Goal: Task Accomplishment & Management: Complete application form

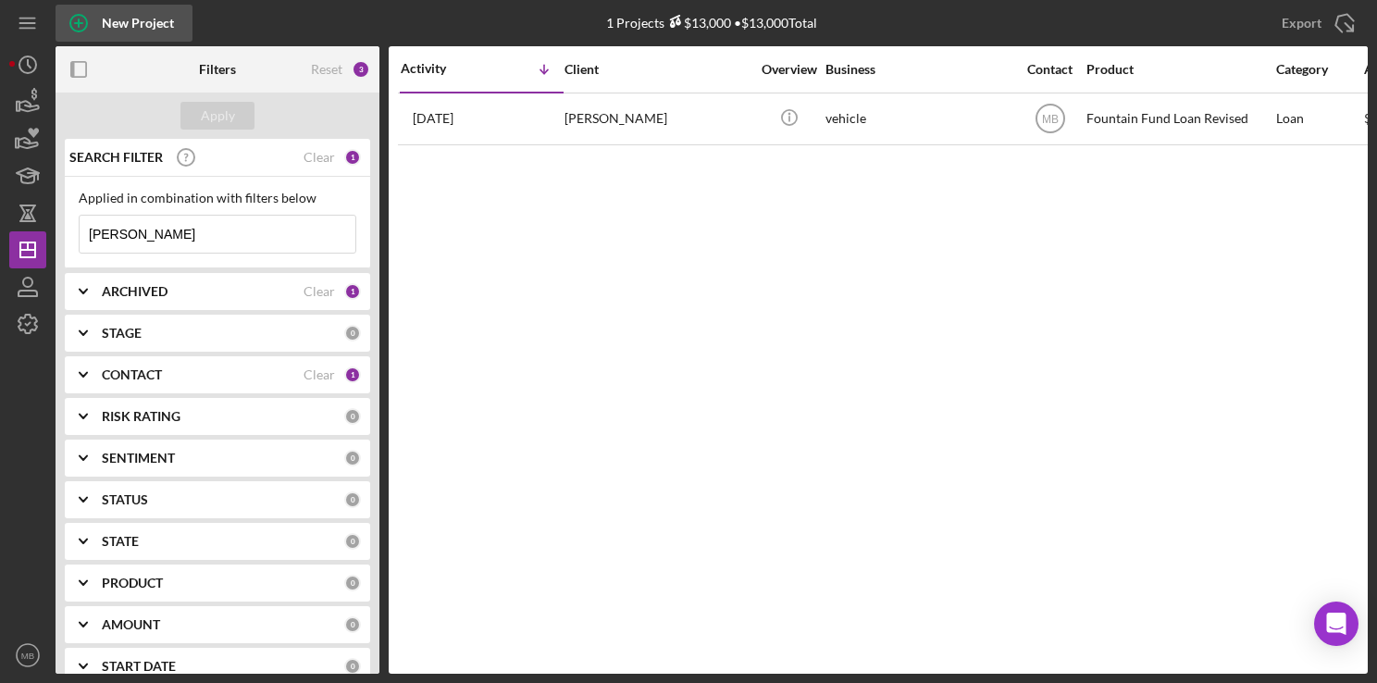
click at [152, 13] on div "New Project" at bounding box center [138, 23] width 72 height 37
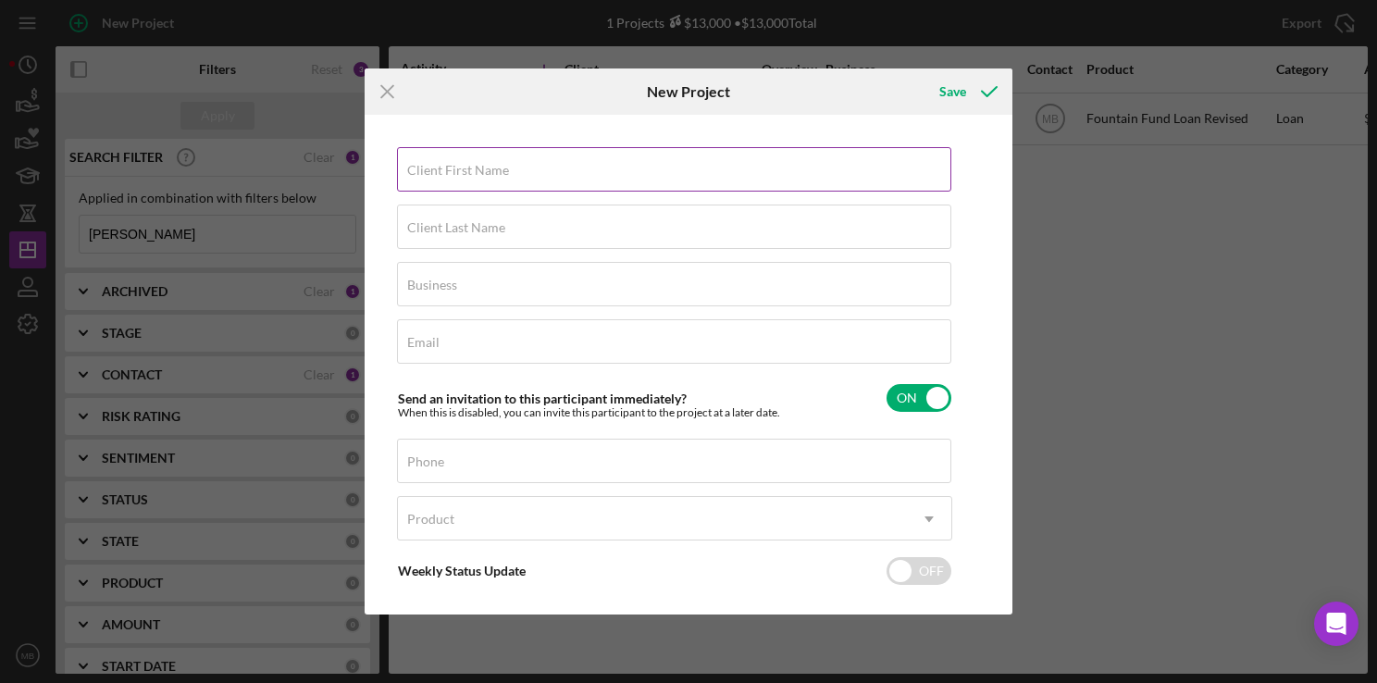
click at [458, 163] on label "Client First Name" at bounding box center [458, 170] width 102 height 15
click at [458, 162] on input "Client First Name" at bounding box center [674, 169] width 554 height 44
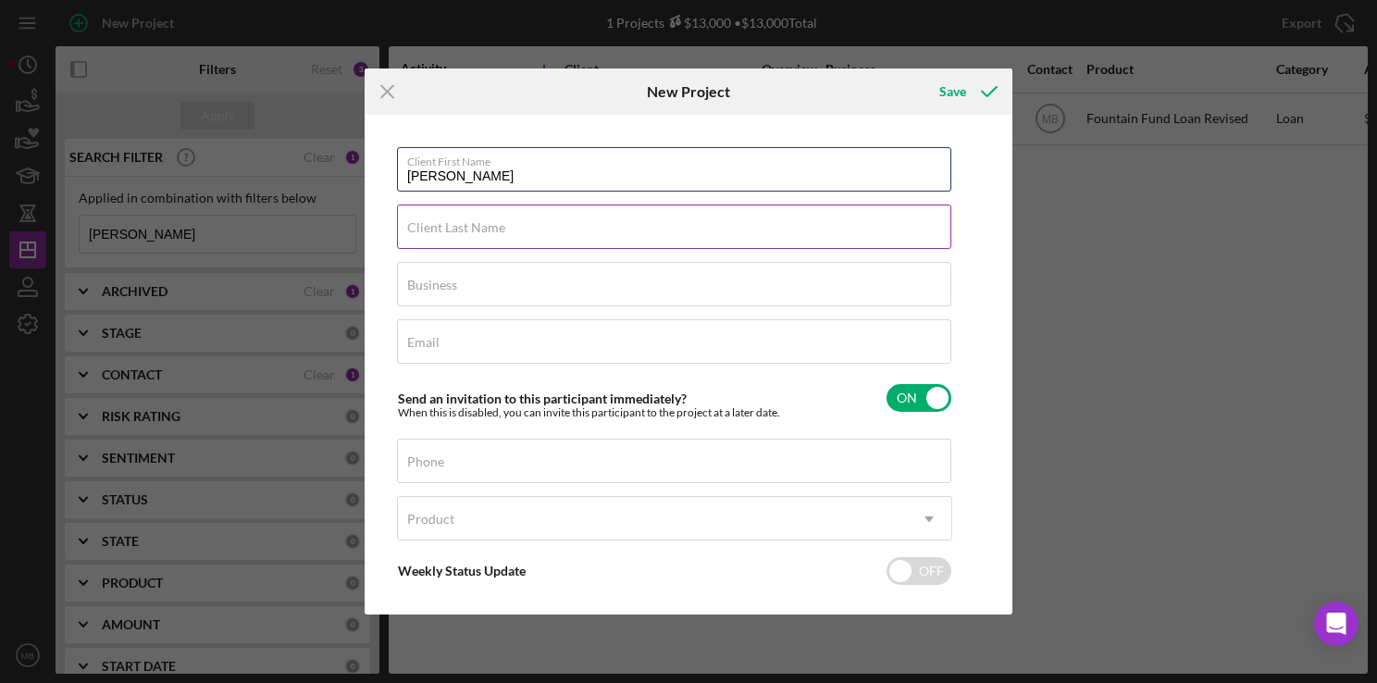
type input "Natesha"
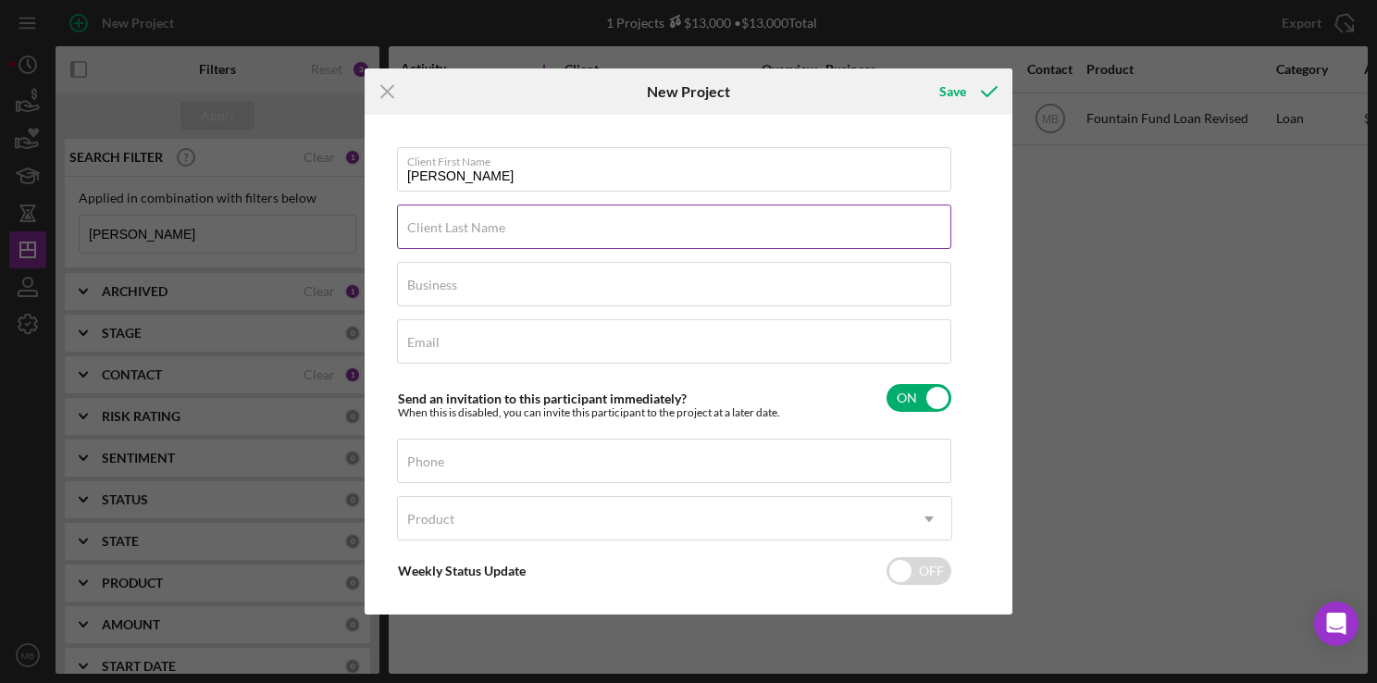
click at [697, 237] on input "Client Last Name" at bounding box center [674, 227] width 554 height 44
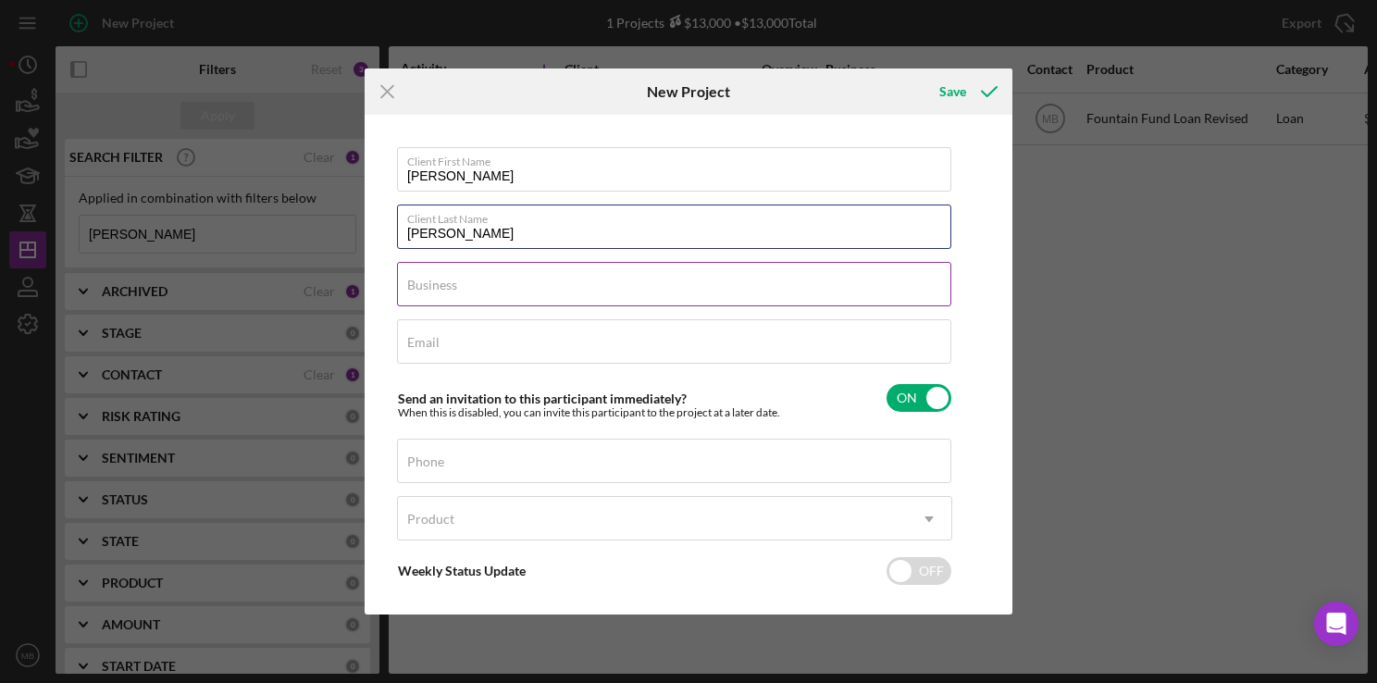
type input "Tucker"
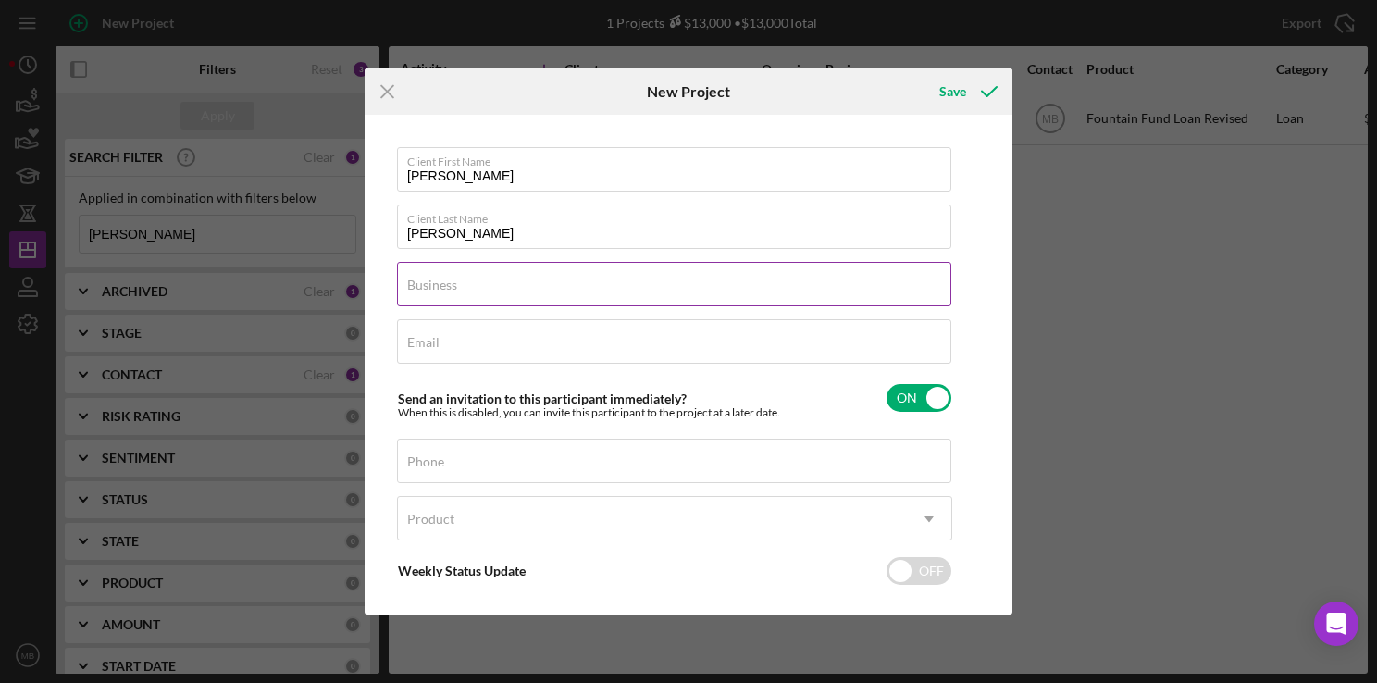
click at [750, 293] on input "Business" at bounding box center [674, 284] width 554 height 44
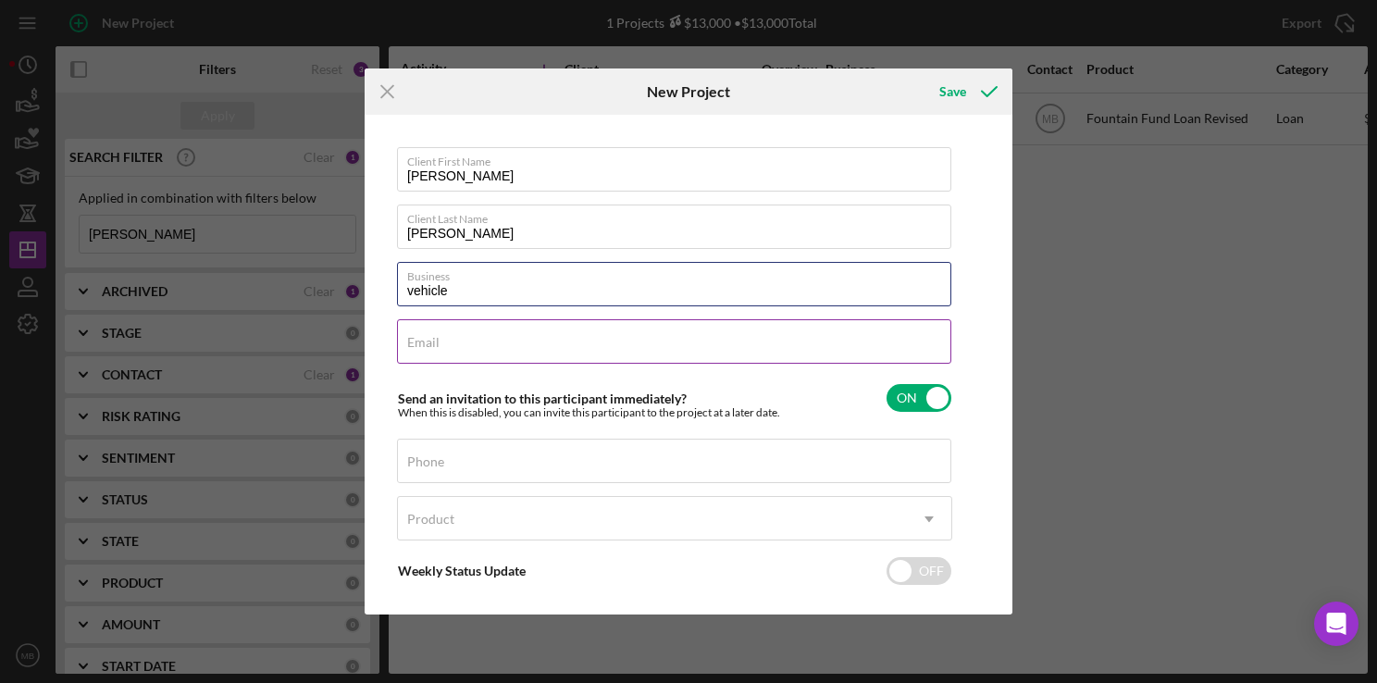
type input "vehicle"
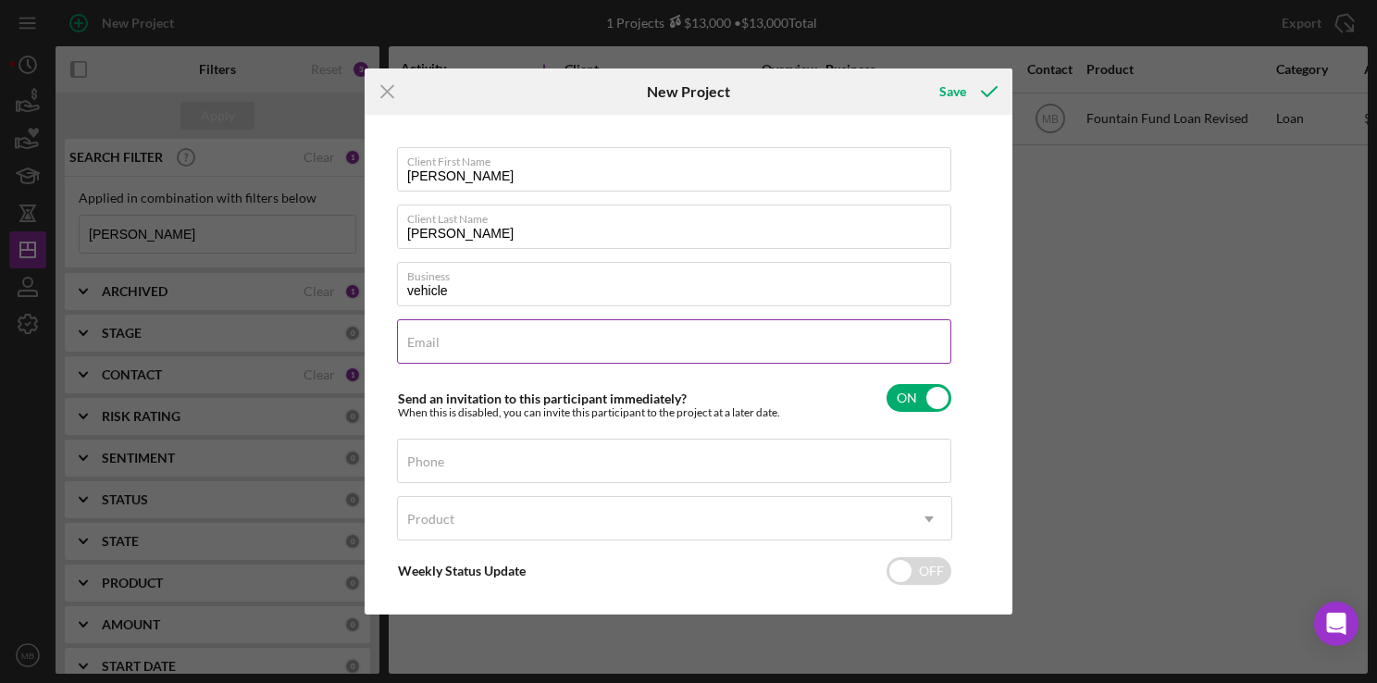
click at [822, 350] on input "Email" at bounding box center [674, 341] width 554 height 44
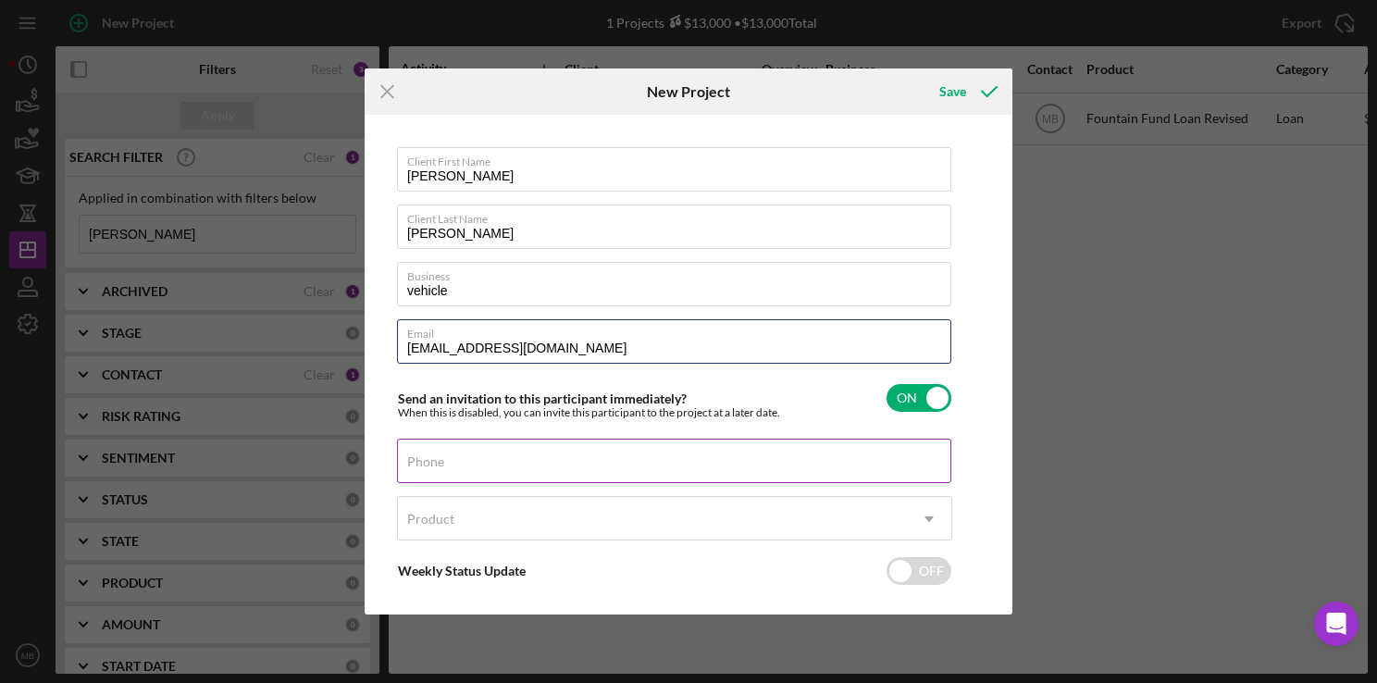
type input "tuckernatesha34@icloud.com"
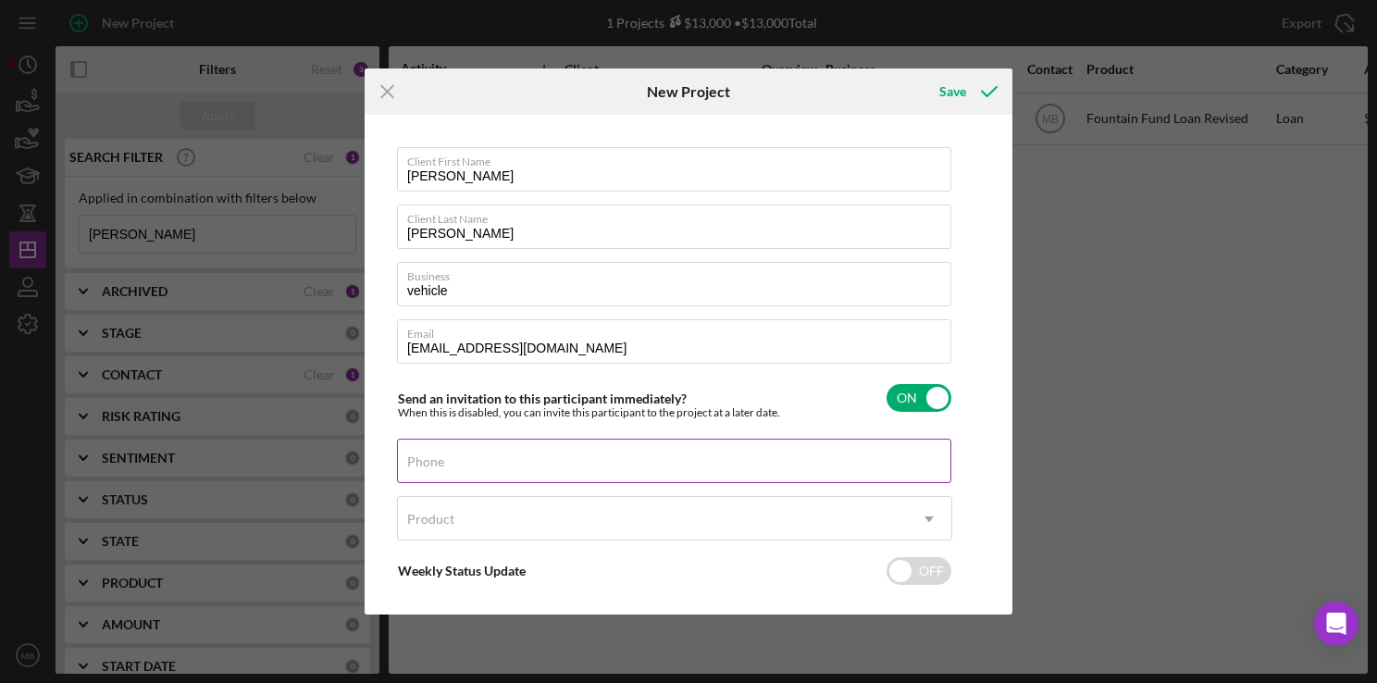
click at [690, 470] on input "Phone" at bounding box center [674, 461] width 554 height 44
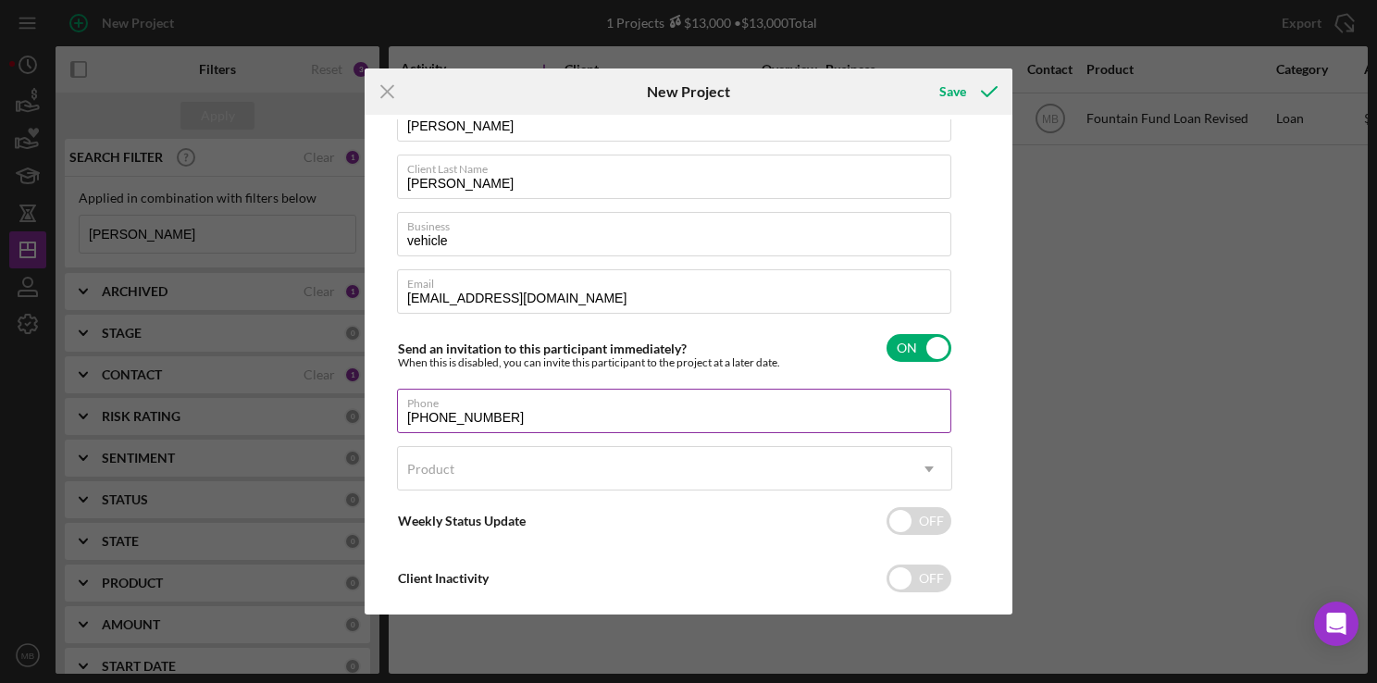
scroll to position [82, 0]
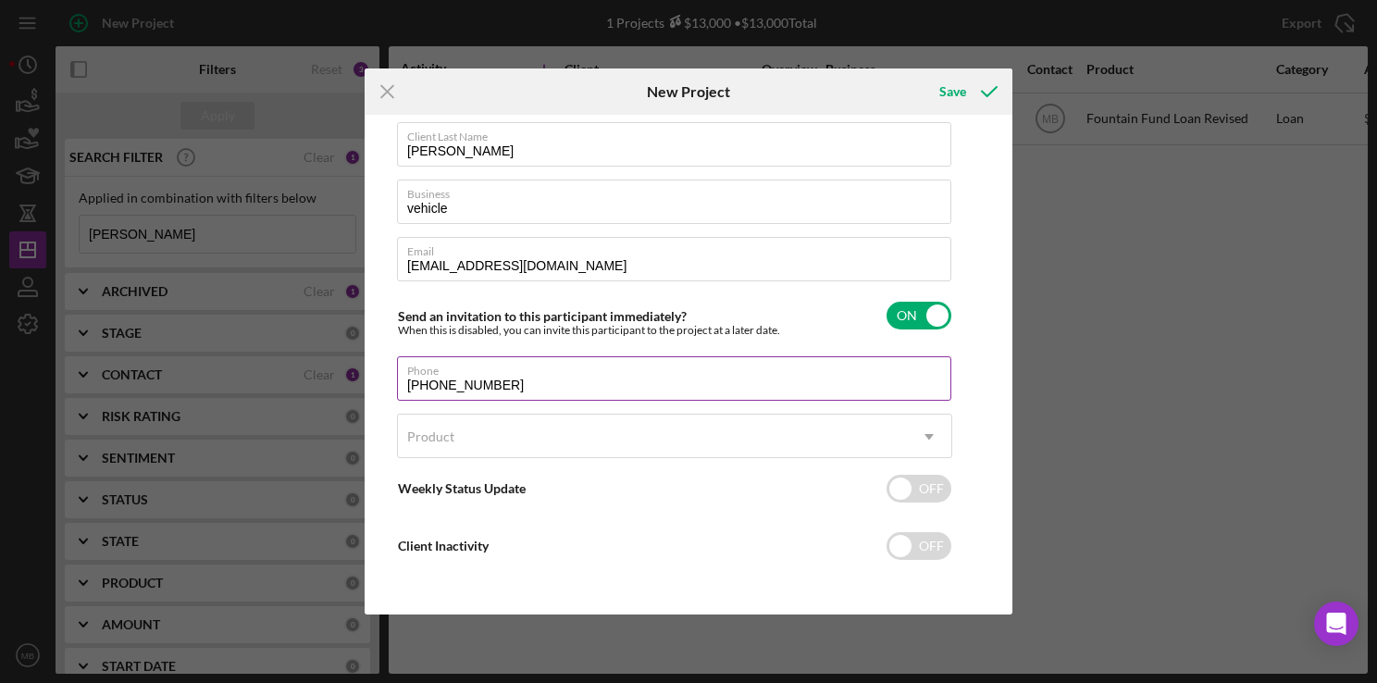
type input "(215) 403-4384"
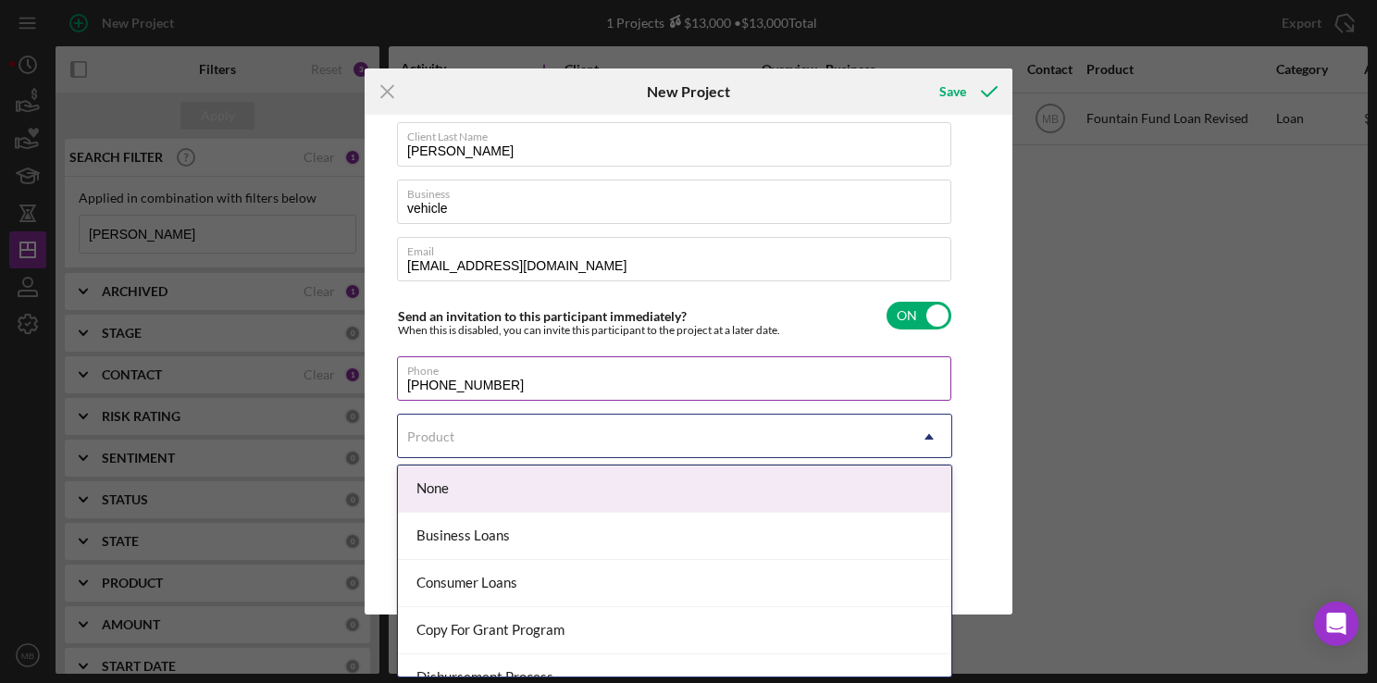
scroll to position [164, 0]
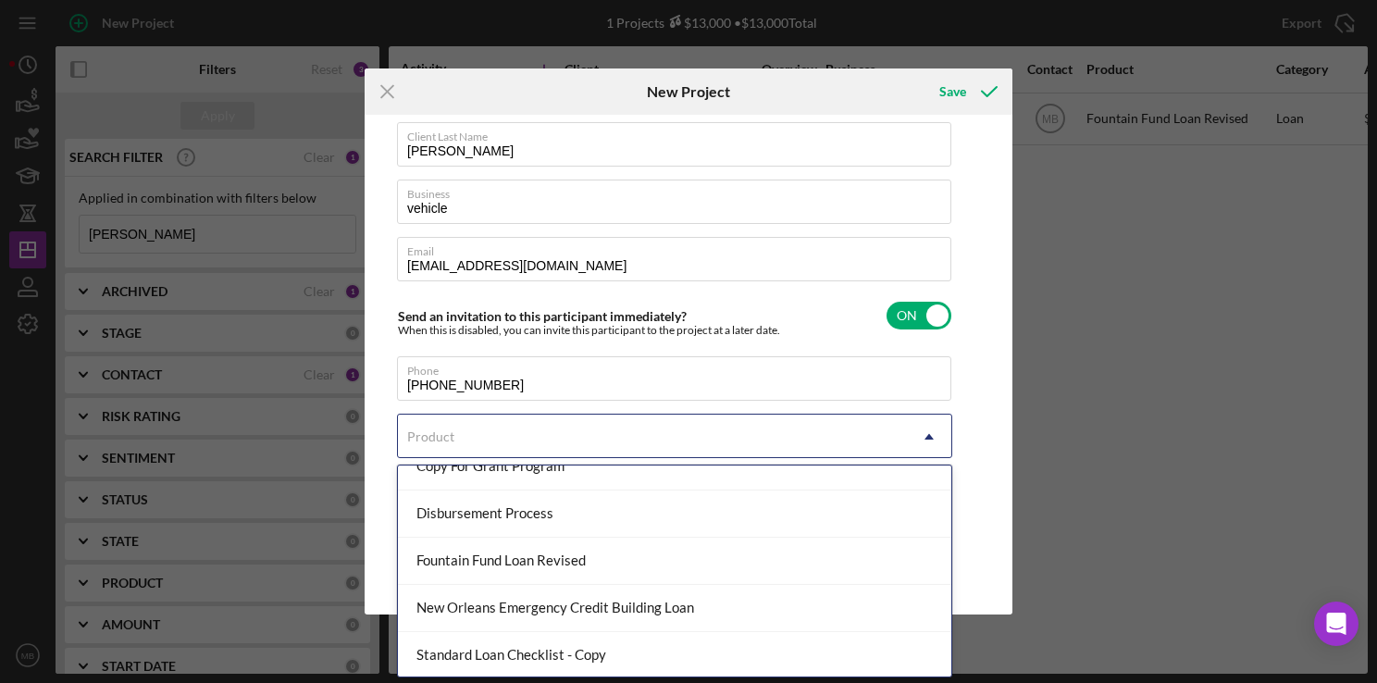
click at [637, 570] on div "Fountain Fund Loan Revised" at bounding box center [675, 561] width 554 height 47
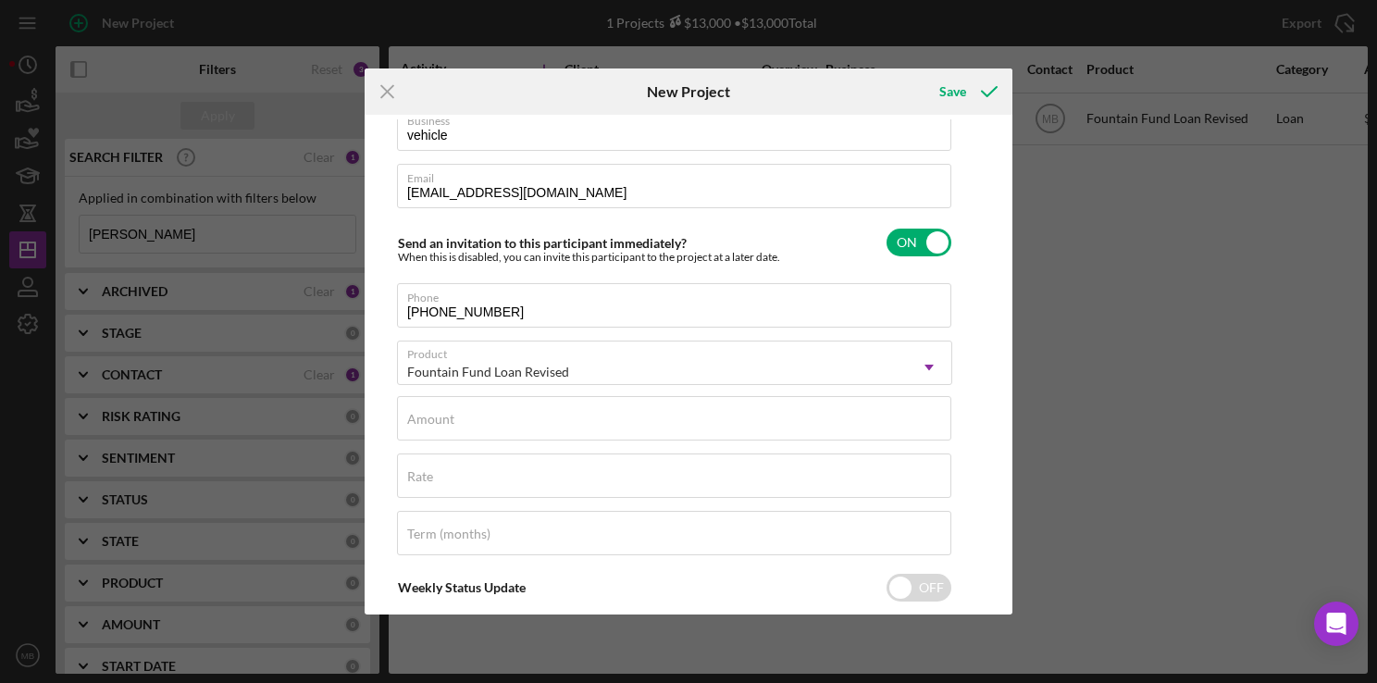
scroll to position [178, 0]
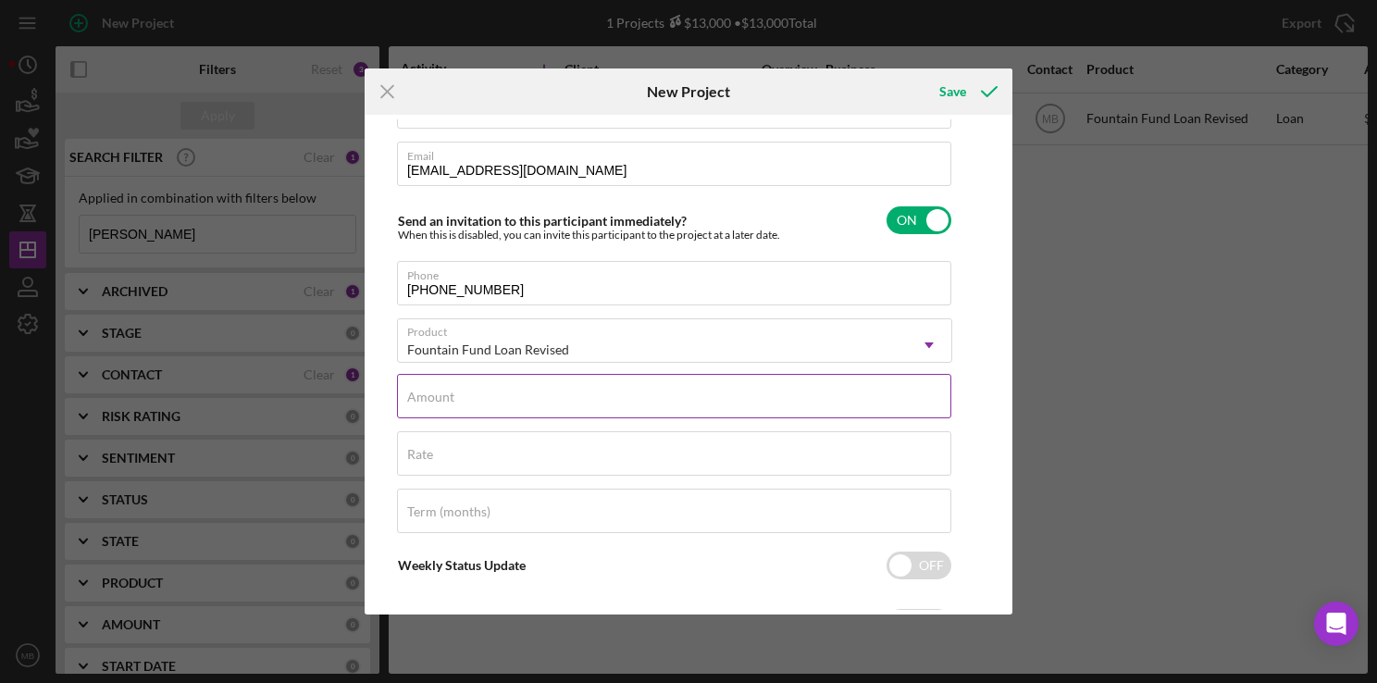
click at [700, 405] on input "Amount" at bounding box center [674, 396] width 554 height 44
type input "$1"
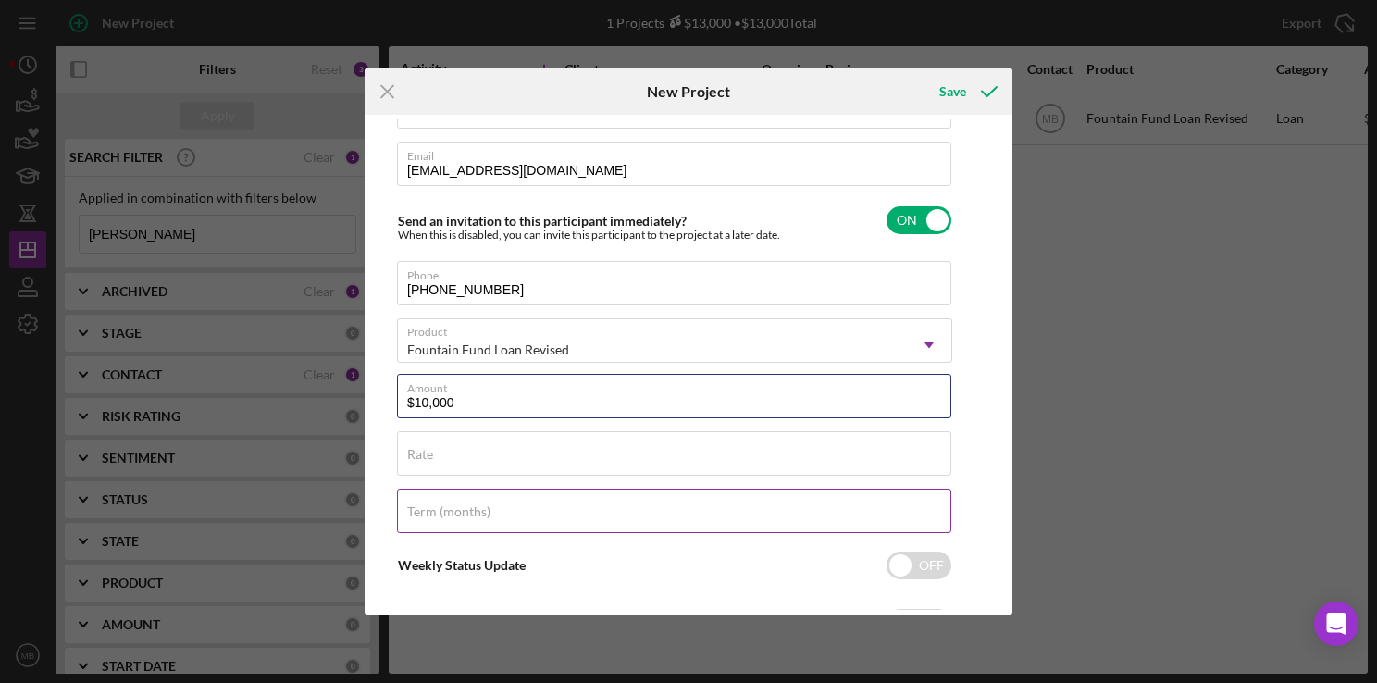
type input "$10,000"
click at [713, 518] on input "Term (months)" at bounding box center [674, 511] width 554 height 44
type input "36"
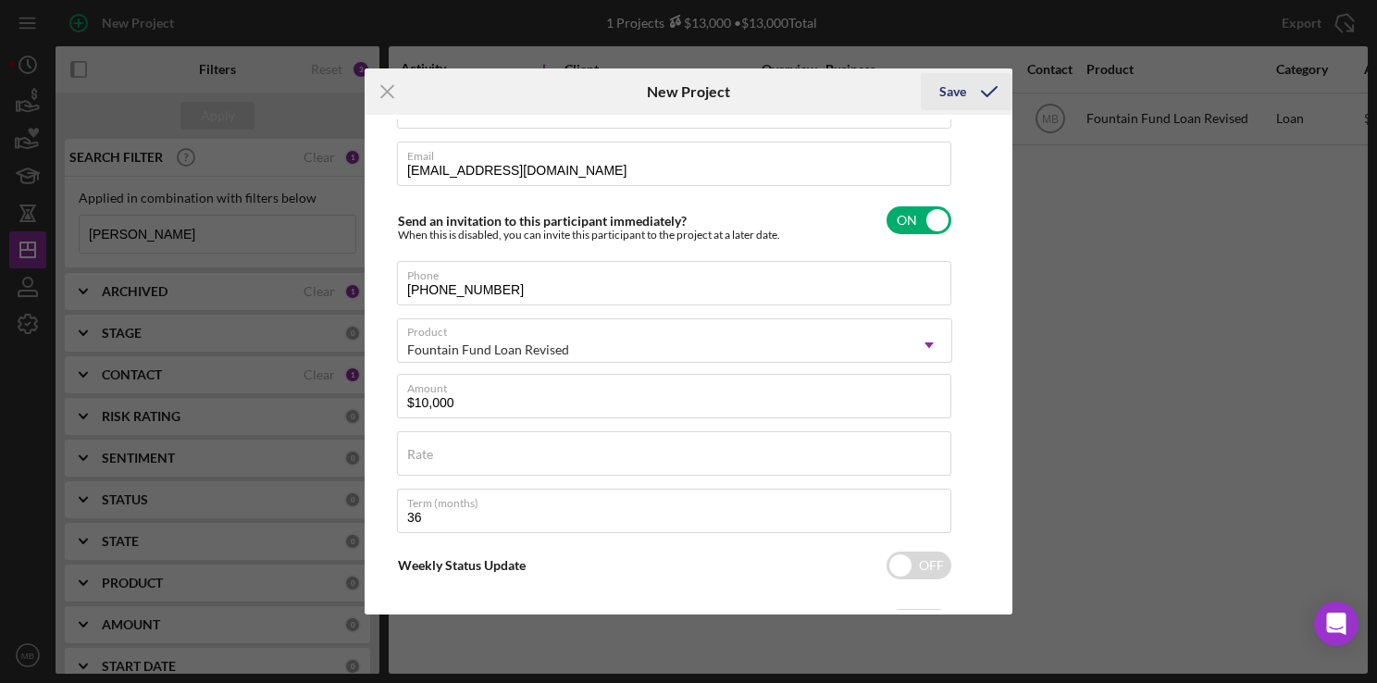
click at [962, 96] on div "Save" at bounding box center [953, 91] width 27 height 37
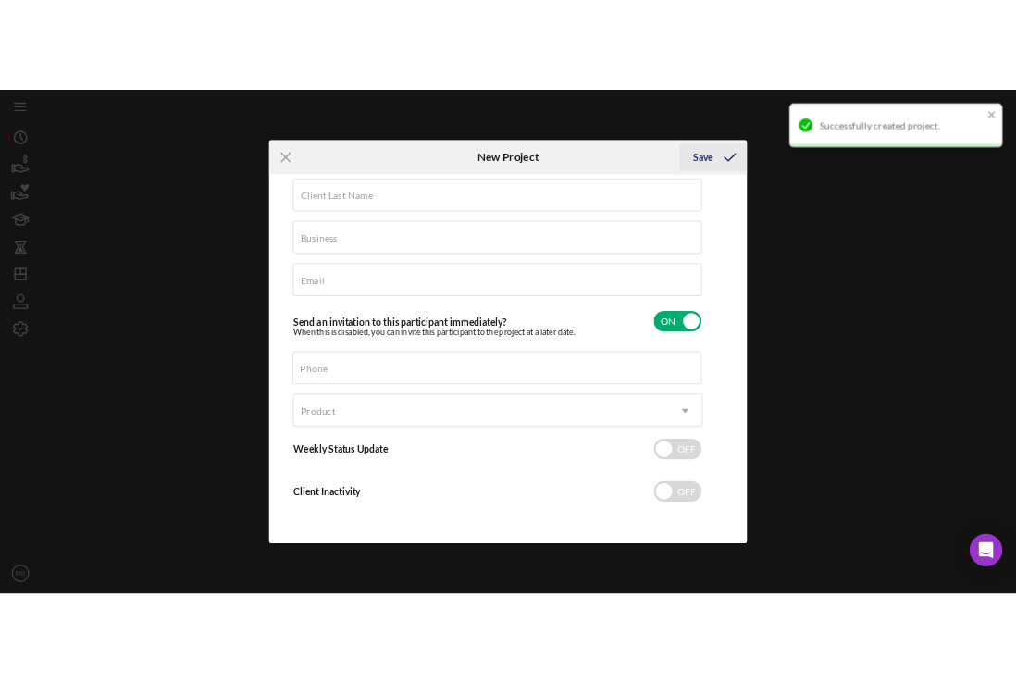
scroll to position [82, 0]
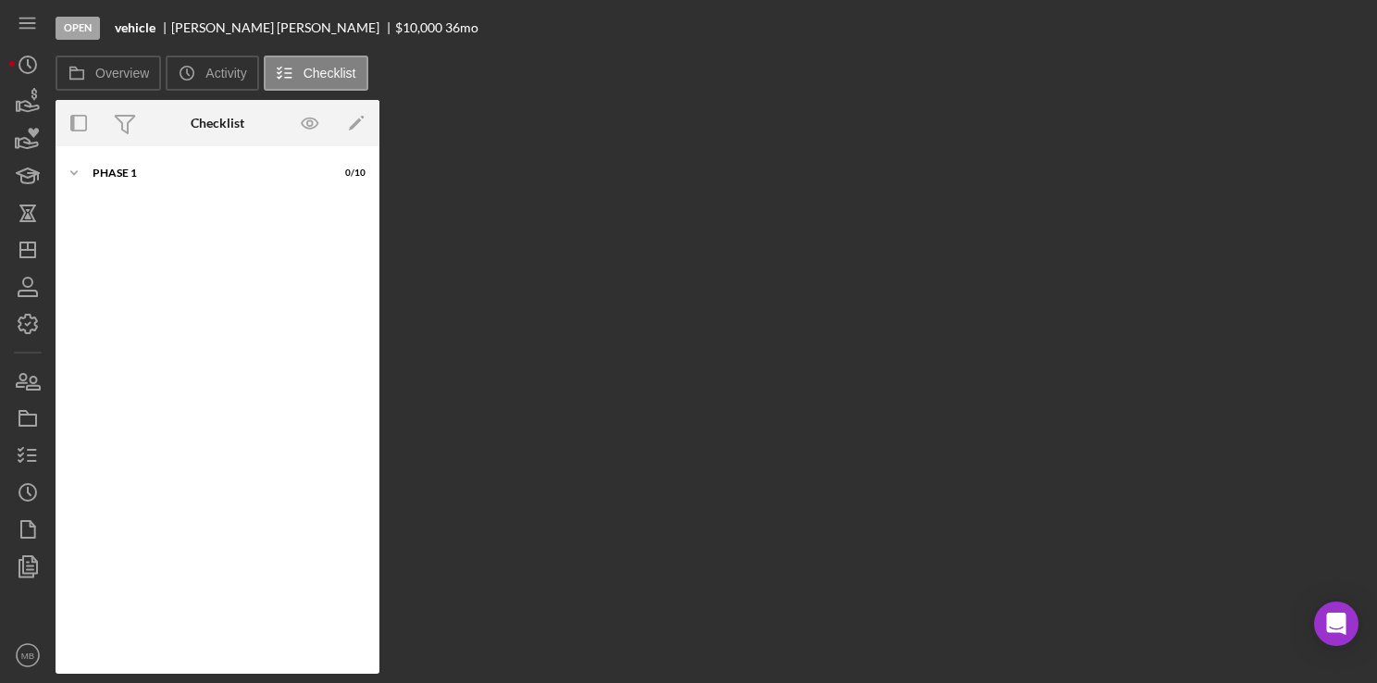
click at [458, 162] on div "Overview Internal Workflow Stage Open Icon/Dropdown Arrow Archive (can unarchiv…" at bounding box center [712, 387] width 1313 height 574
click at [133, 173] on div "Phase 1" at bounding box center [225, 173] width 264 height 11
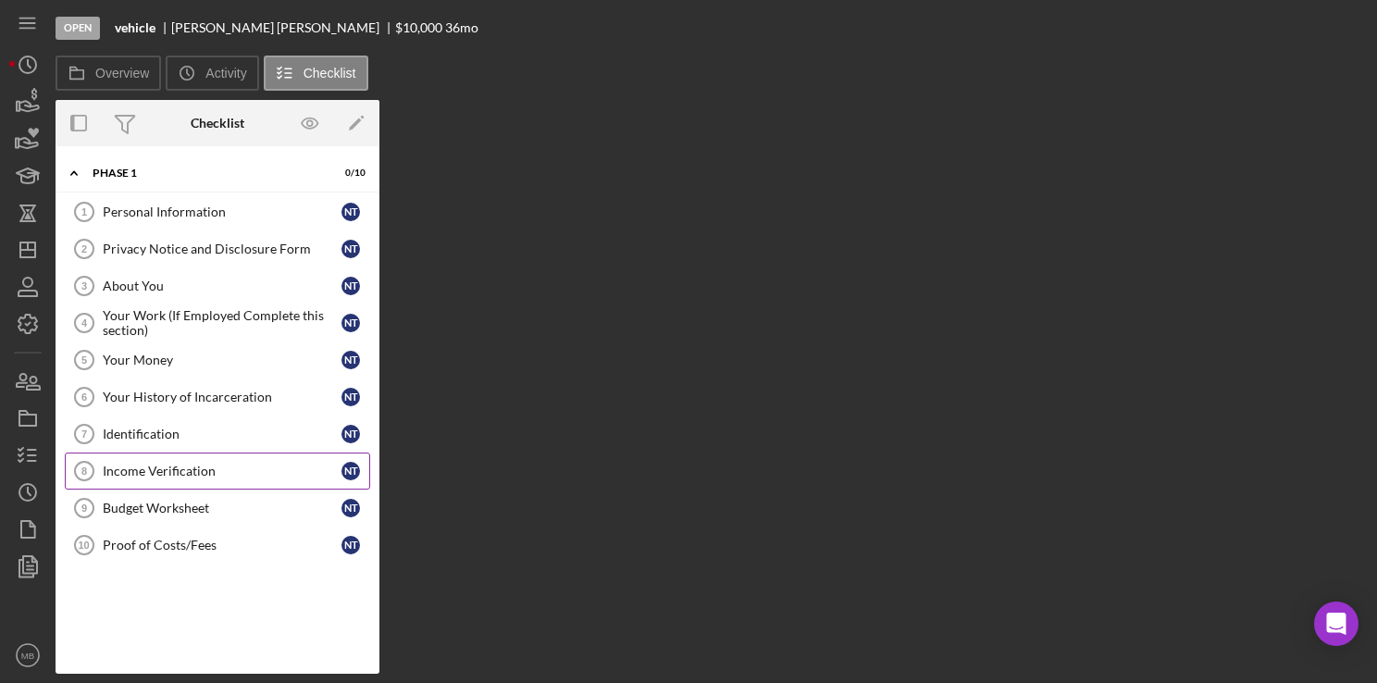
click at [175, 467] on div "Income Verification" at bounding box center [222, 471] width 239 height 15
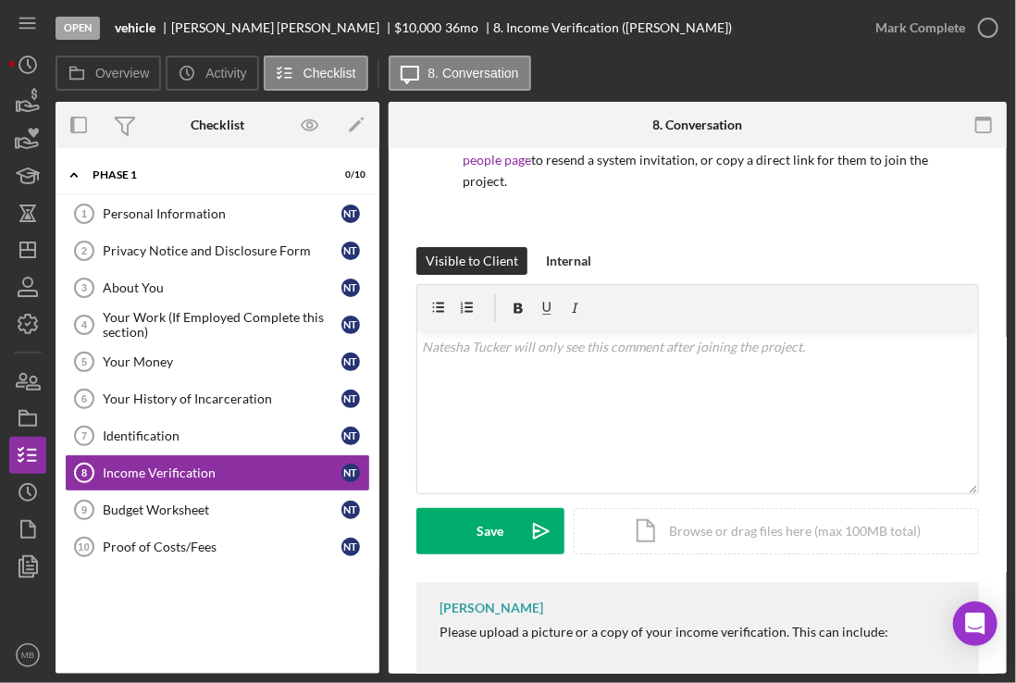
scroll to position [182, 0]
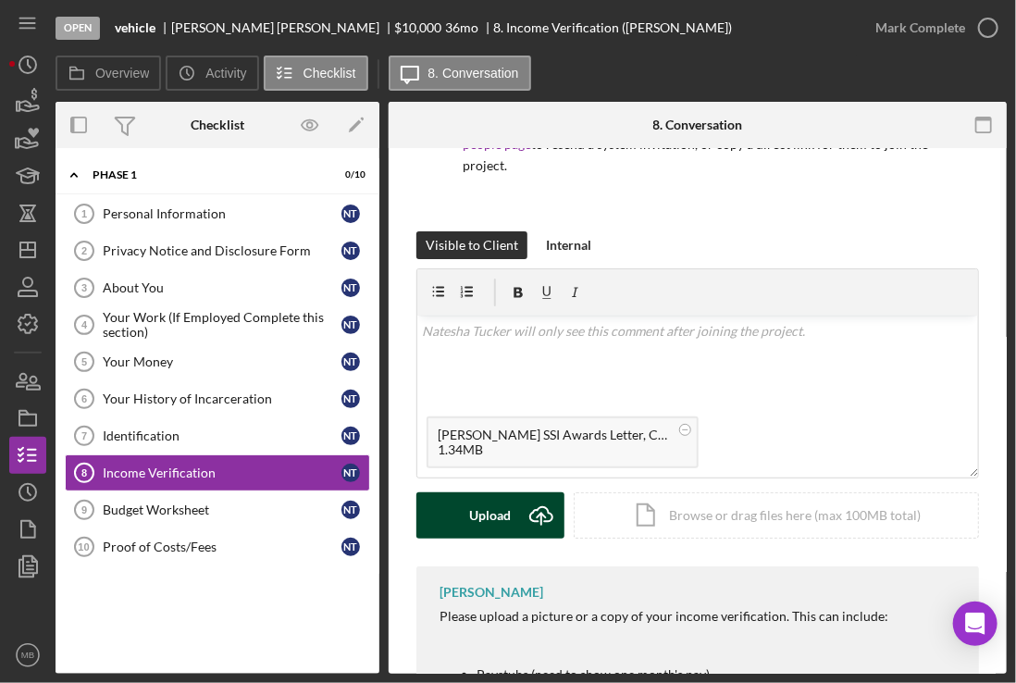
click at [536, 514] on icon "Icon/Upload" at bounding box center [541, 515] width 46 height 46
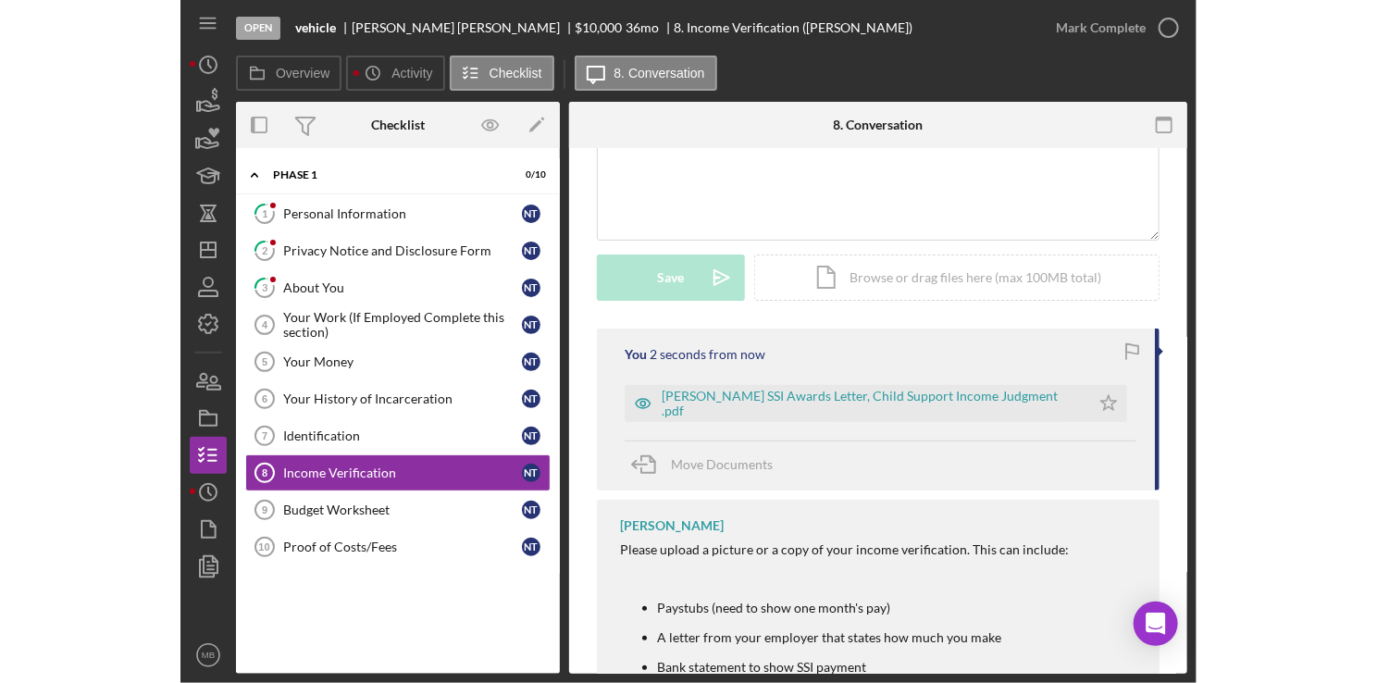
scroll to position [0, 0]
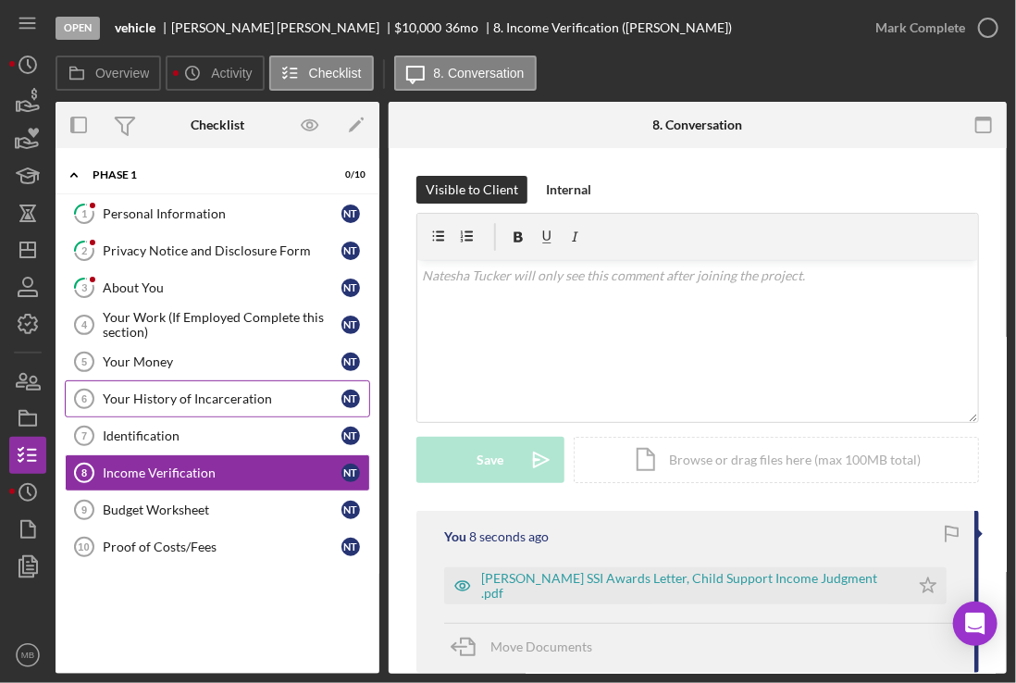
click at [246, 392] on div "Your History of Incarceration" at bounding box center [222, 399] width 239 height 15
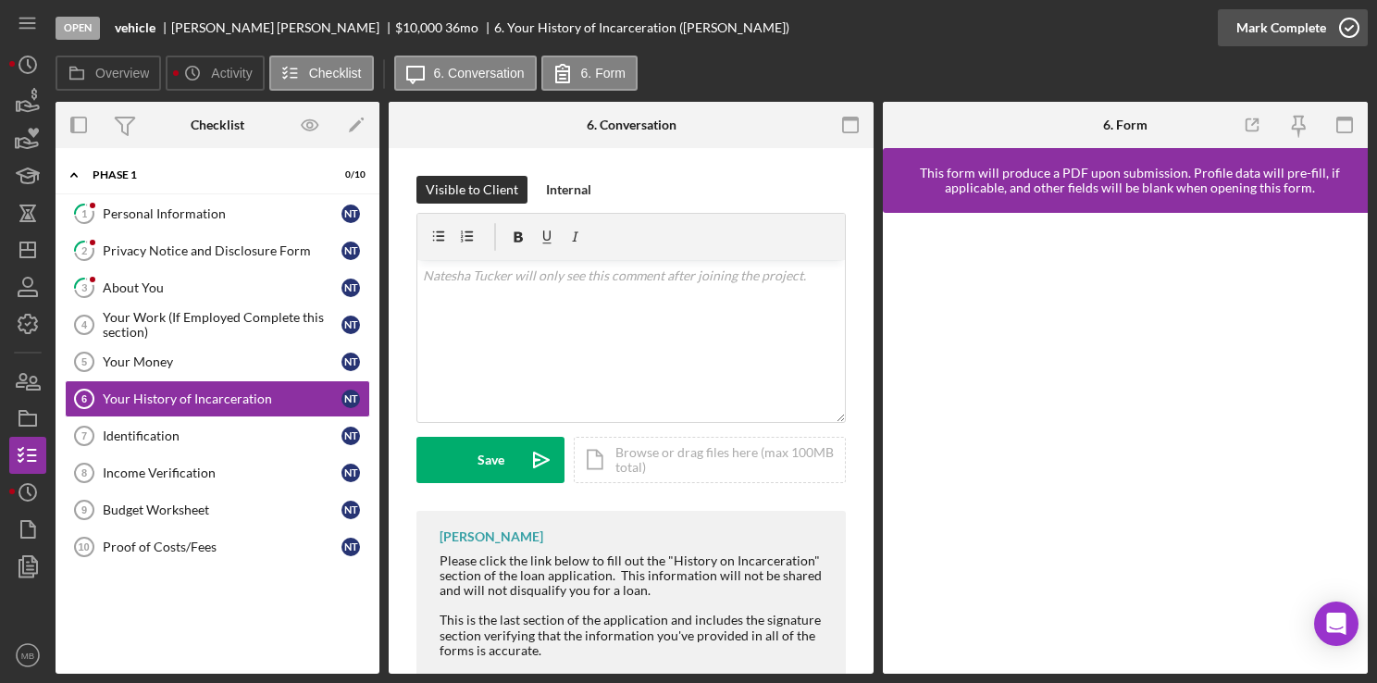
click at [1349, 30] on polyline "button" at bounding box center [1349, 28] width 7 height 5
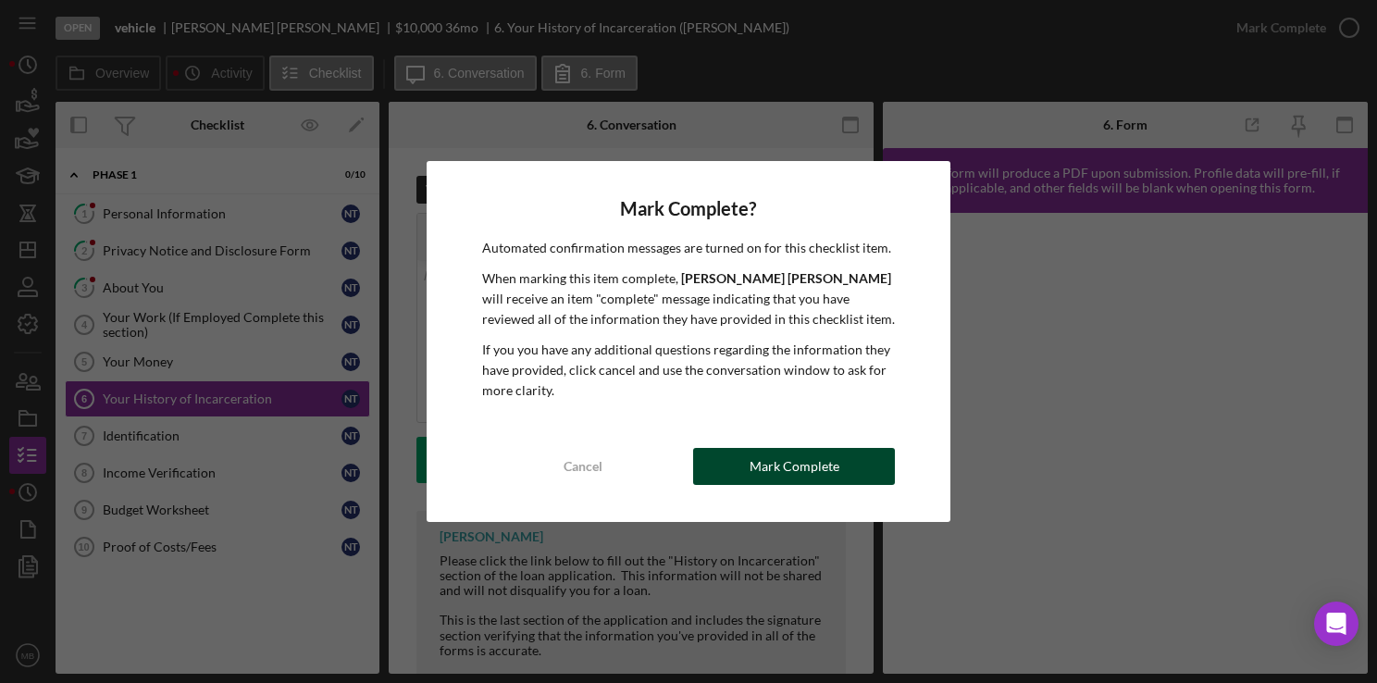
click at [804, 479] on div "Mark Complete" at bounding box center [795, 466] width 90 height 37
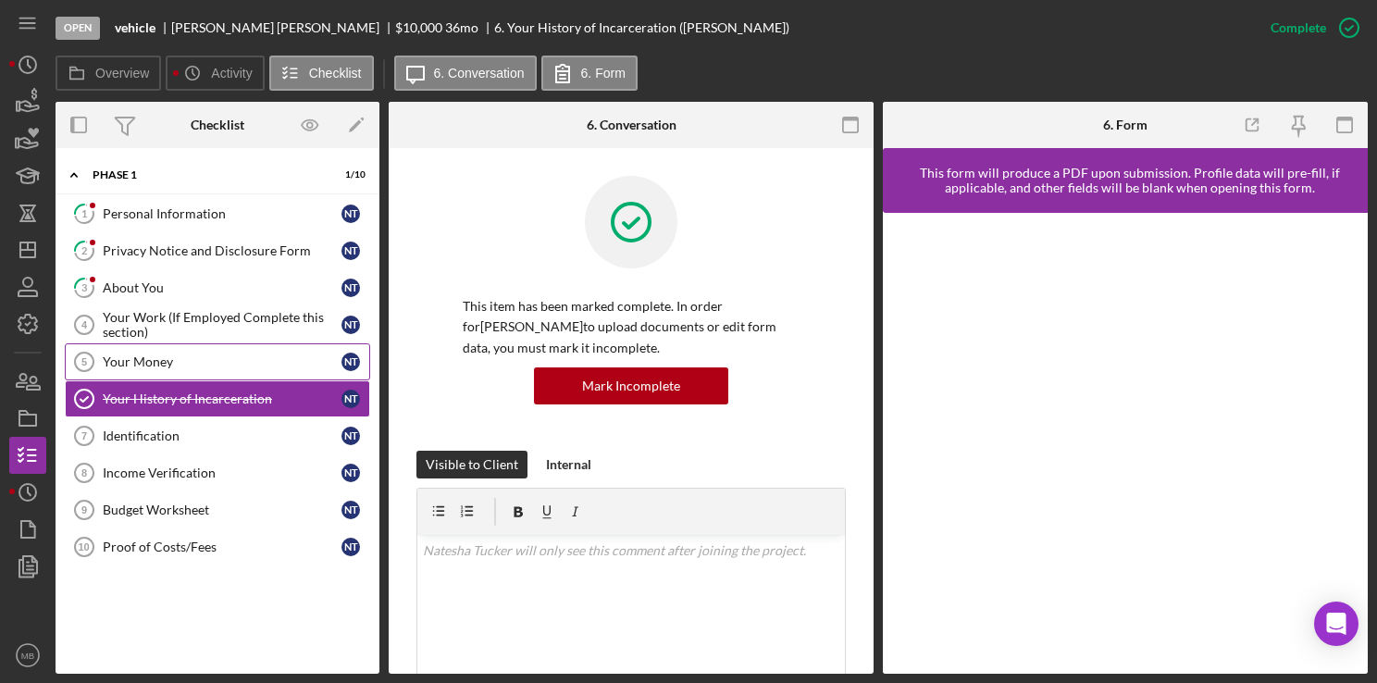
click at [174, 355] on div "Your Money" at bounding box center [222, 362] width 239 height 15
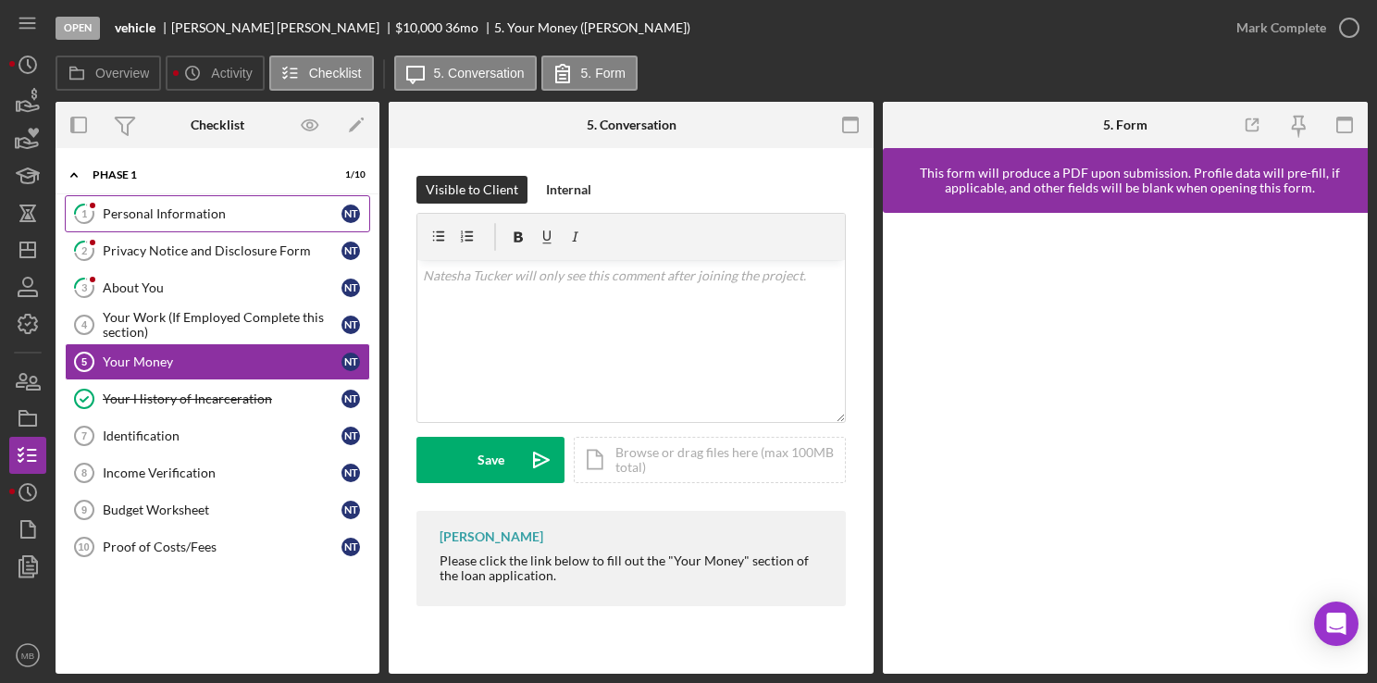
click at [222, 218] on div "Personal Information" at bounding box center [222, 213] width 239 height 15
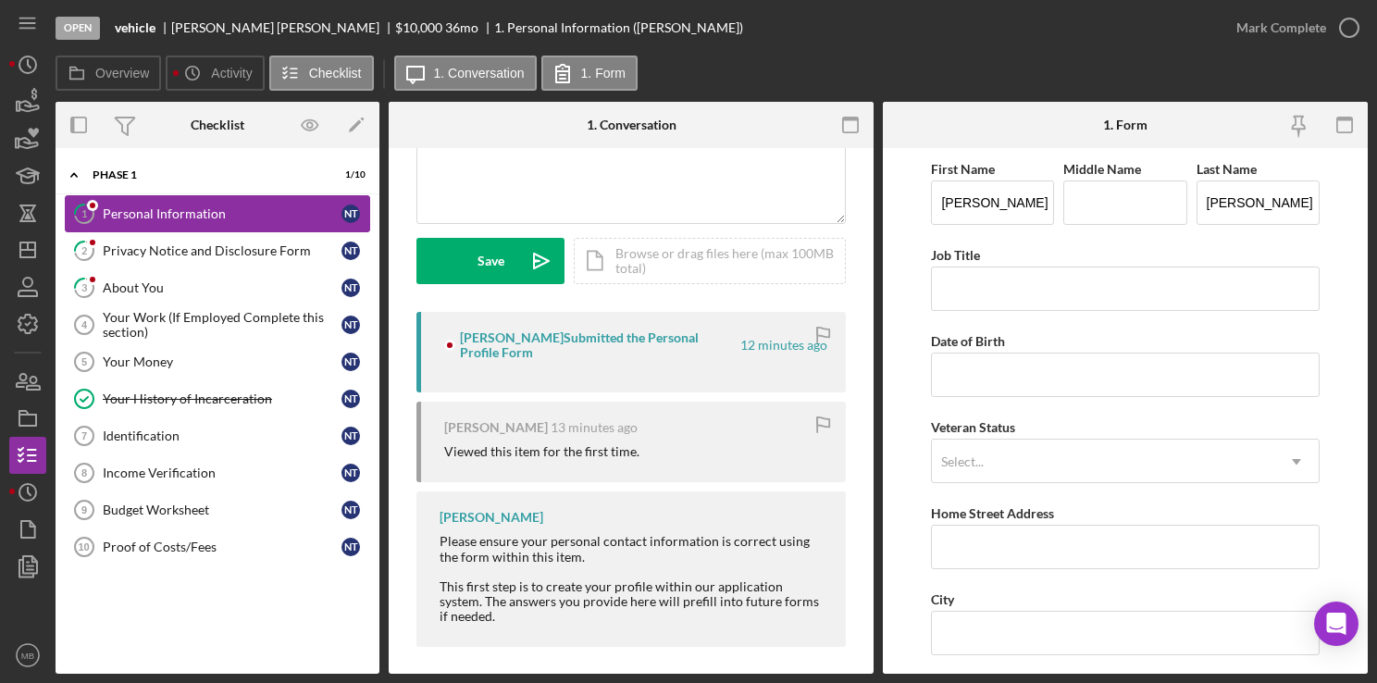
scroll to position [207, 0]
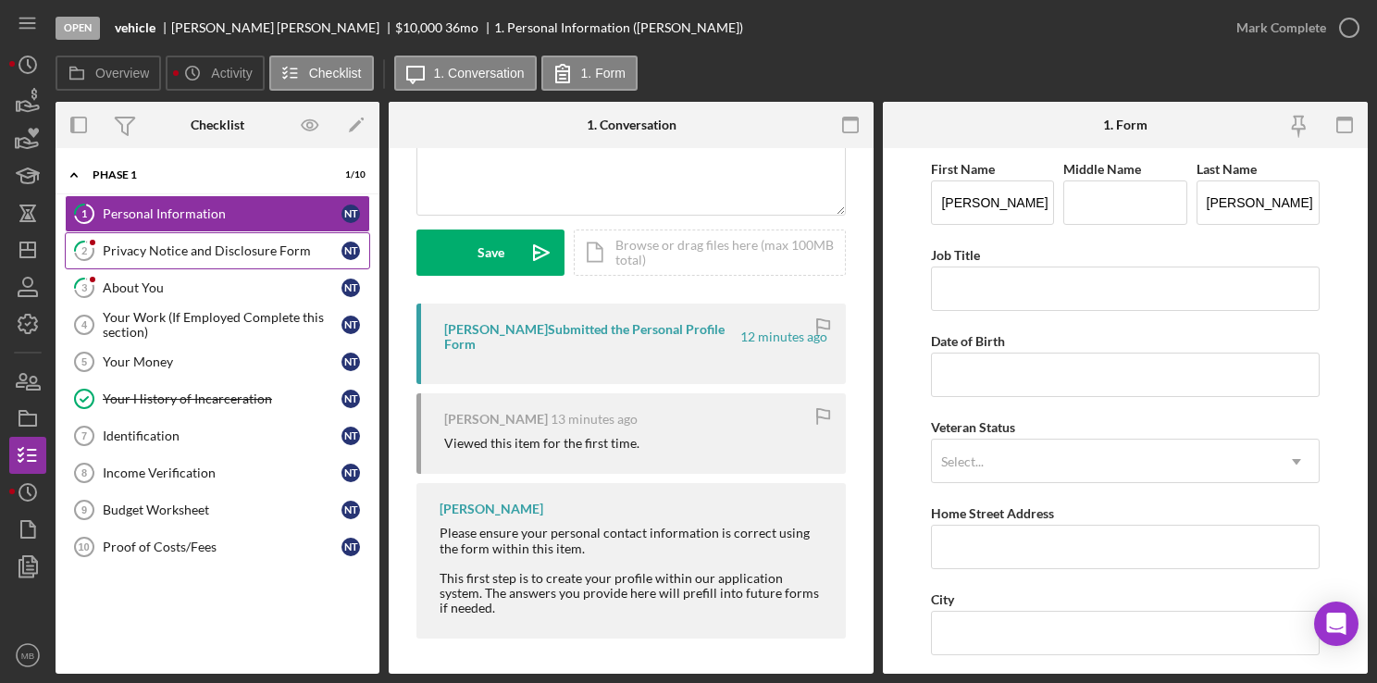
click at [231, 254] on div "Privacy Notice and Disclosure Form" at bounding box center [222, 250] width 239 height 15
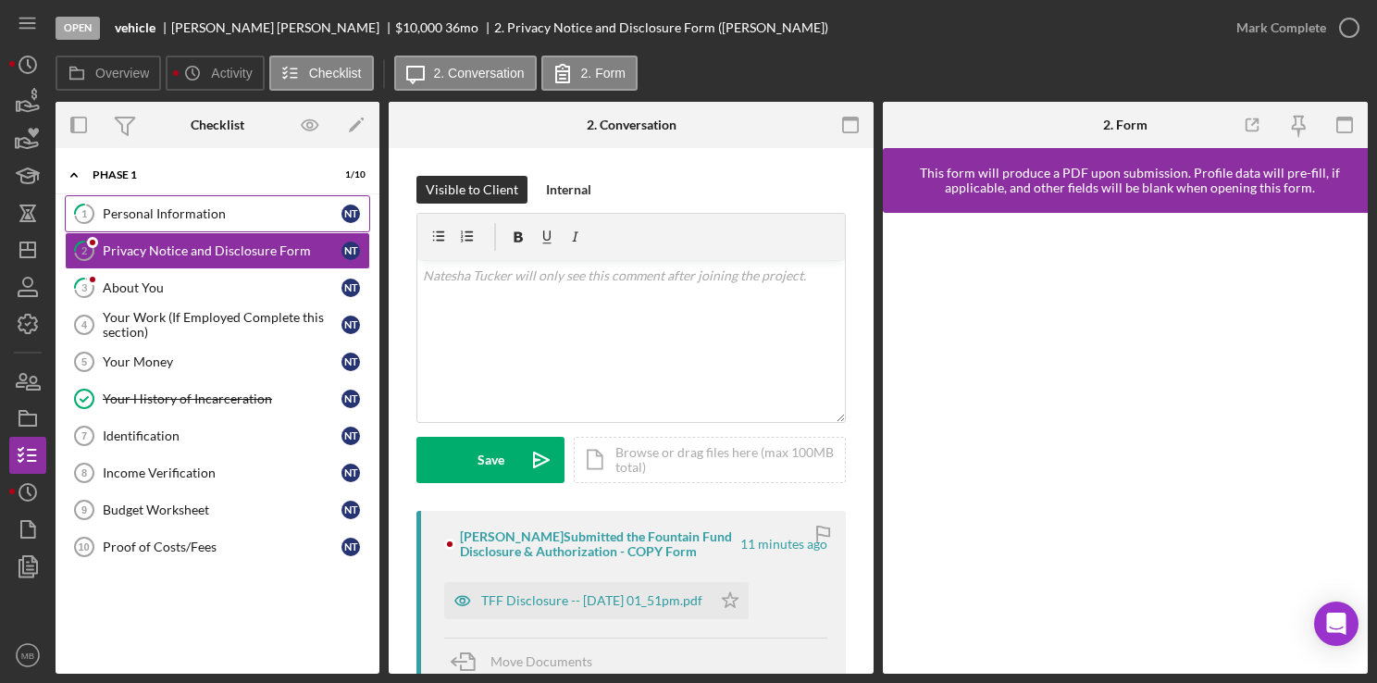
click at [222, 204] on link "1 Personal Information N T" at bounding box center [217, 213] width 305 height 37
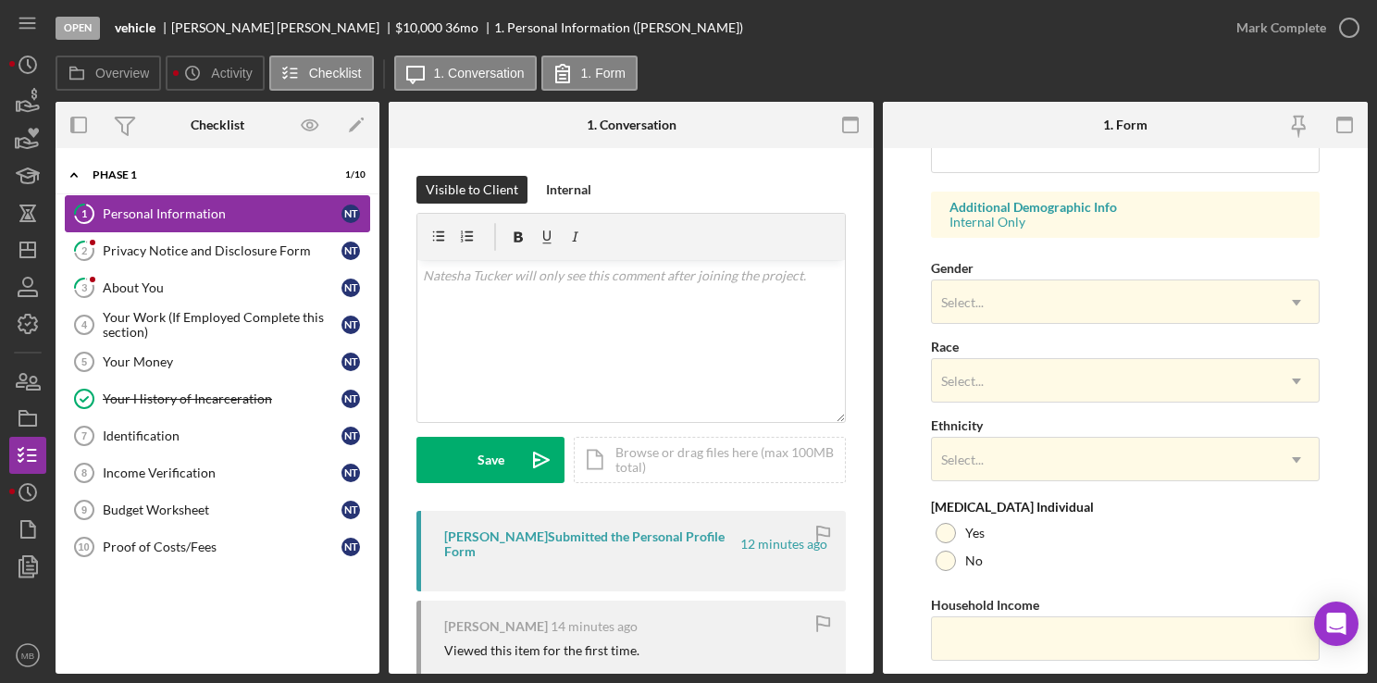
scroll to position [706, 0]
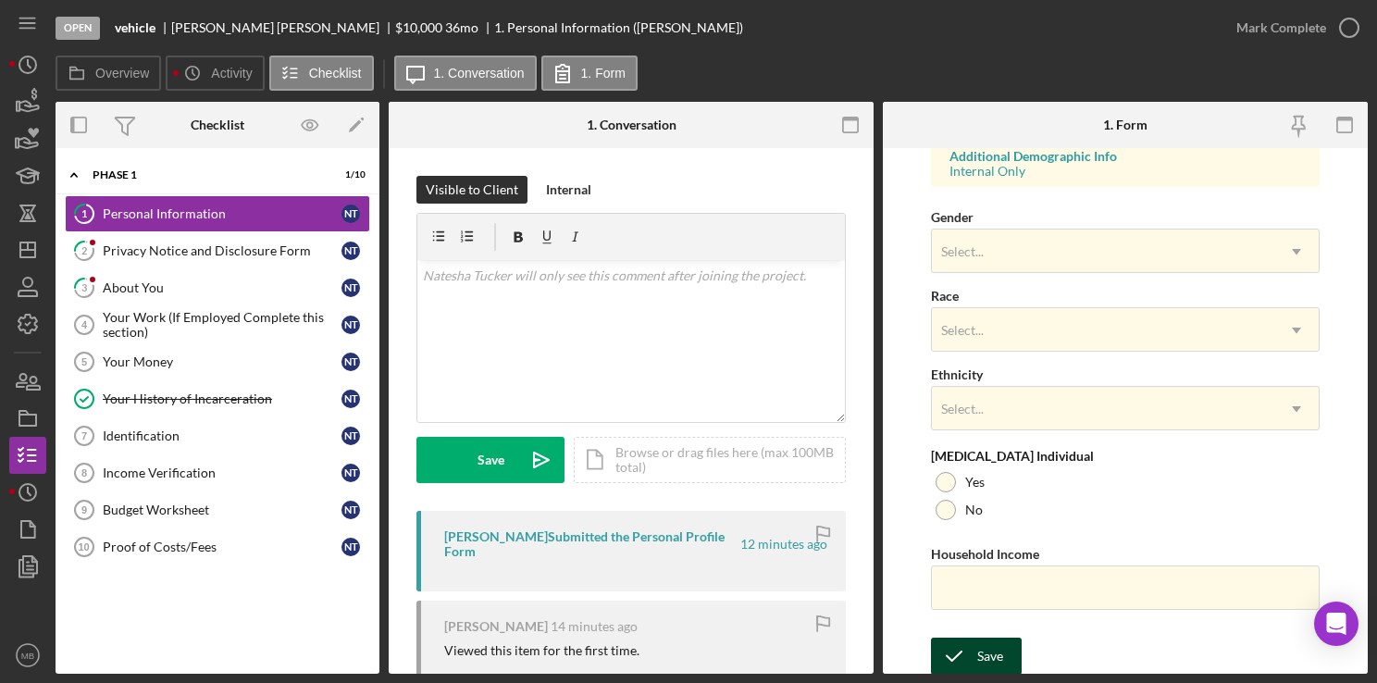
click at [969, 665] on icon "submit" at bounding box center [954, 656] width 46 height 46
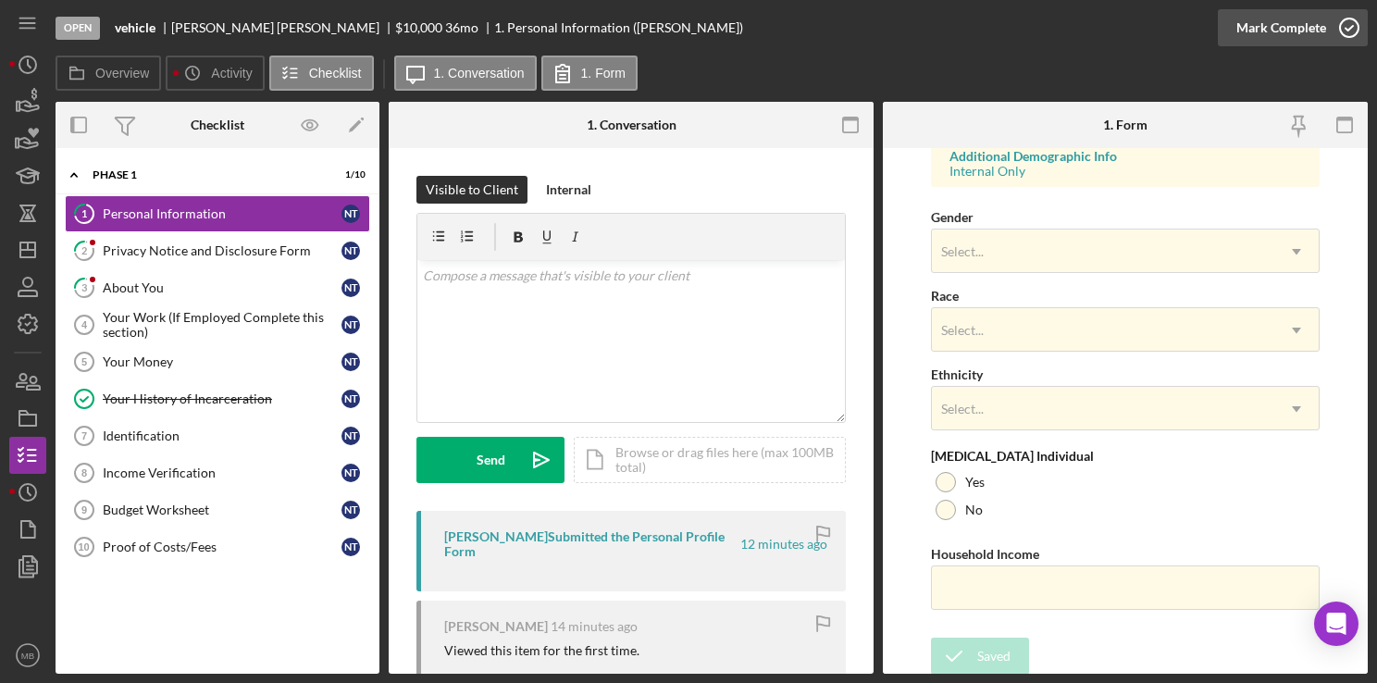
click at [1358, 33] on icon "button" at bounding box center [1349, 28] width 46 height 46
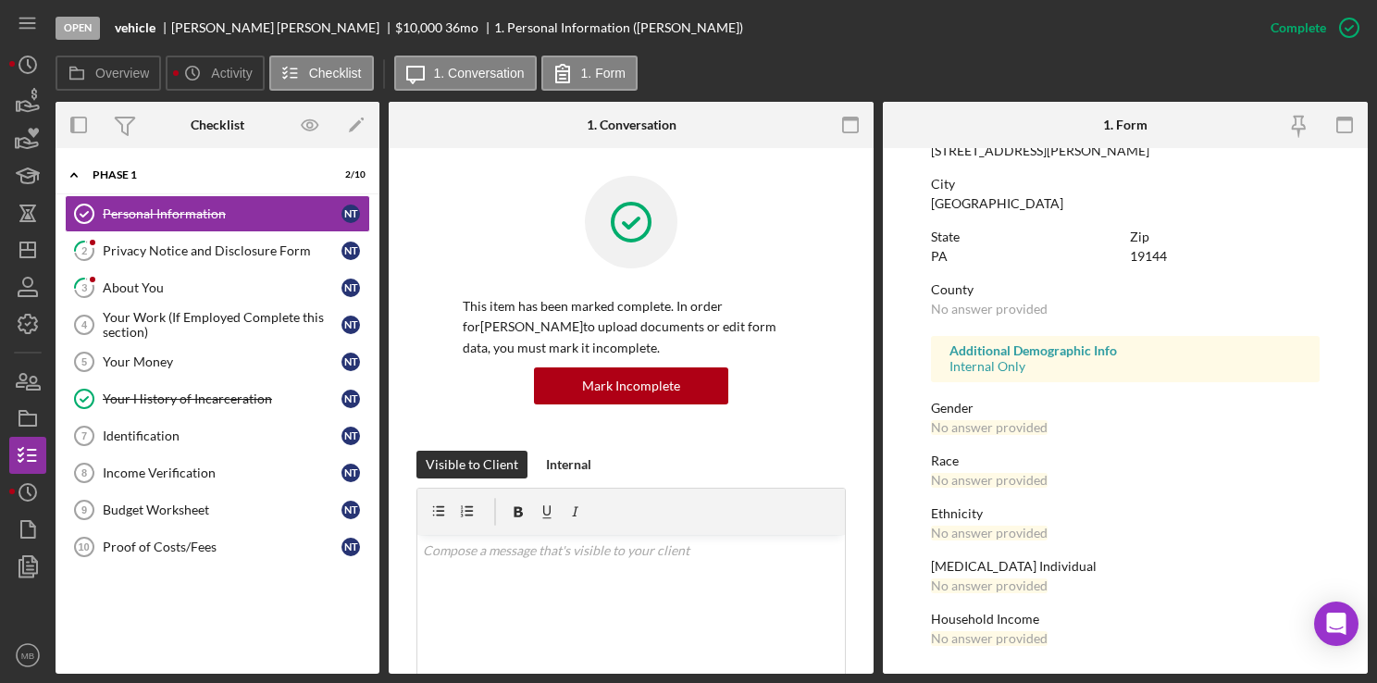
scroll to position [337, 0]
click at [200, 254] on div "Privacy Notice and Disclosure Form" at bounding box center [222, 250] width 239 height 15
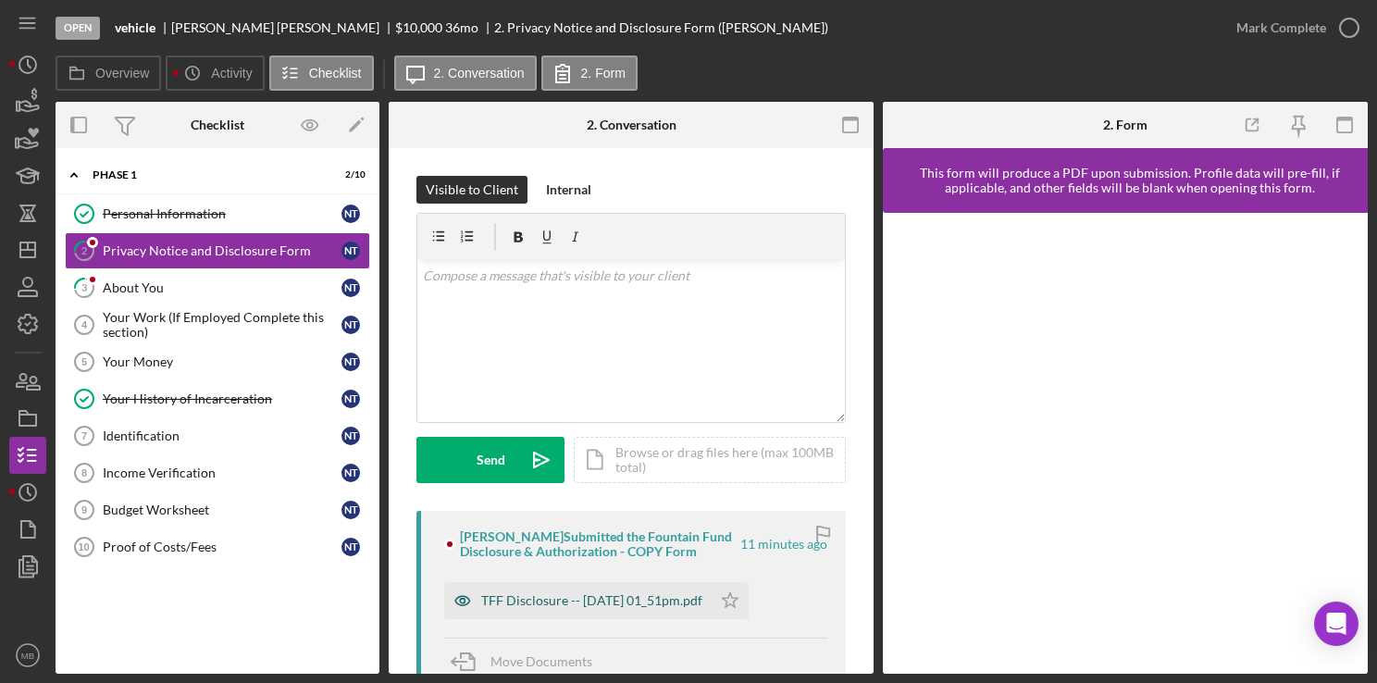
click at [599, 605] on div "TFF Disclosure -- 2025-09-25 01_51pm.pdf" at bounding box center [591, 600] width 221 height 15
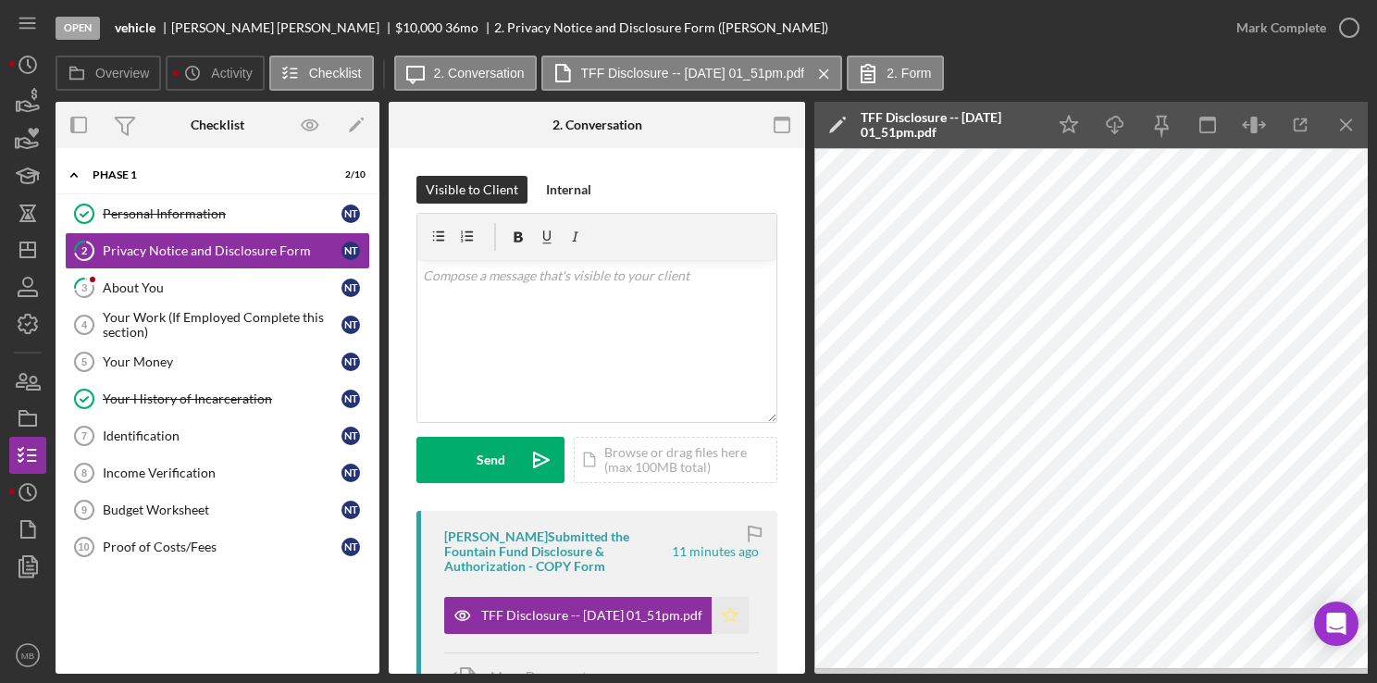
click at [715, 622] on icon "Icon/Star" at bounding box center [730, 615] width 37 height 37
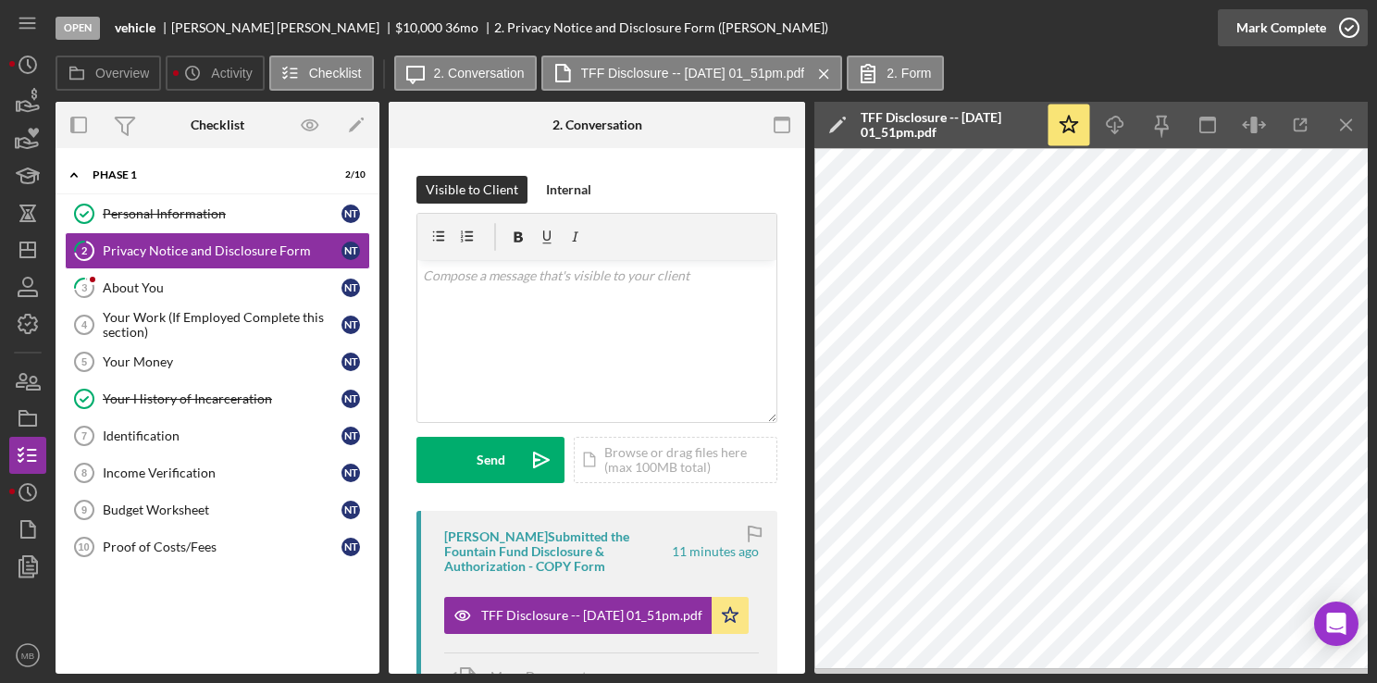
click at [1347, 34] on icon "button" at bounding box center [1349, 28] width 46 height 46
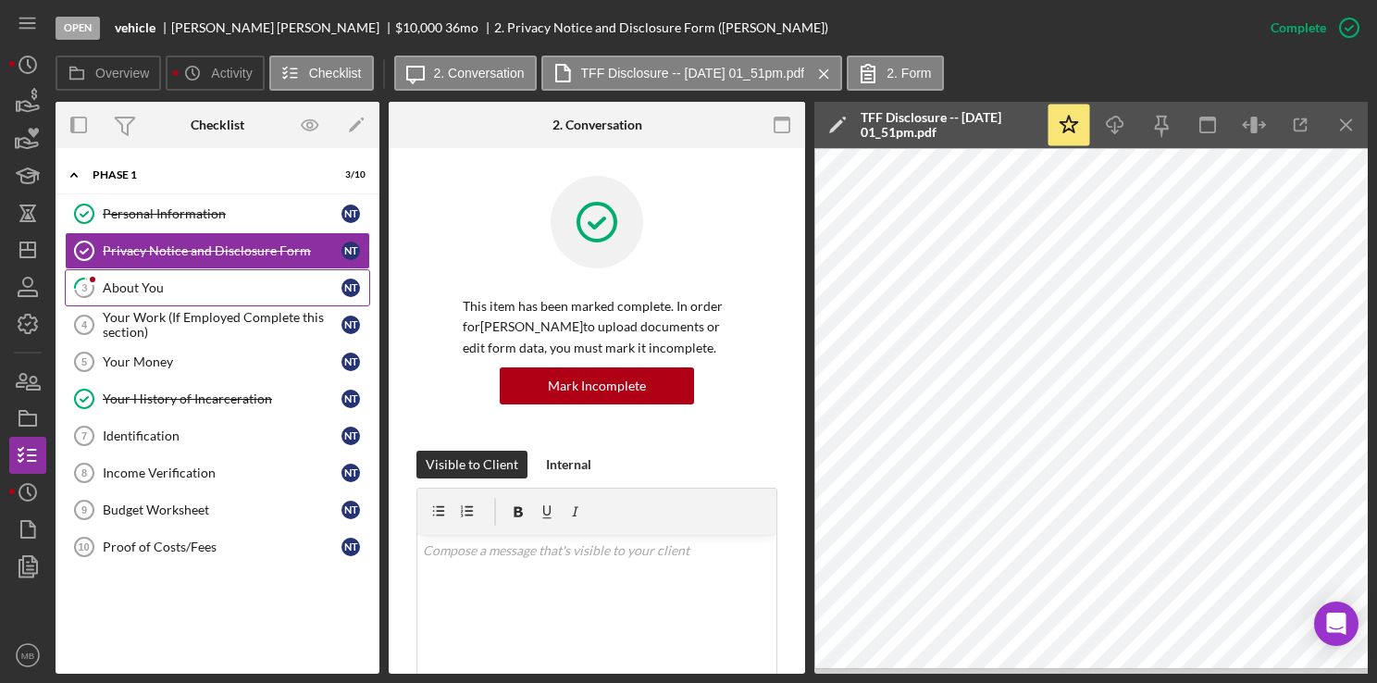
click at [126, 294] on link "3 About You N T" at bounding box center [217, 287] width 305 height 37
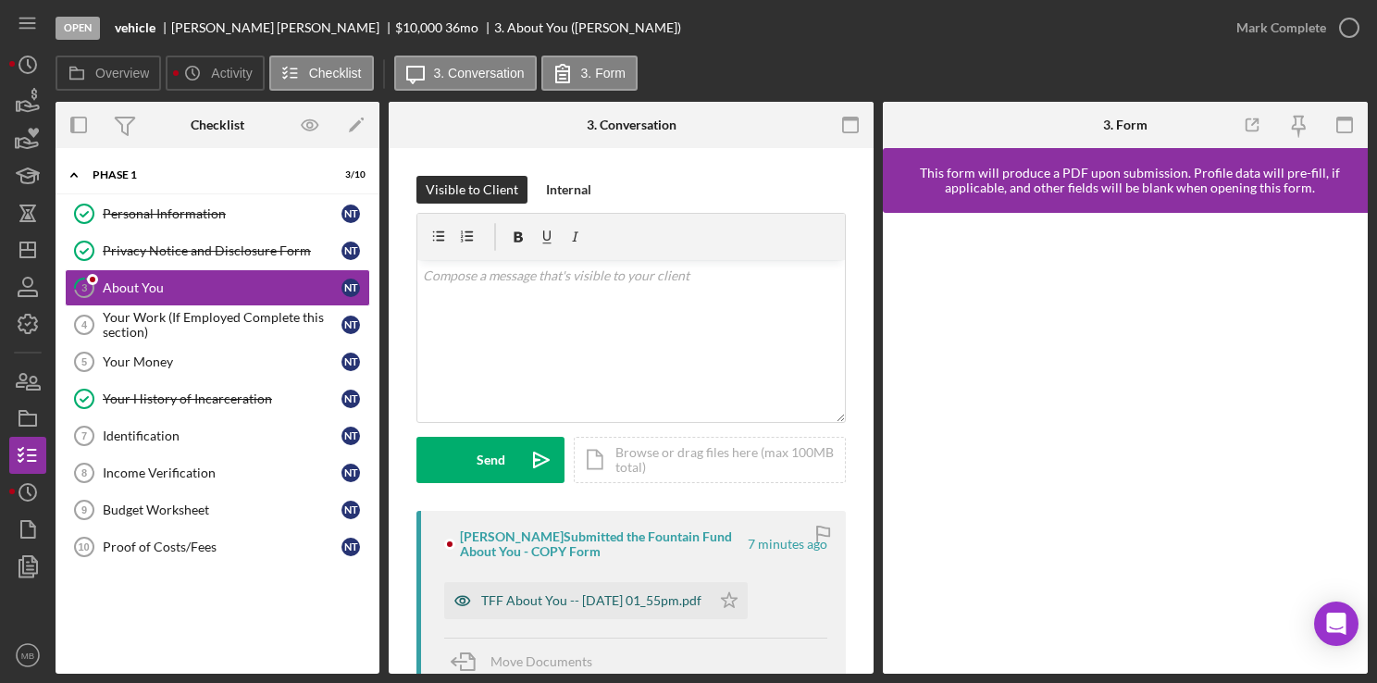
click at [637, 601] on div "TFF About You -- 2025-09-25 01_55pm.pdf" at bounding box center [591, 600] width 220 height 15
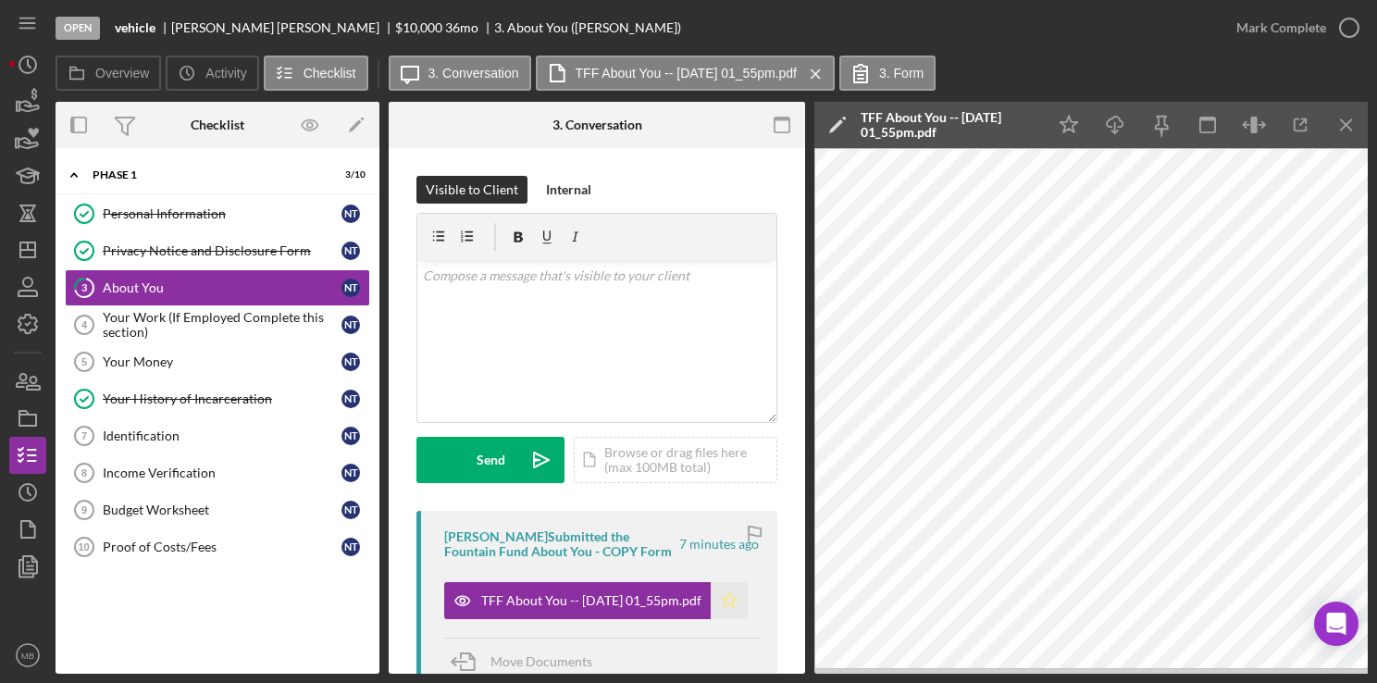
click at [729, 598] on polygon "button" at bounding box center [730, 599] width 16 height 15
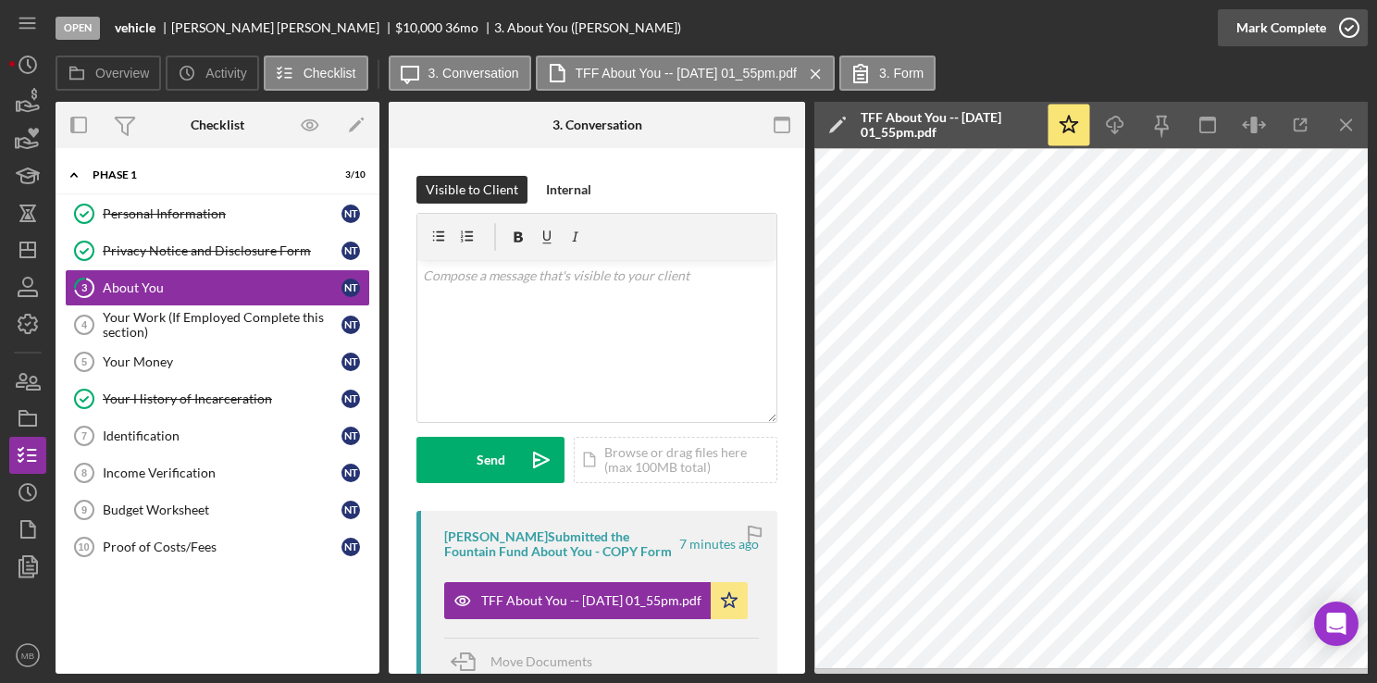
click at [1342, 39] on icon "button" at bounding box center [1349, 28] width 46 height 46
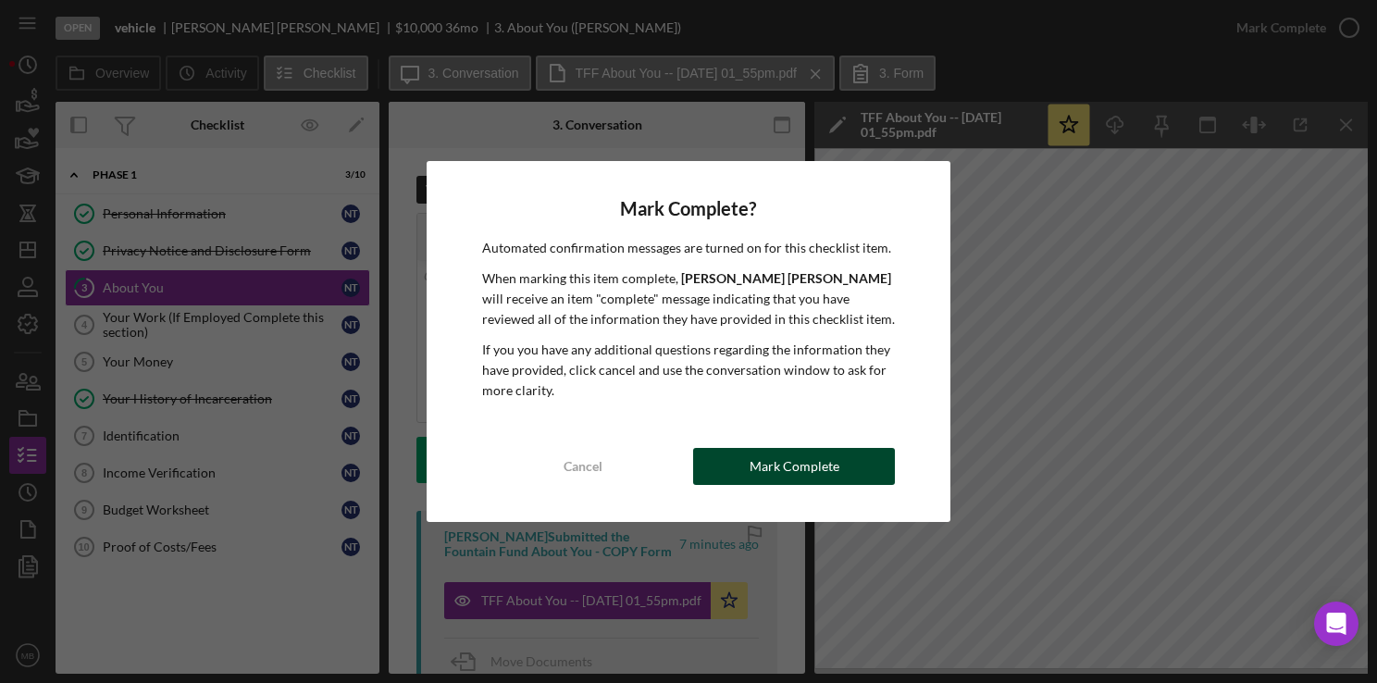
click at [811, 471] on div "Mark Complete" at bounding box center [795, 466] width 90 height 37
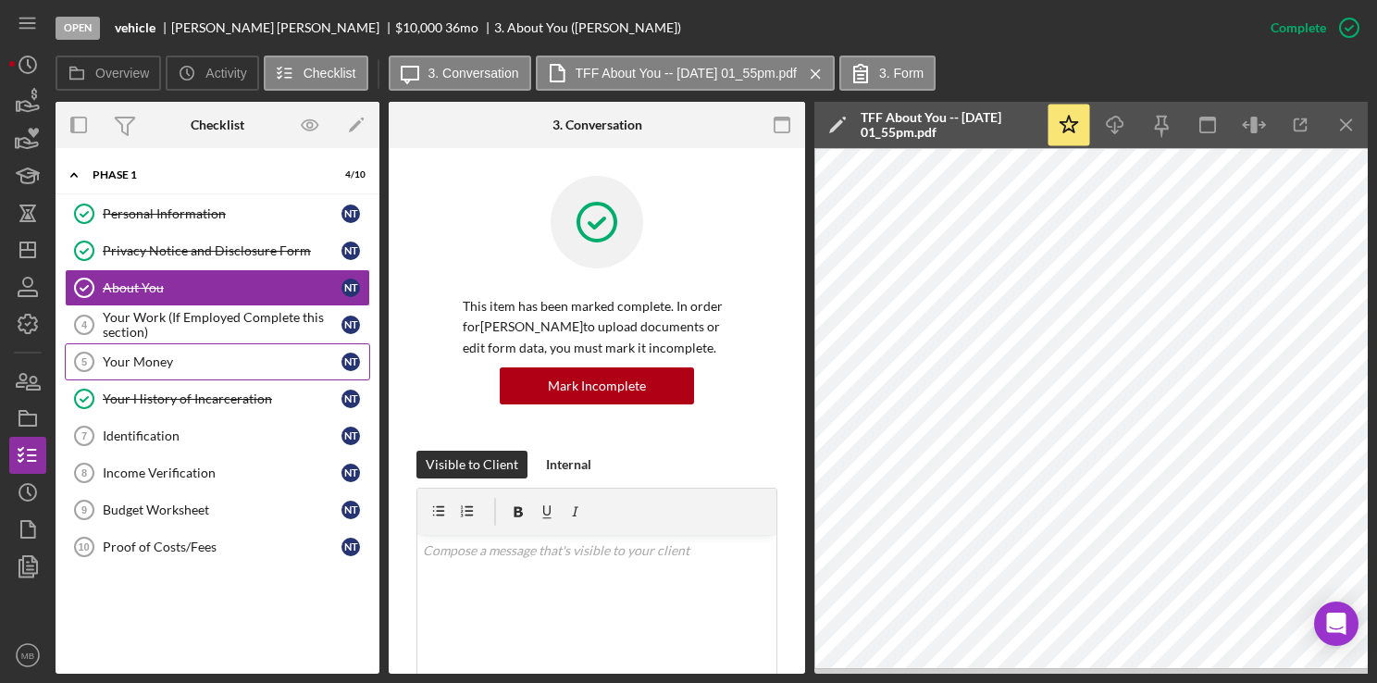
click at [221, 361] on div "Your Money" at bounding box center [222, 362] width 239 height 15
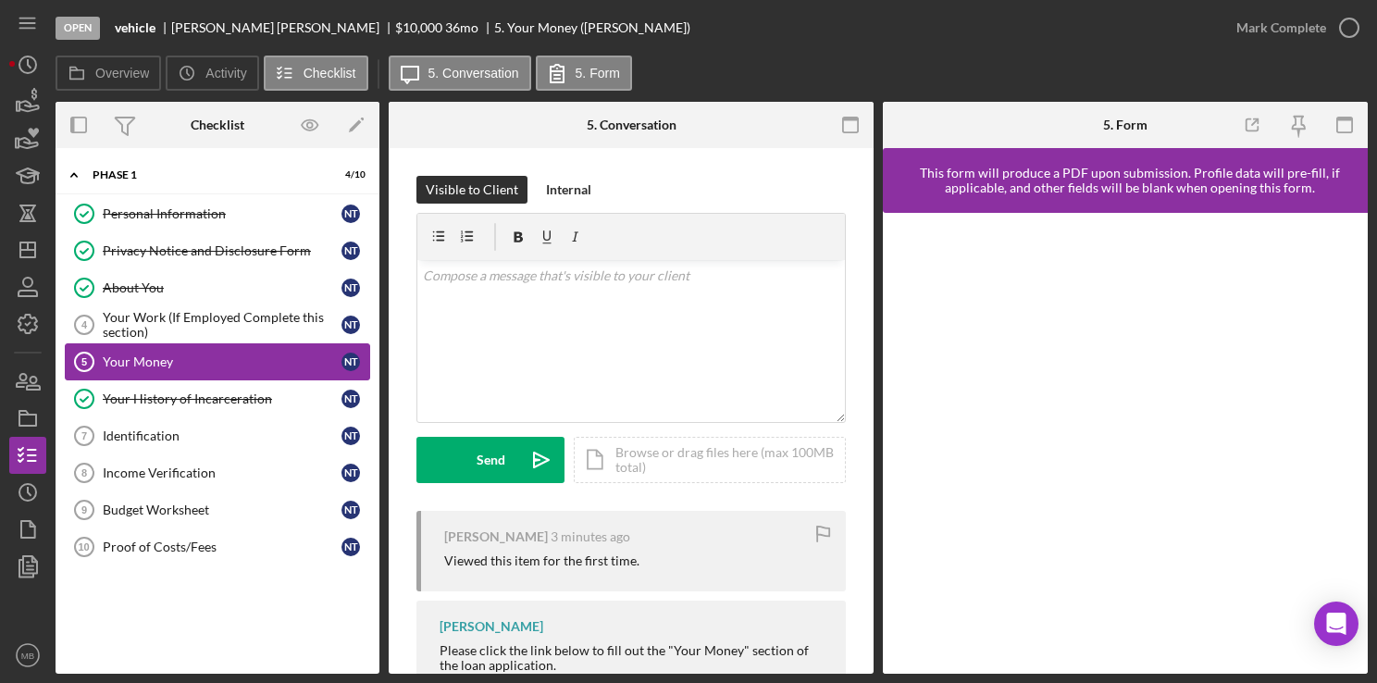
click at [251, 363] on div "Your Money" at bounding box center [222, 362] width 239 height 15
click at [252, 322] on div "Your Work (If Employed Complete this section)" at bounding box center [222, 325] width 239 height 30
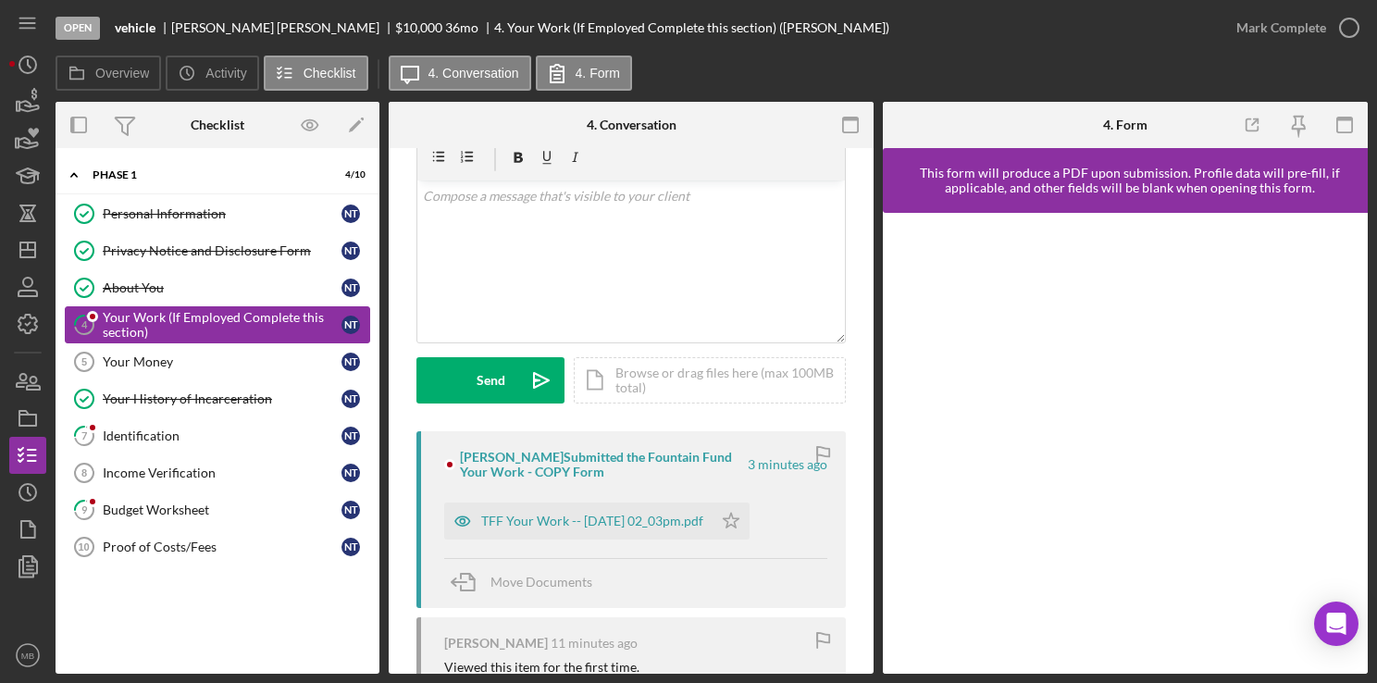
scroll to position [82, 0]
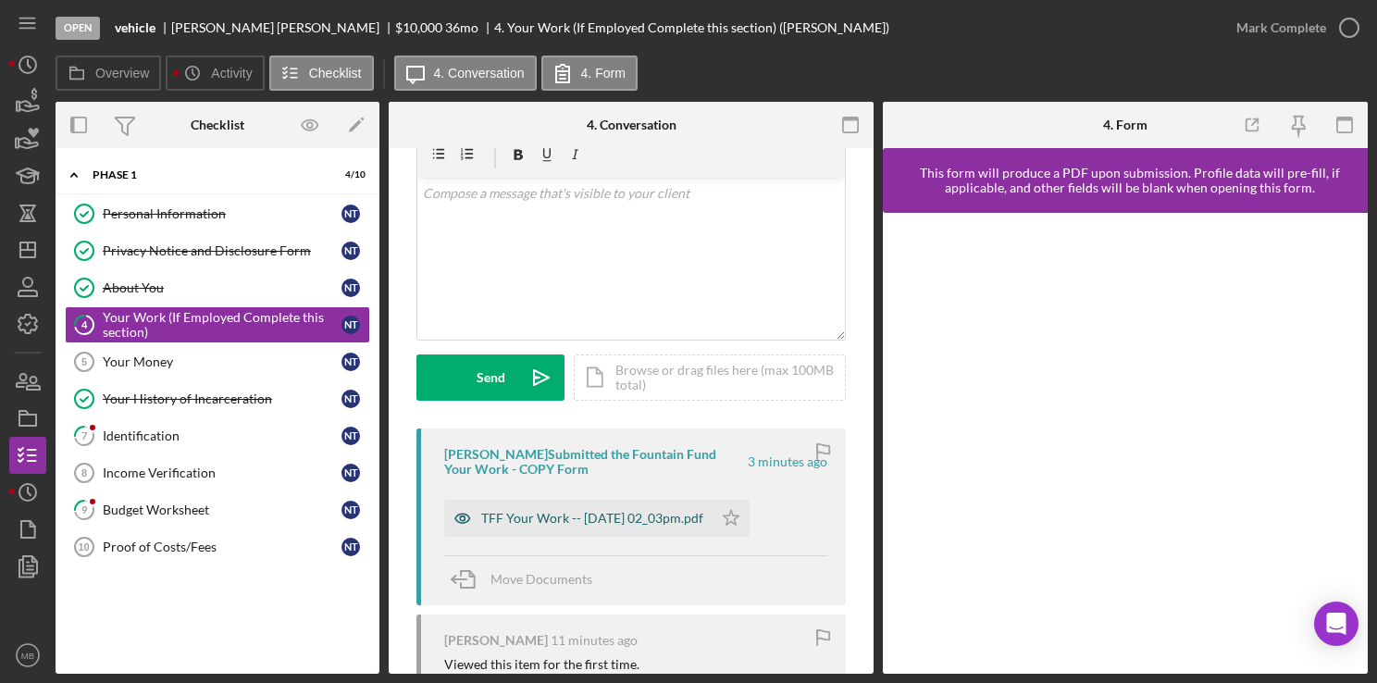
click at [648, 525] on div "TFF Your Work -- 2025-09-25 02_03pm.pdf" at bounding box center [592, 518] width 222 height 15
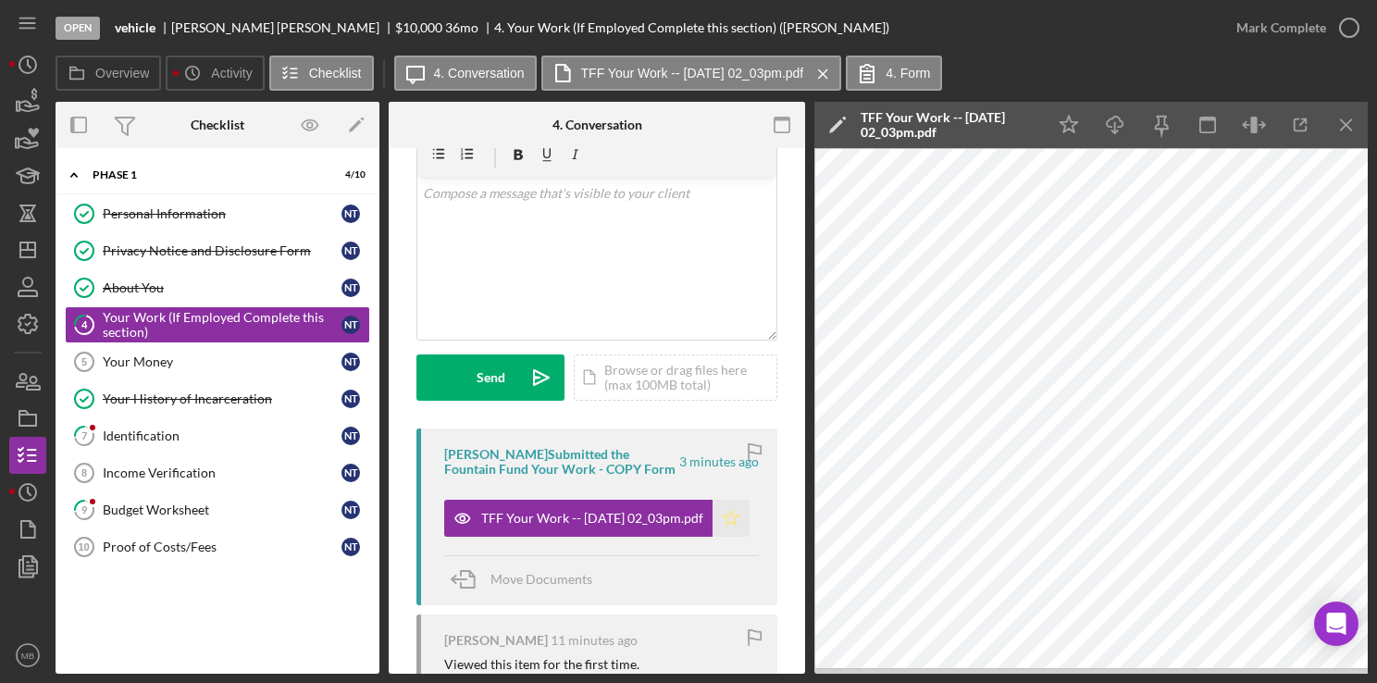
click at [731, 525] on icon "Icon/Star" at bounding box center [731, 518] width 37 height 37
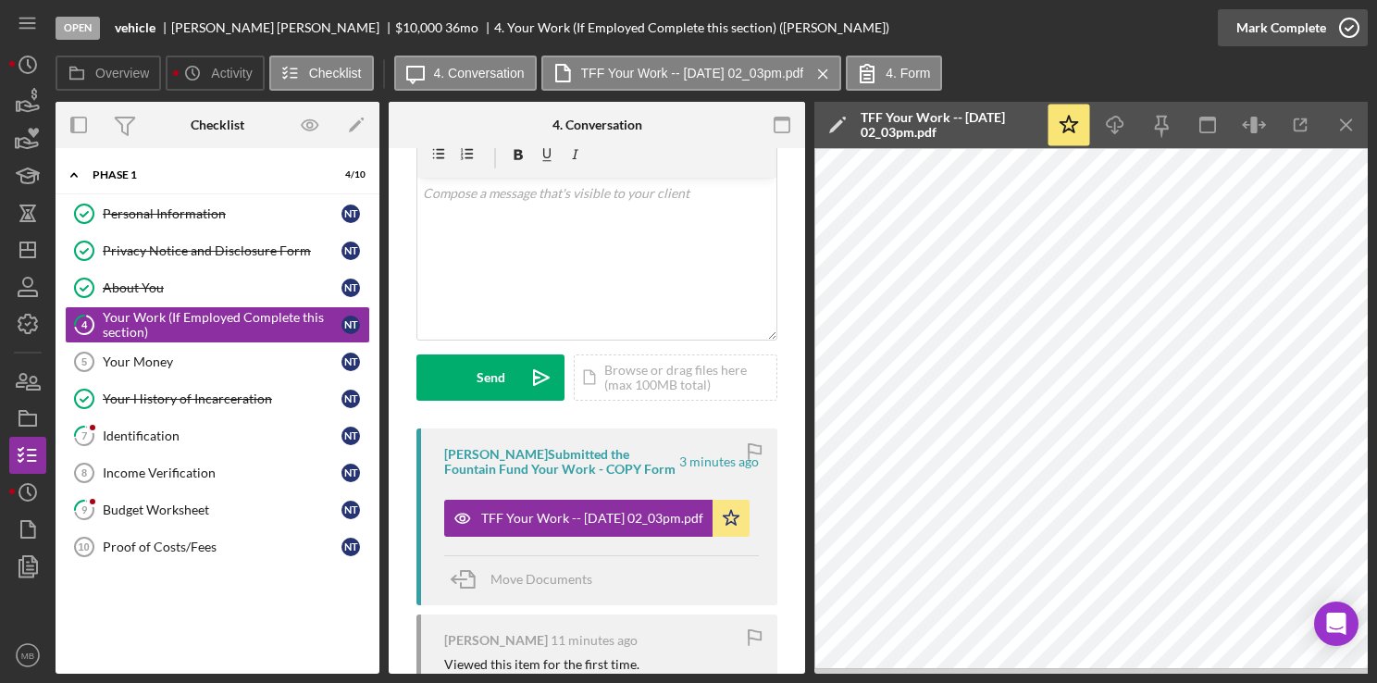
click at [1363, 37] on icon "button" at bounding box center [1349, 28] width 46 height 46
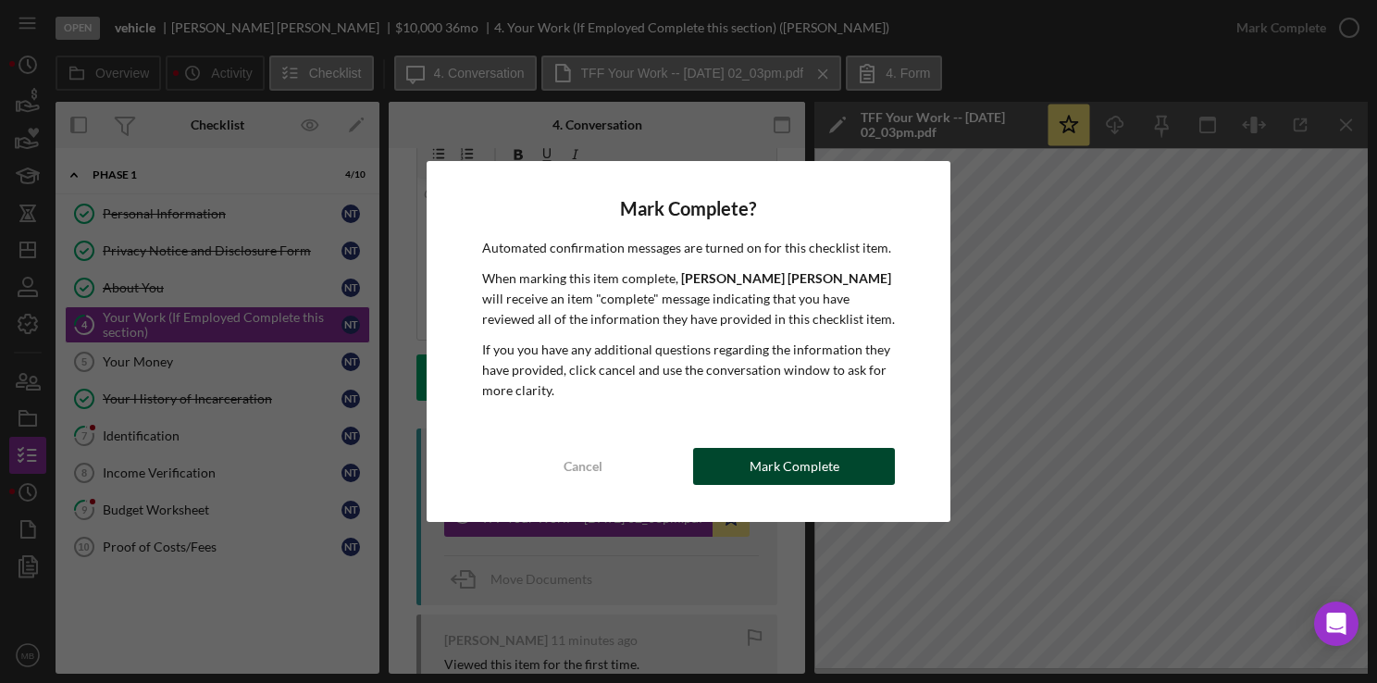
click at [815, 474] on div "Mark Complete" at bounding box center [795, 466] width 90 height 37
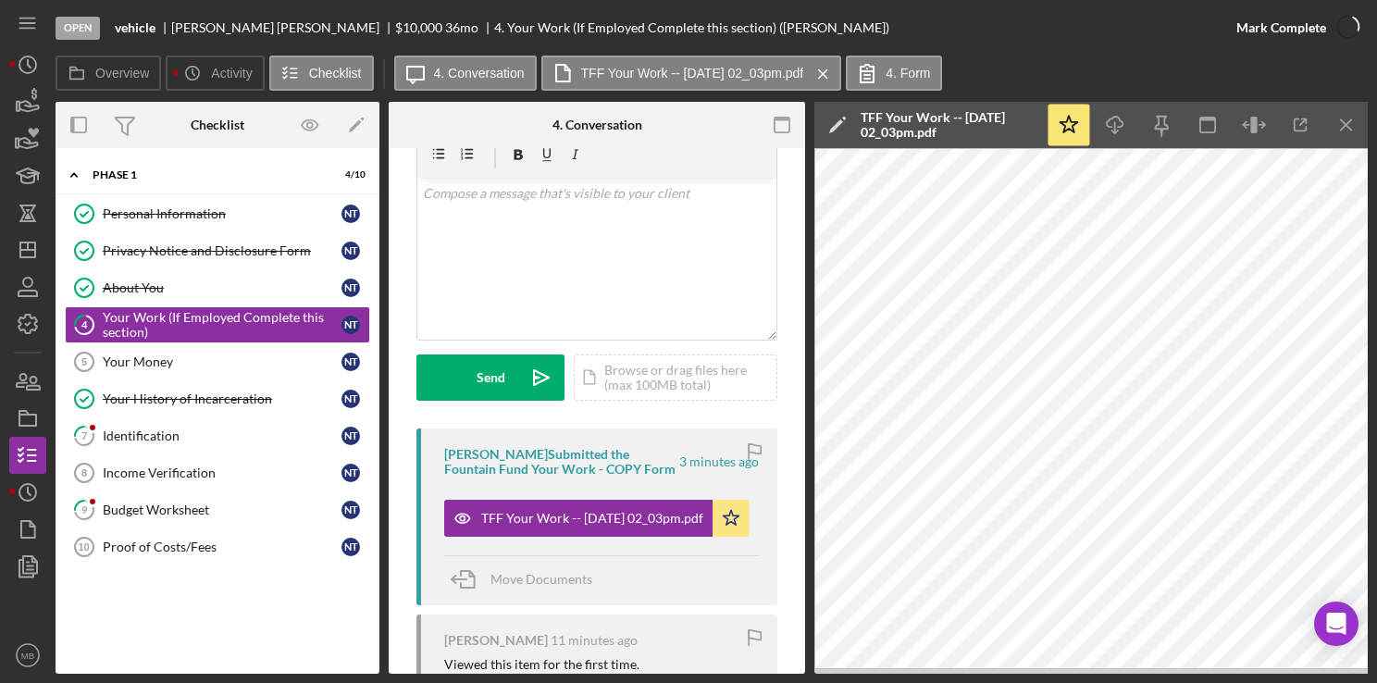
scroll to position [357, 0]
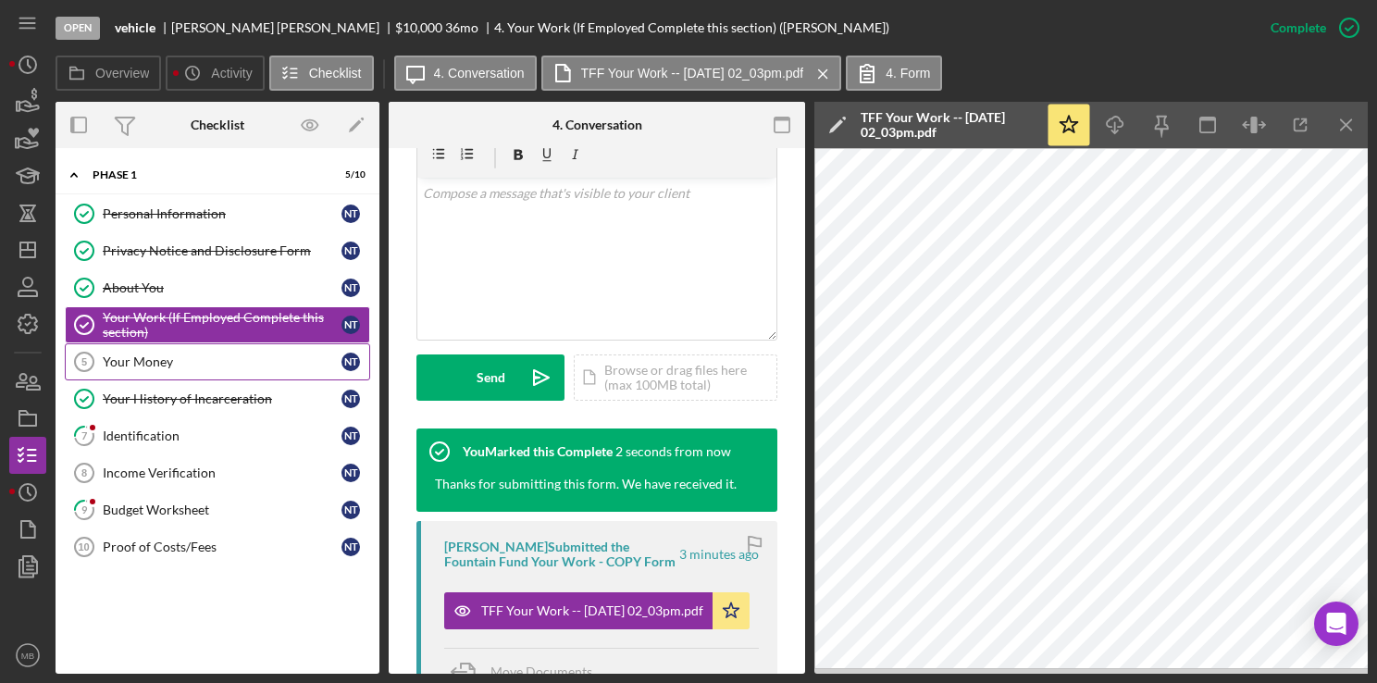
click at [135, 360] on div "Your Money" at bounding box center [222, 362] width 239 height 15
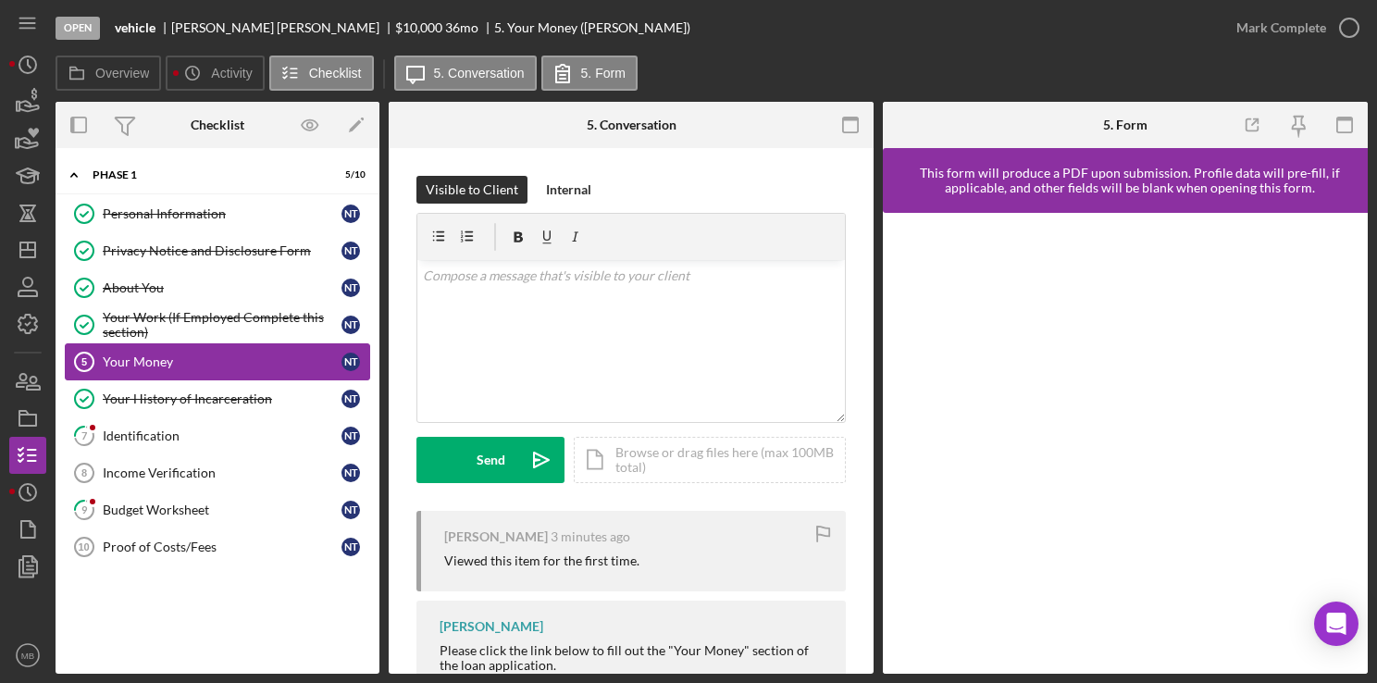
scroll to position [73, 0]
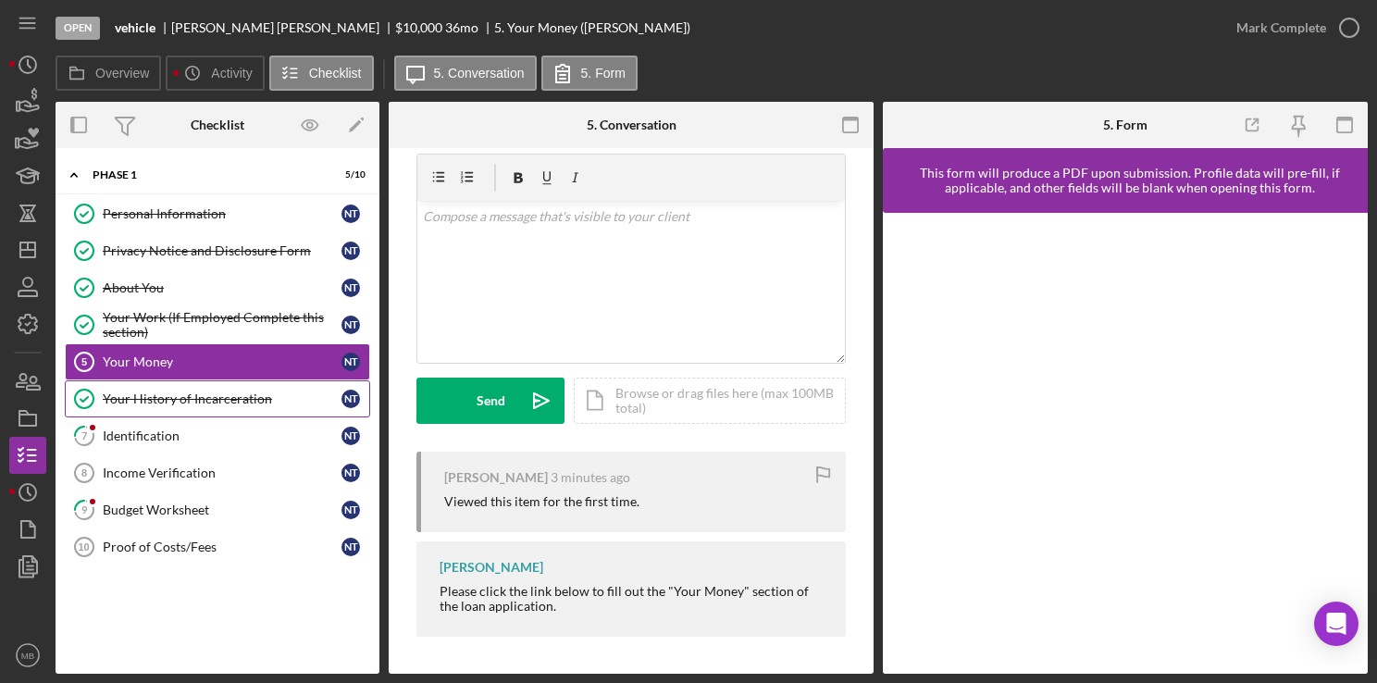
click at [230, 403] on div "Your History of Incarceration" at bounding box center [222, 399] width 239 height 15
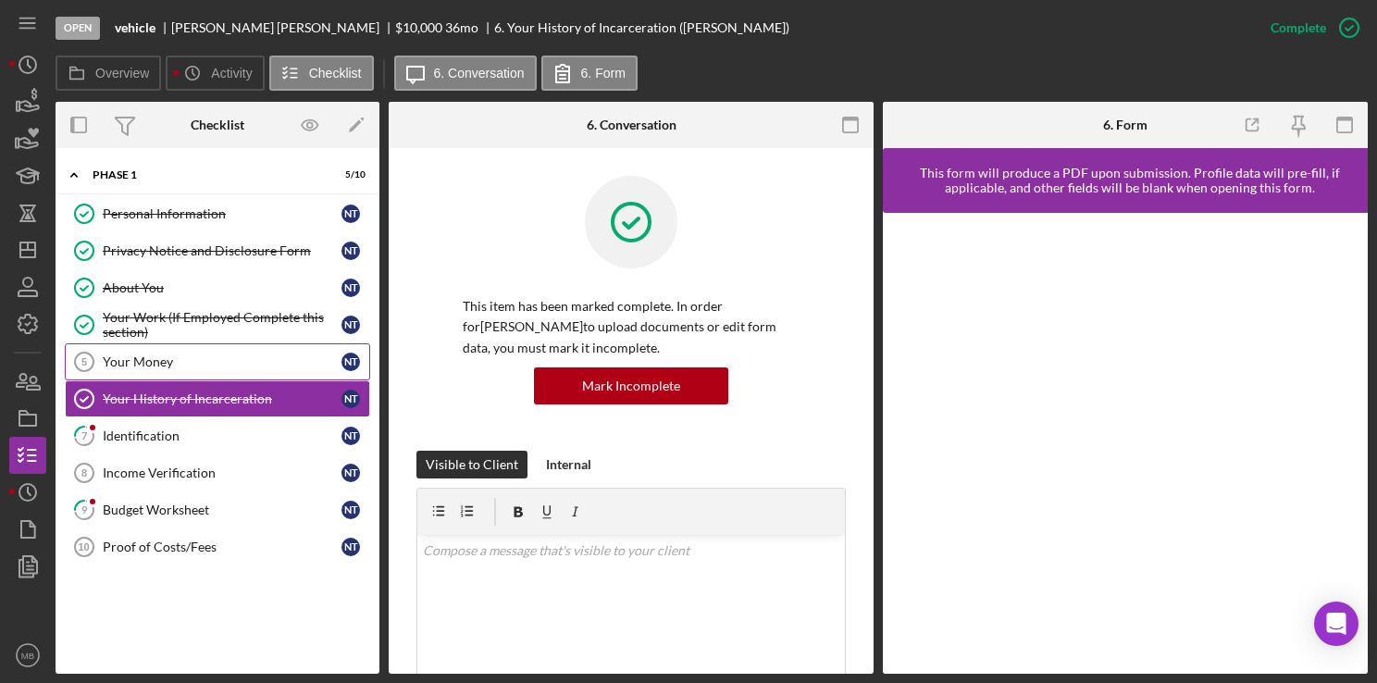
click at [165, 360] on div "Your Money" at bounding box center [222, 362] width 239 height 15
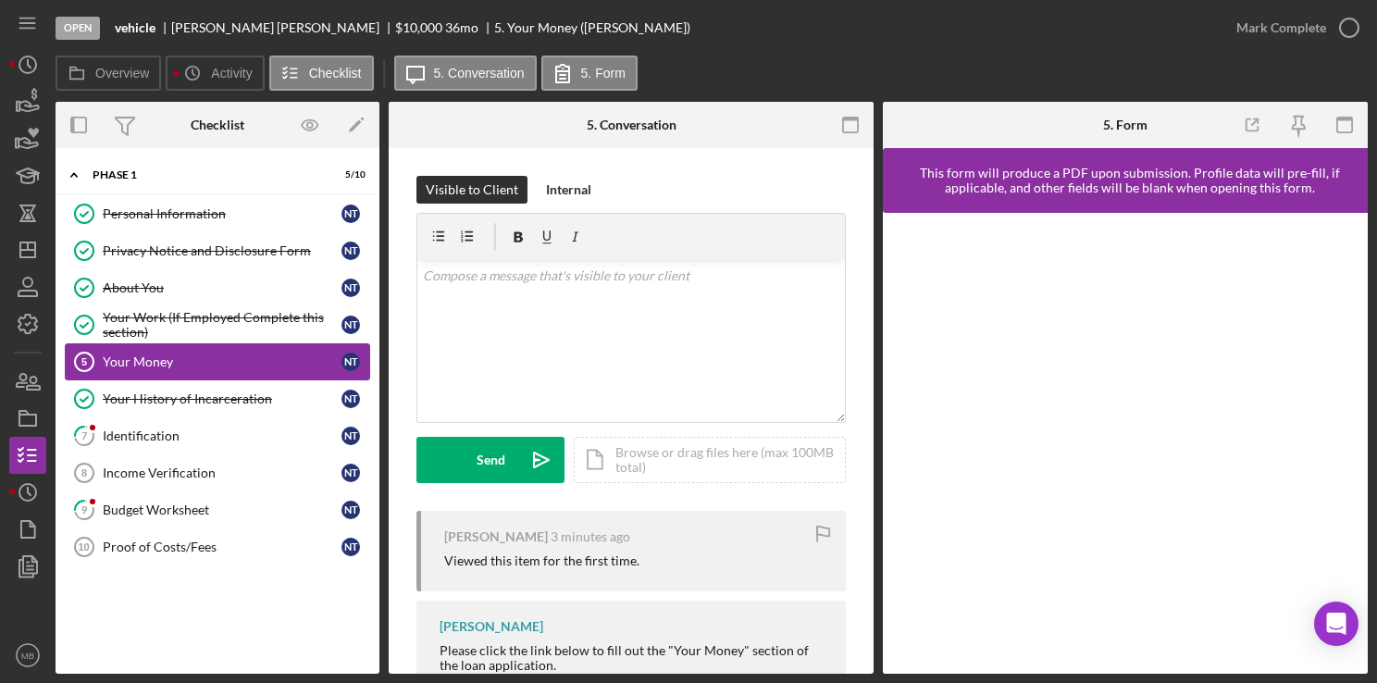
scroll to position [73, 0]
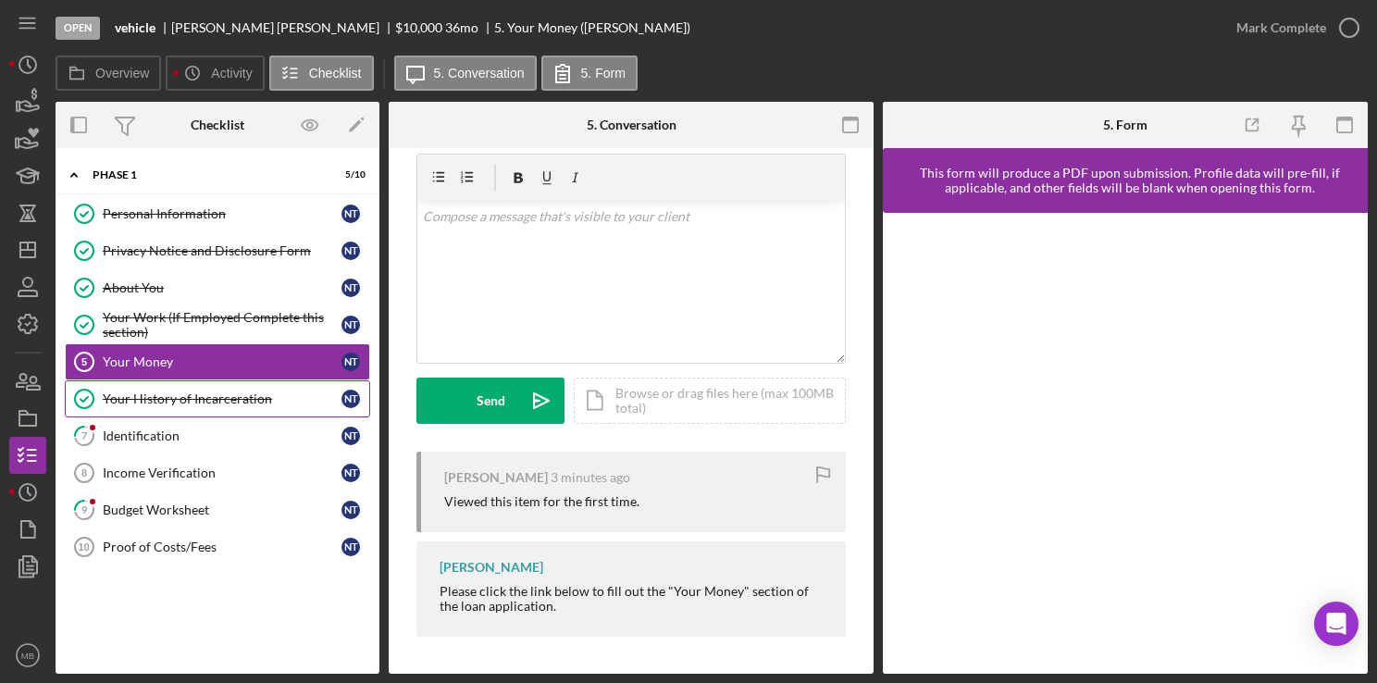
click at [183, 404] on link "Your History of Incarceration Your History of Incarceration N T" at bounding box center [217, 398] width 305 height 37
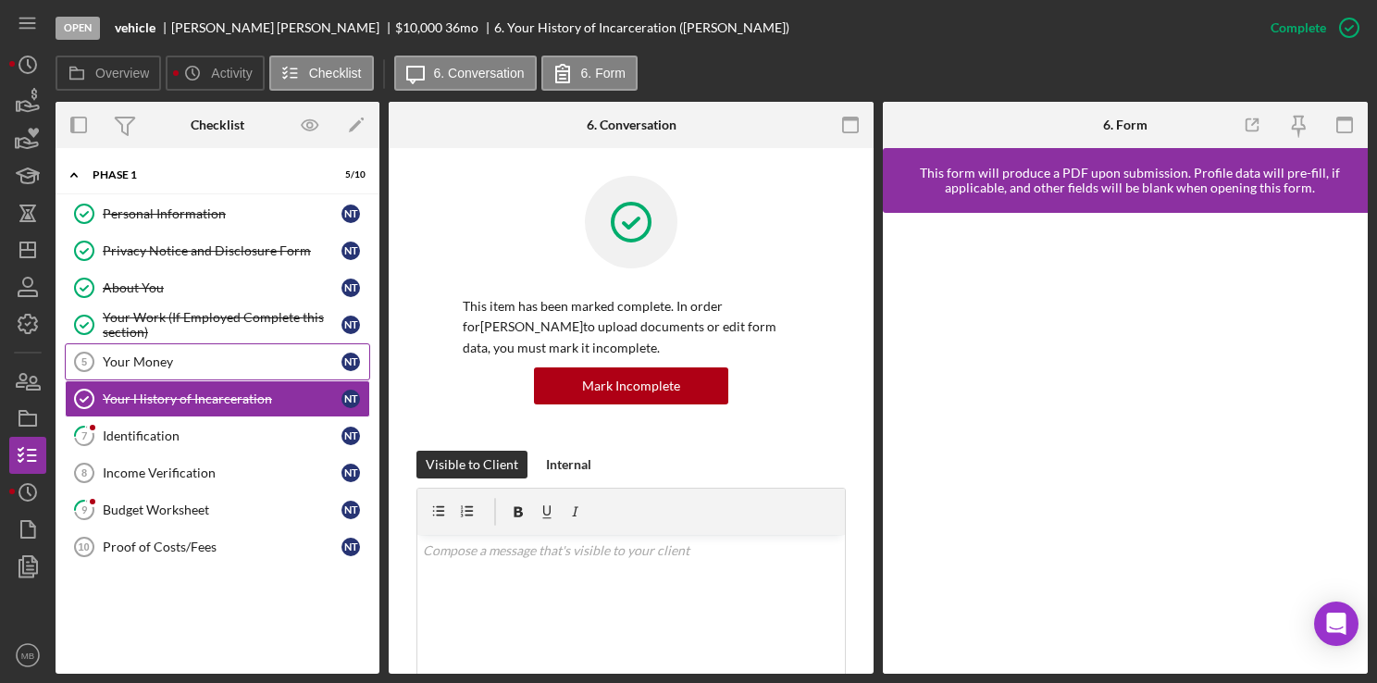
click at [160, 355] on div "Your Money" at bounding box center [222, 362] width 239 height 15
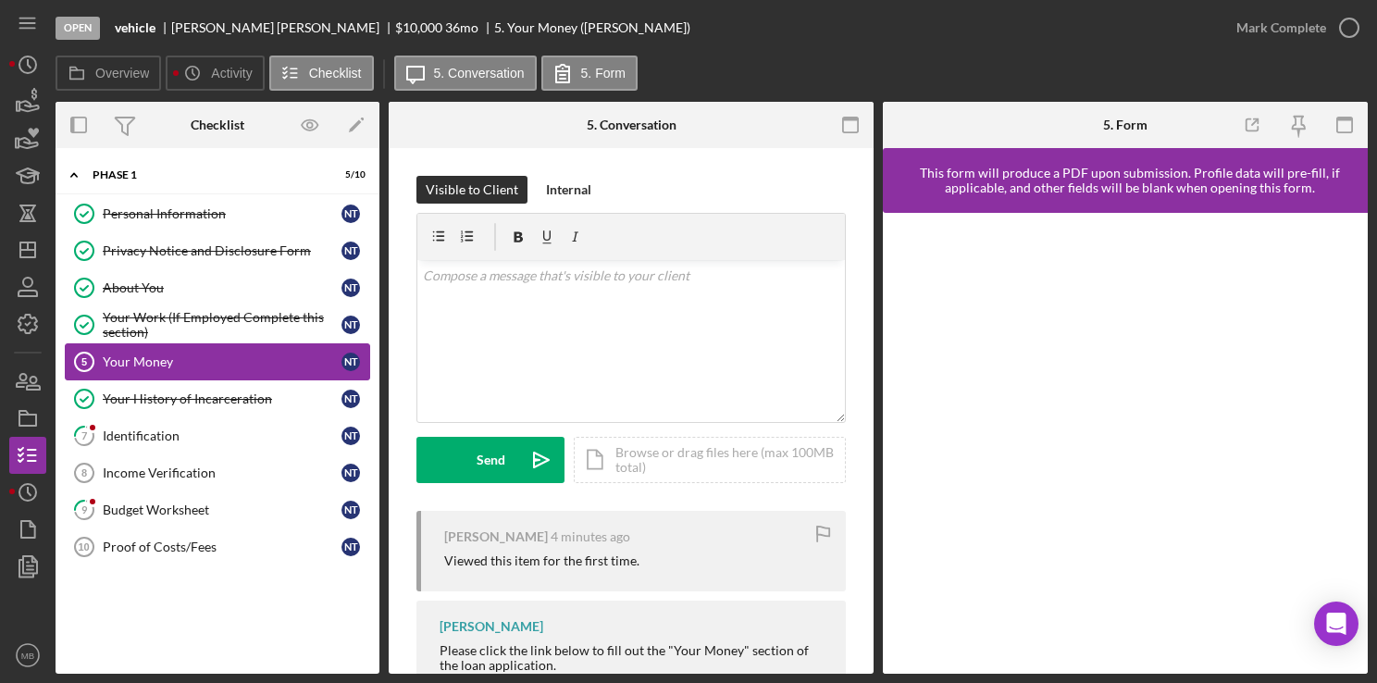
scroll to position [73, 0]
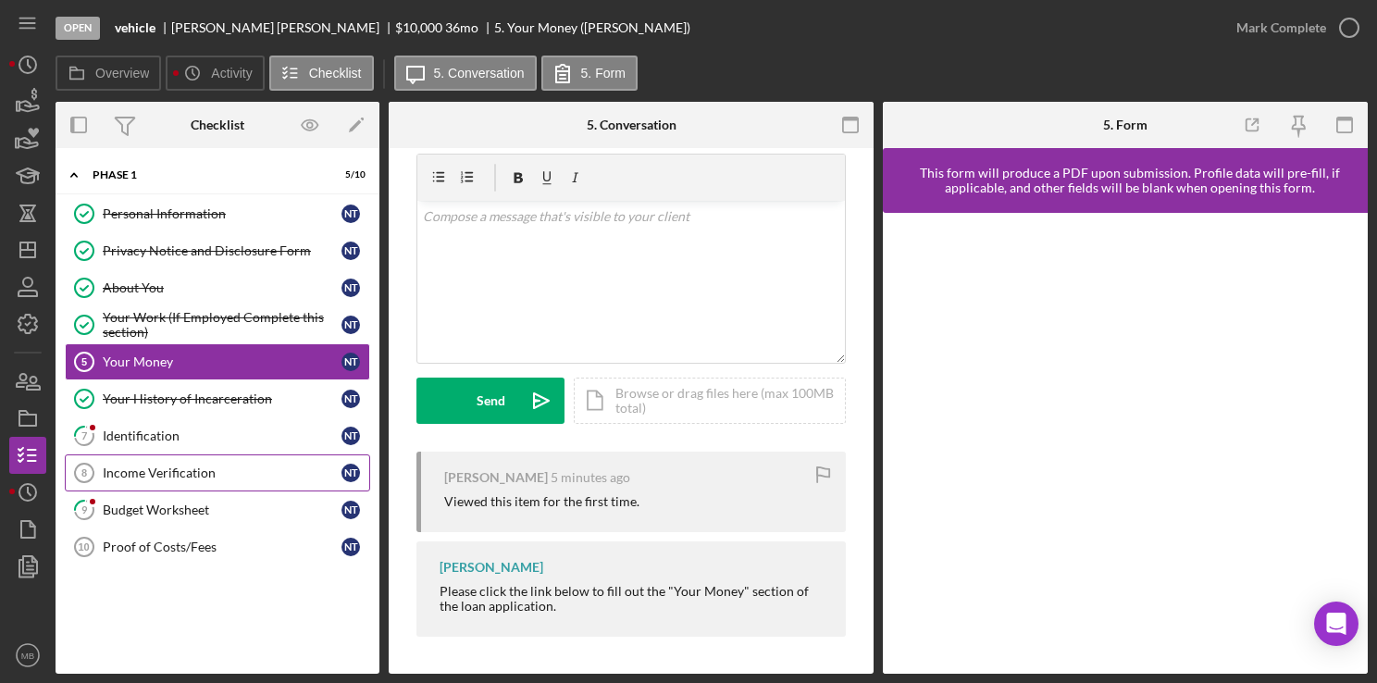
click at [158, 470] on div "Income Verification" at bounding box center [222, 473] width 239 height 15
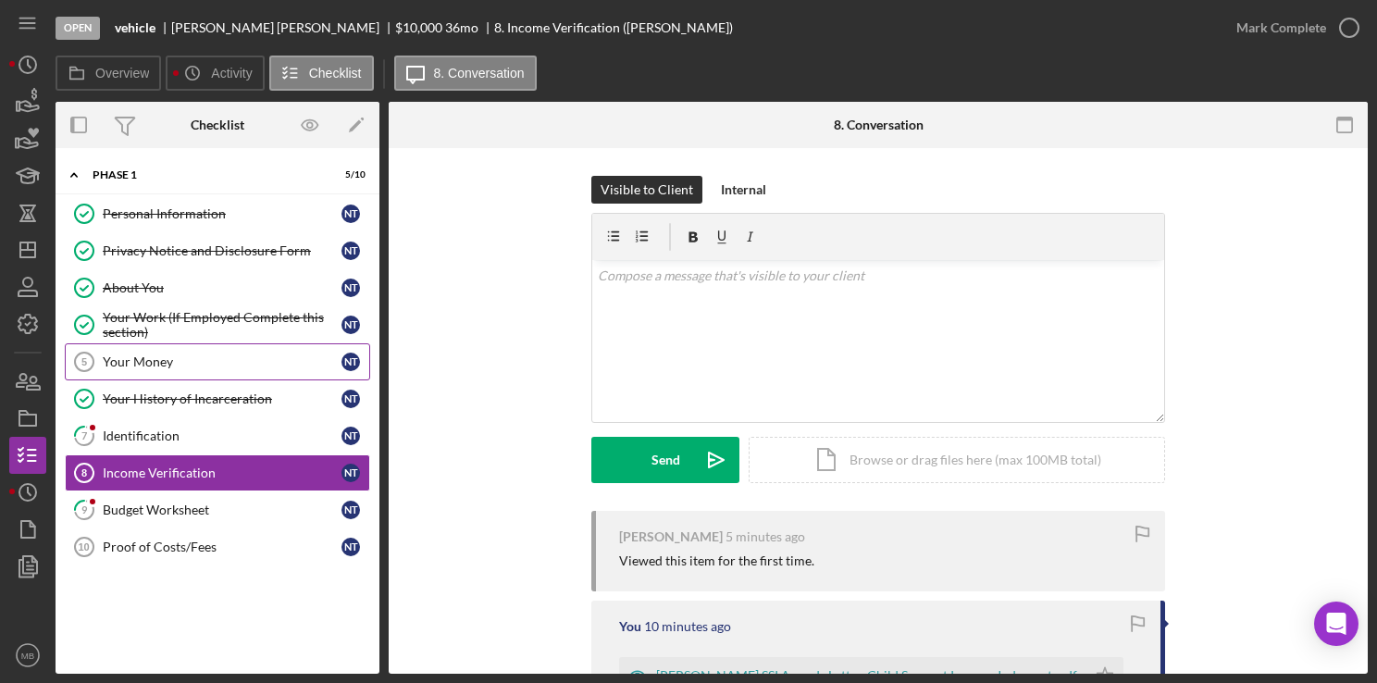
click at [151, 355] on div "Your Money" at bounding box center [222, 362] width 239 height 15
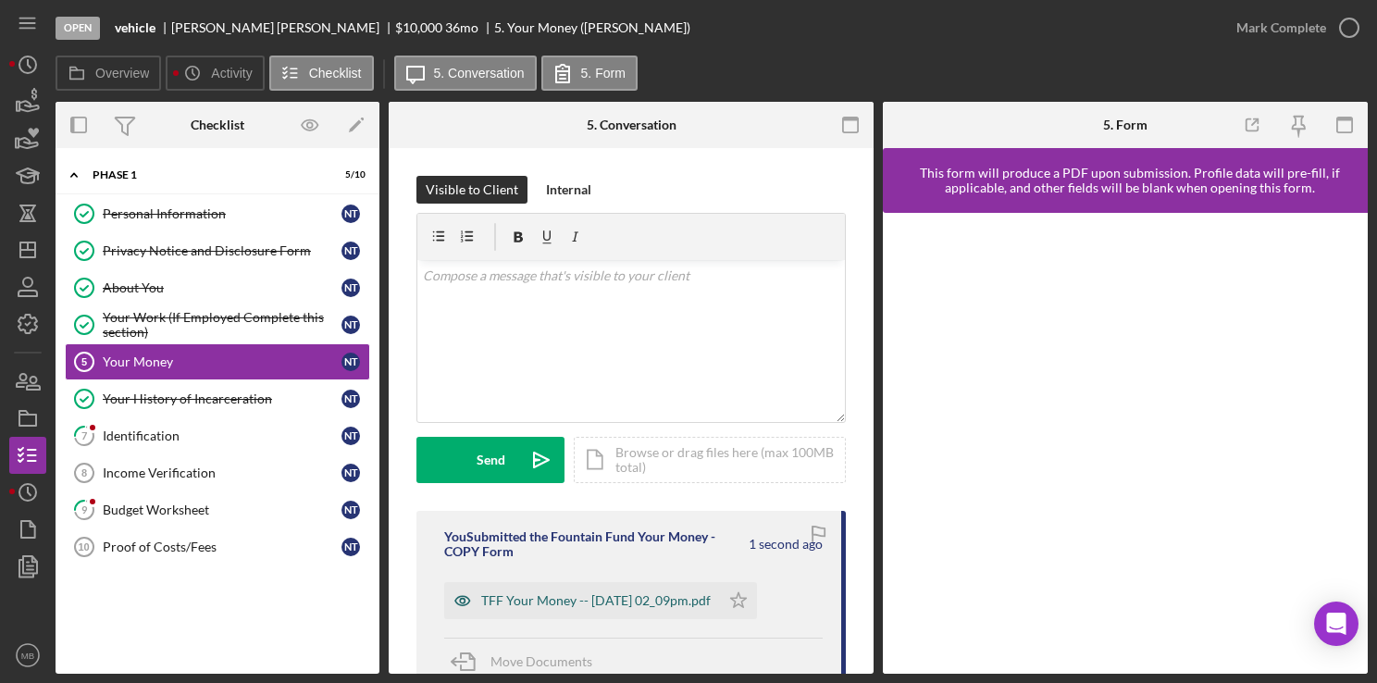
click at [600, 601] on div "TFF Your Money -- 2025-09-25 02_09pm.pdf" at bounding box center [596, 600] width 230 height 15
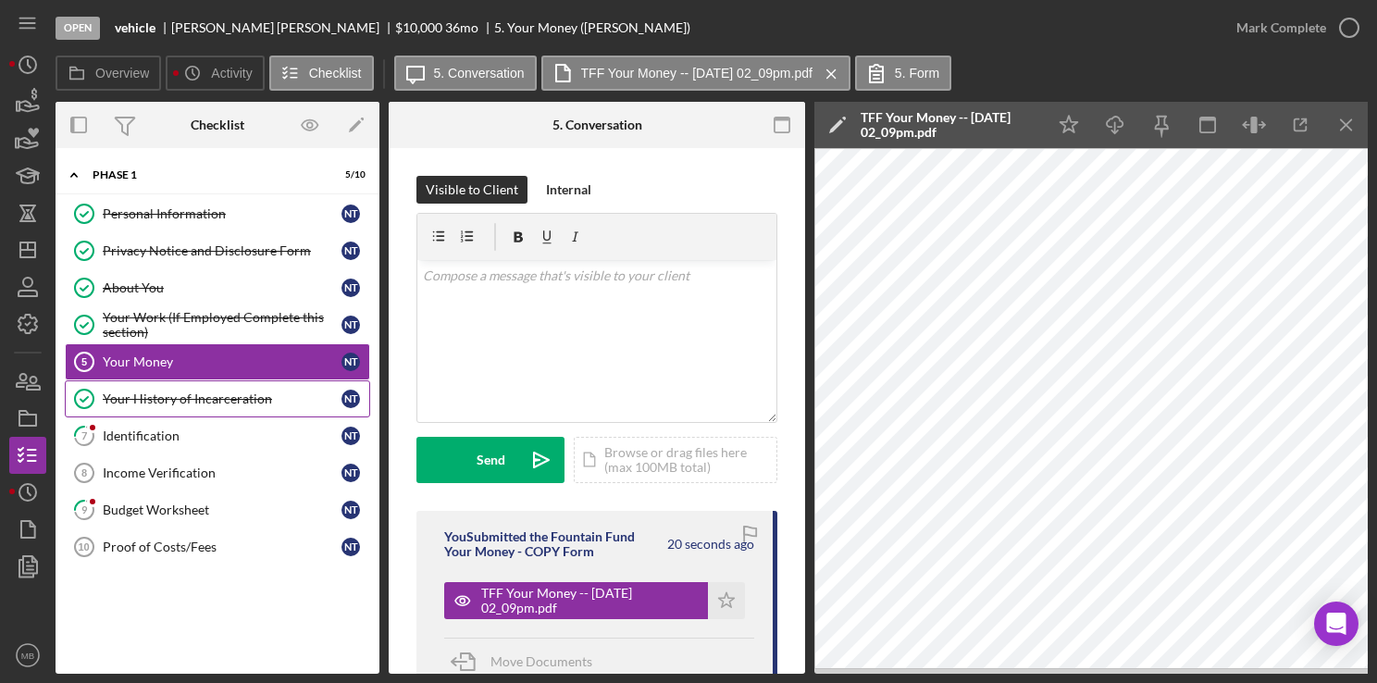
click at [205, 409] on link "Your History of Incarceration Your History of Incarceration N T" at bounding box center [217, 398] width 305 height 37
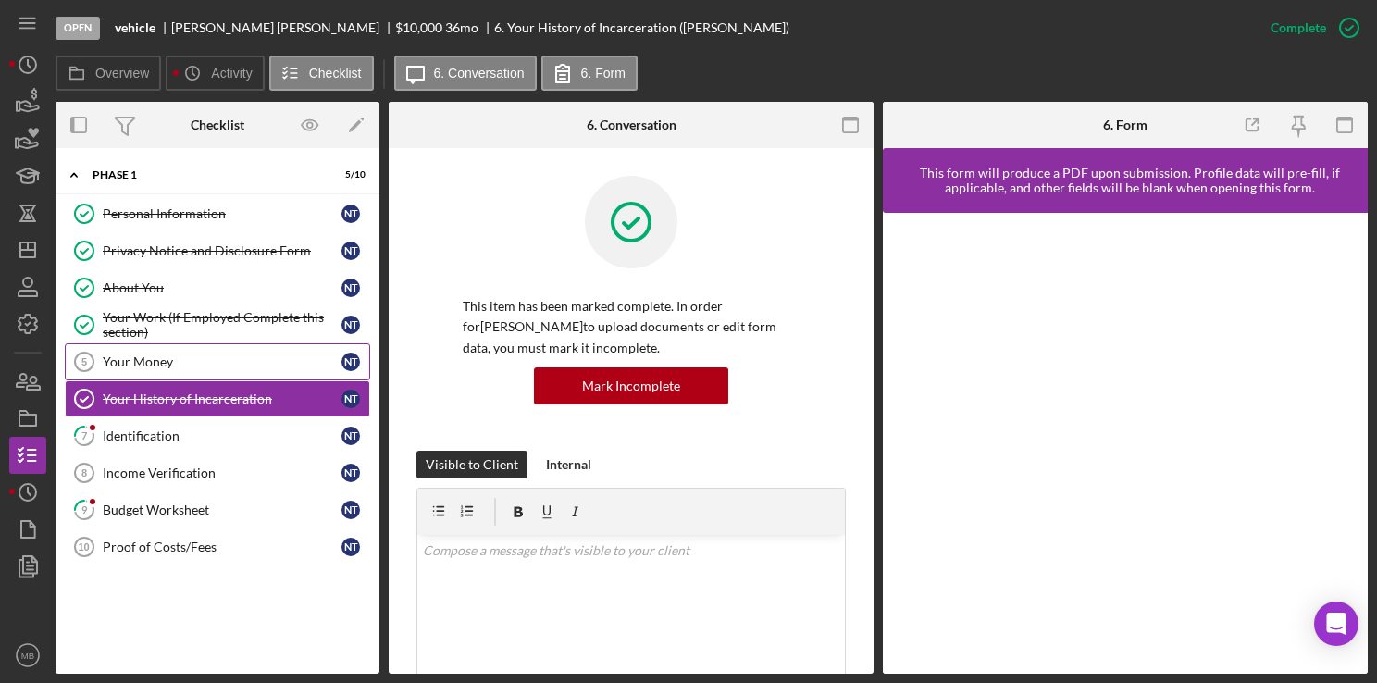
click at [161, 361] on div "Your Money" at bounding box center [222, 362] width 239 height 15
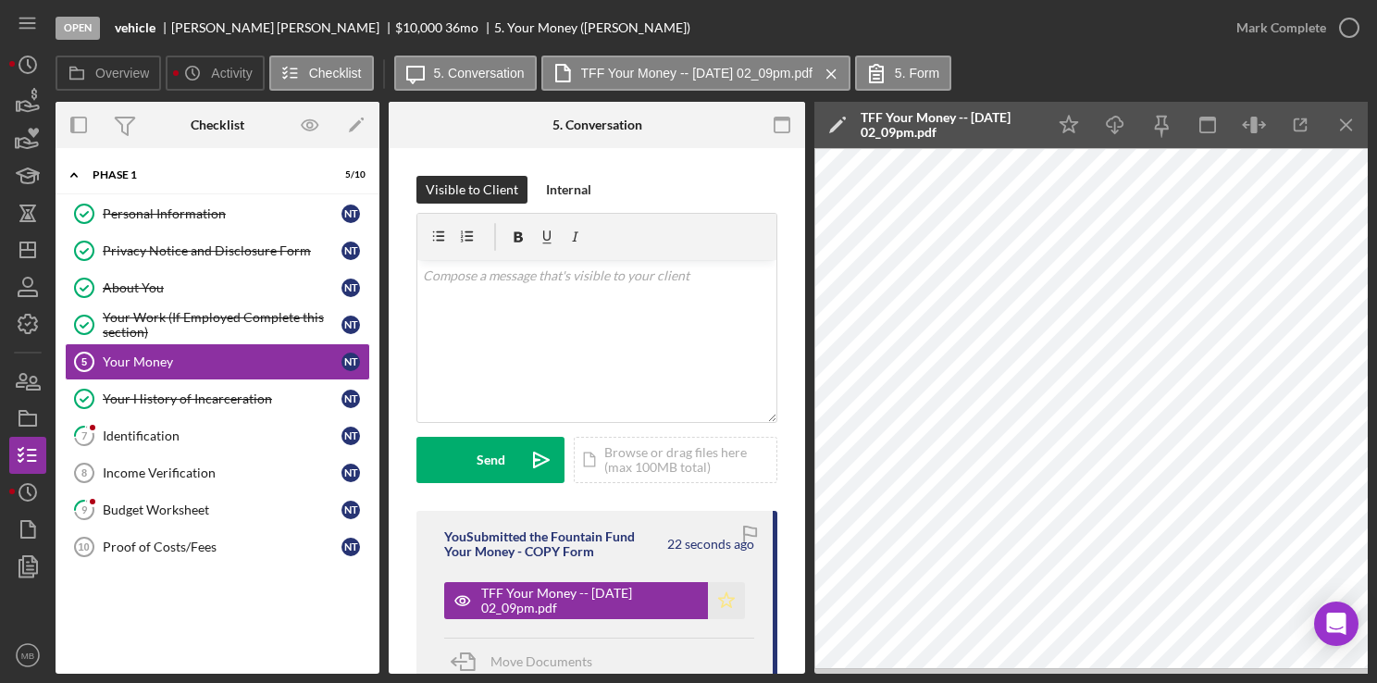
click at [722, 601] on icon "Icon/Star" at bounding box center [726, 600] width 37 height 37
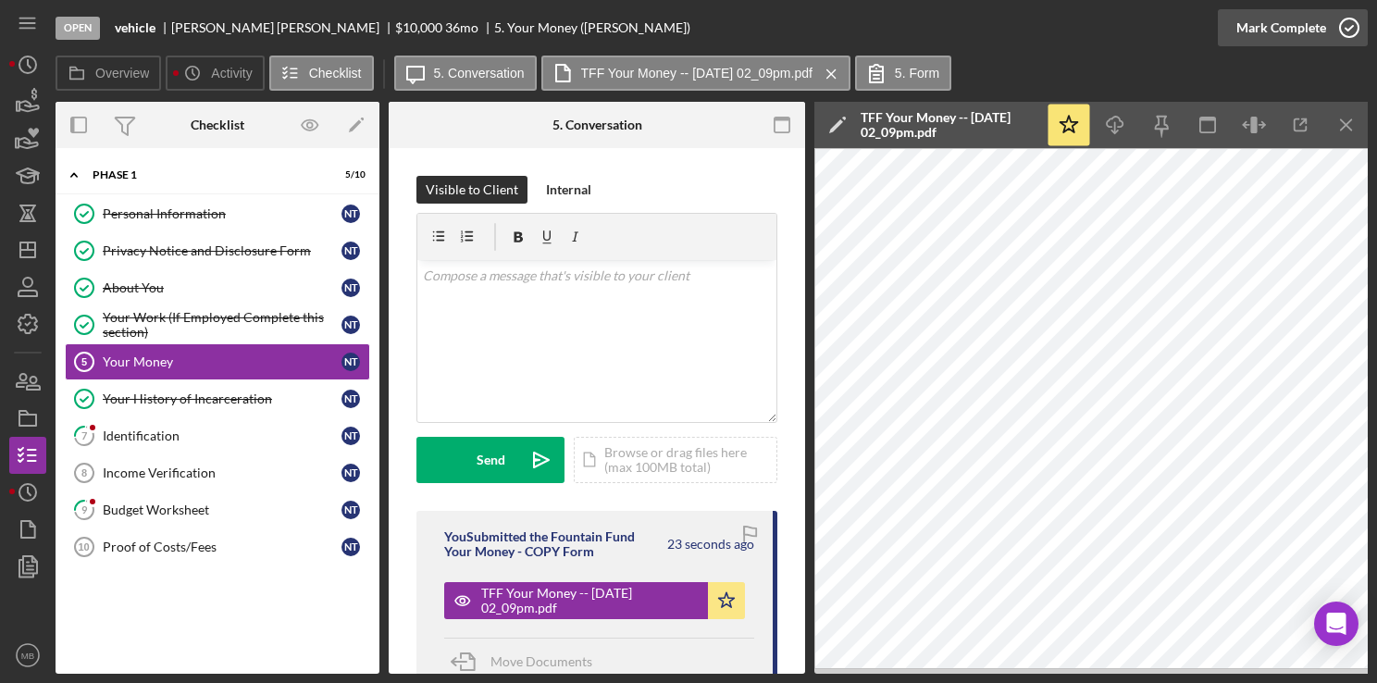
click at [1346, 41] on icon "button" at bounding box center [1349, 28] width 46 height 46
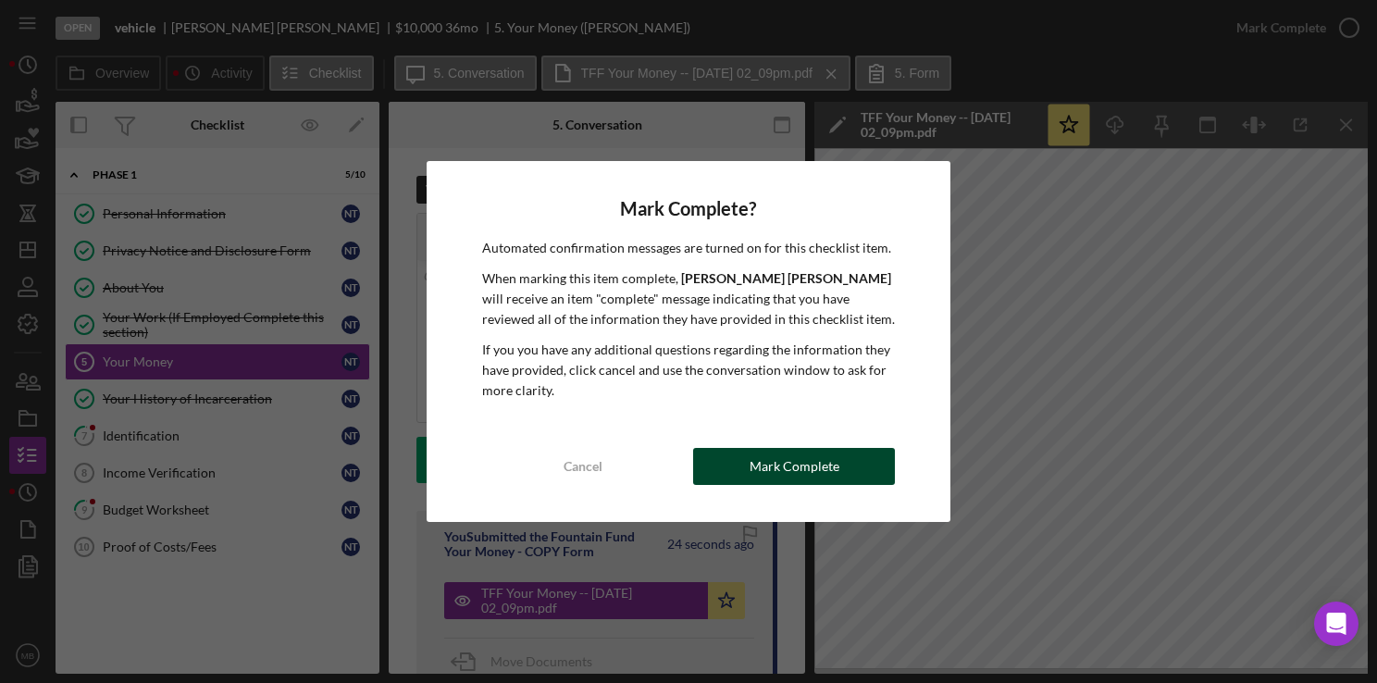
click at [819, 482] on div "Mark Complete" at bounding box center [795, 466] width 90 height 37
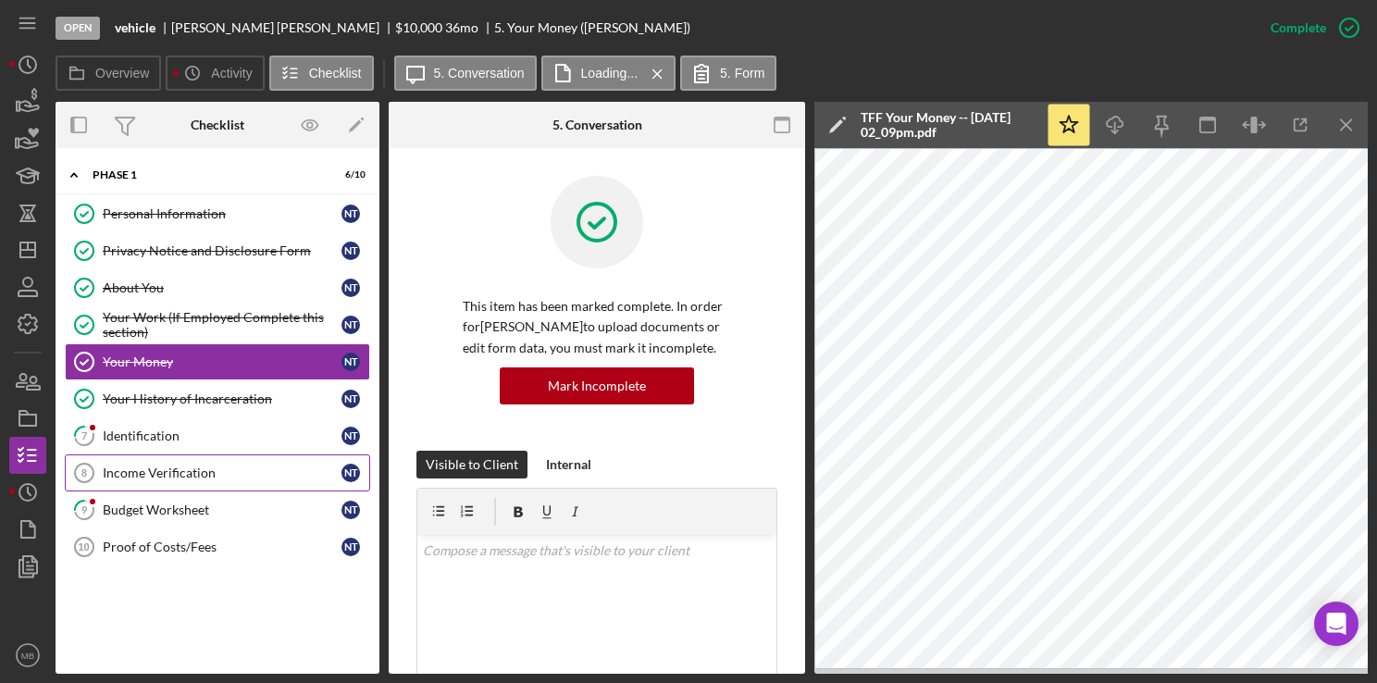
click at [190, 472] on div "Income Verification" at bounding box center [222, 473] width 239 height 15
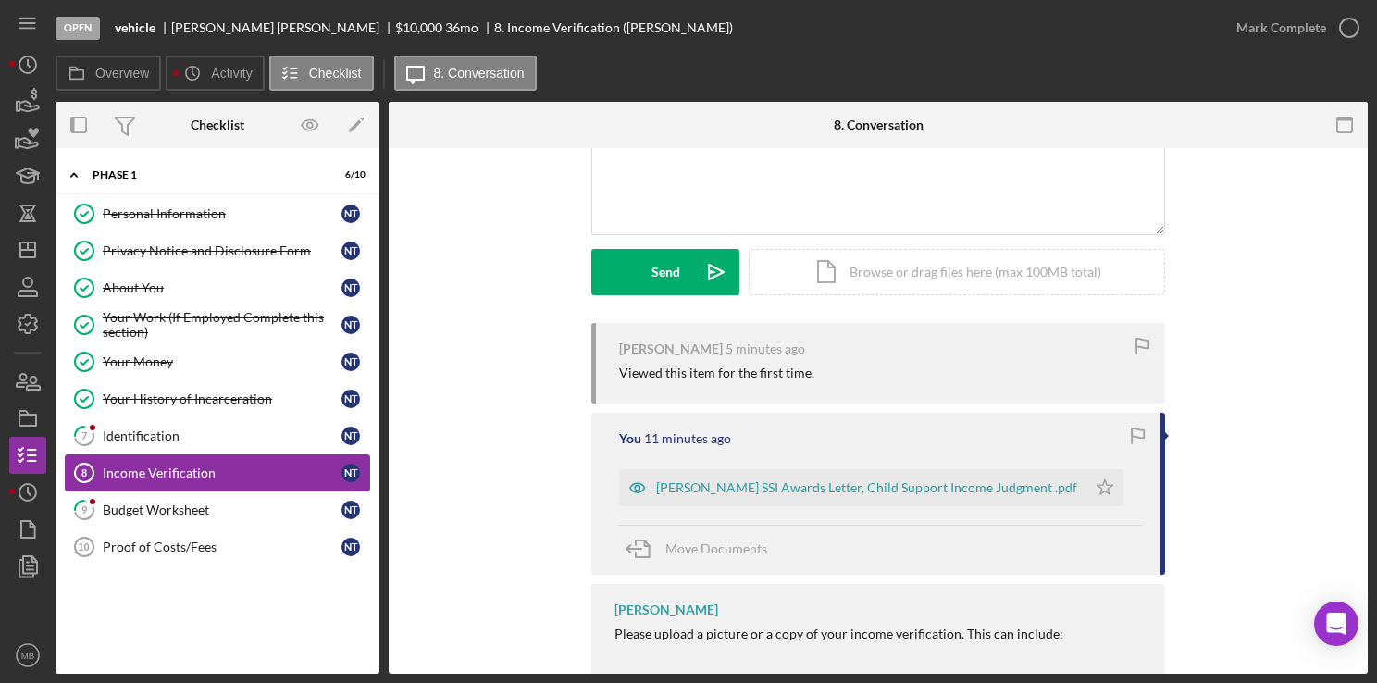
scroll to position [194, 0]
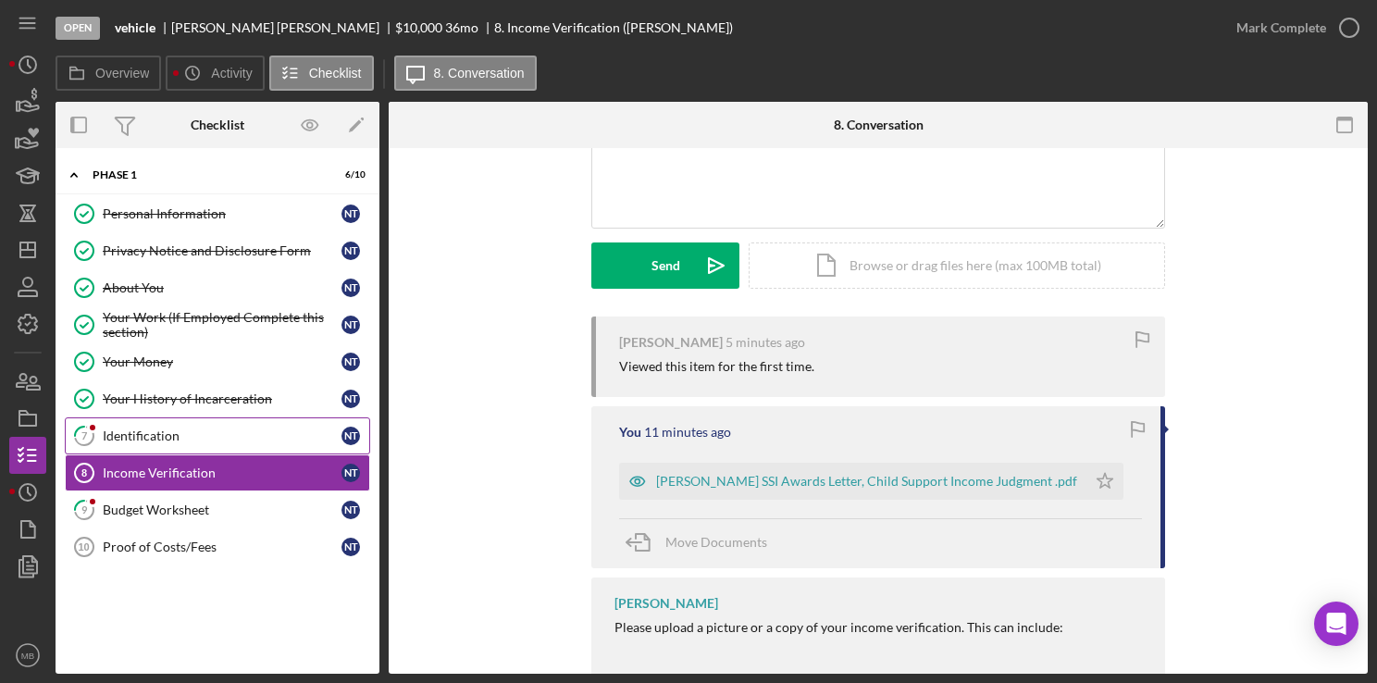
click at [184, 437] on div "Identification" at bounding box center [222, 436] width 239 height 15
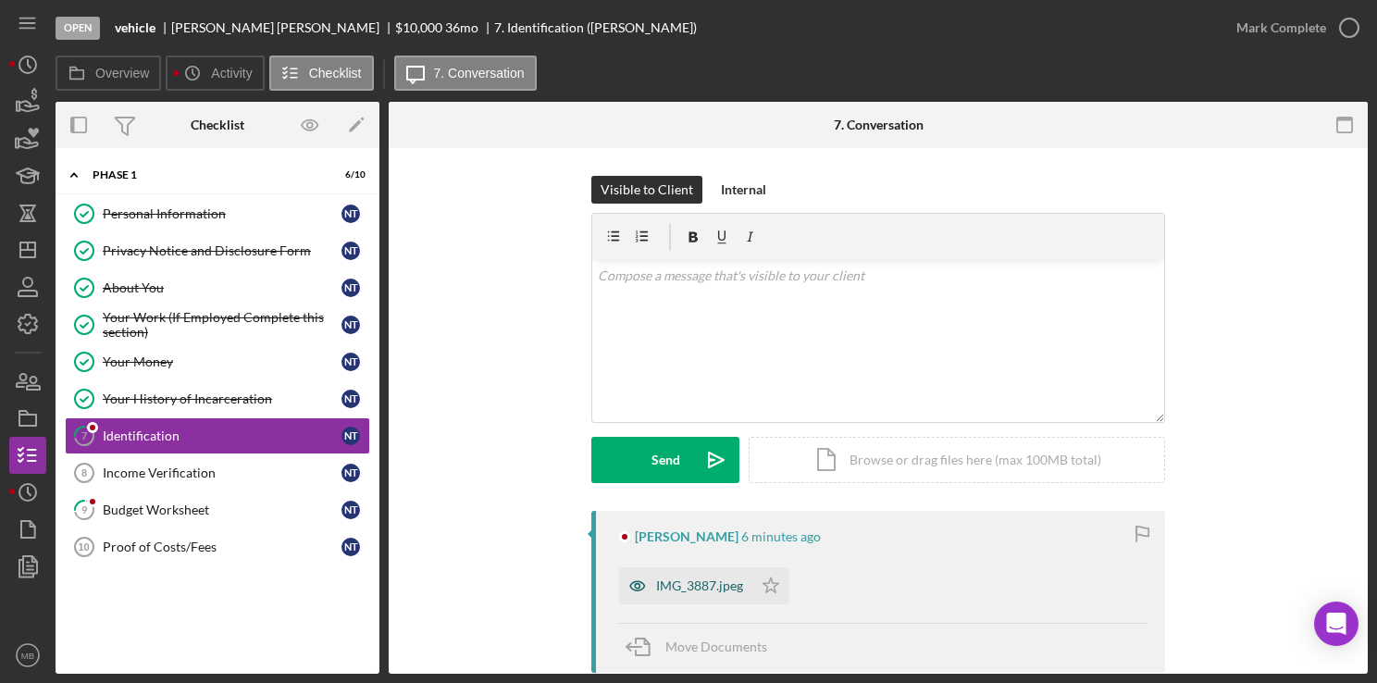
click at [703, 595] on div "IMG_3887.jpeg" at bounding box center [685, 585] width 133 height 37
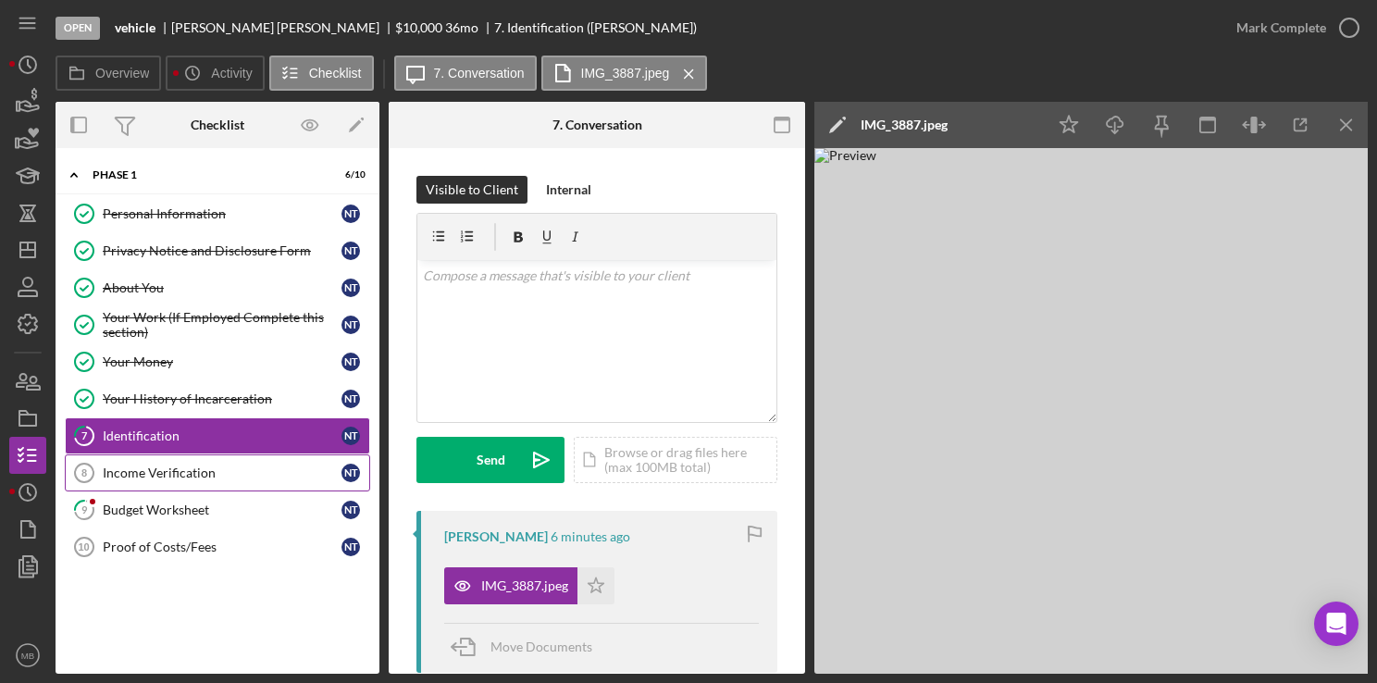
click at [205, 472] on div "Income Verification" at bounding box center [222, 473] width 239 height 15
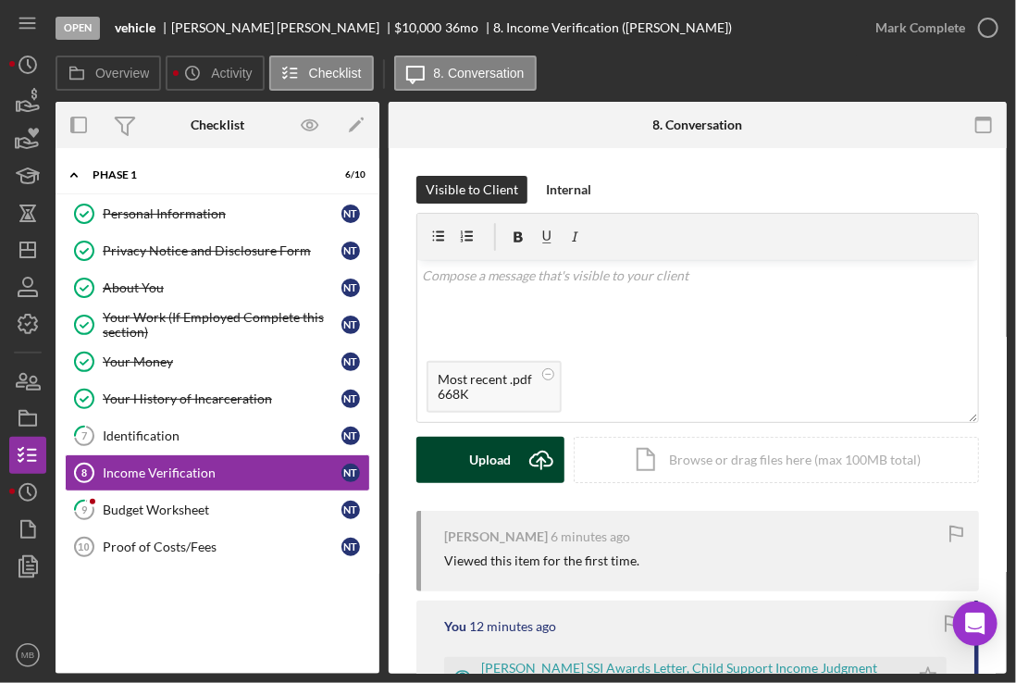
click at [526, 467] on icon "Icon/Upload" at bounding box center [541, 460] width 46 height 46
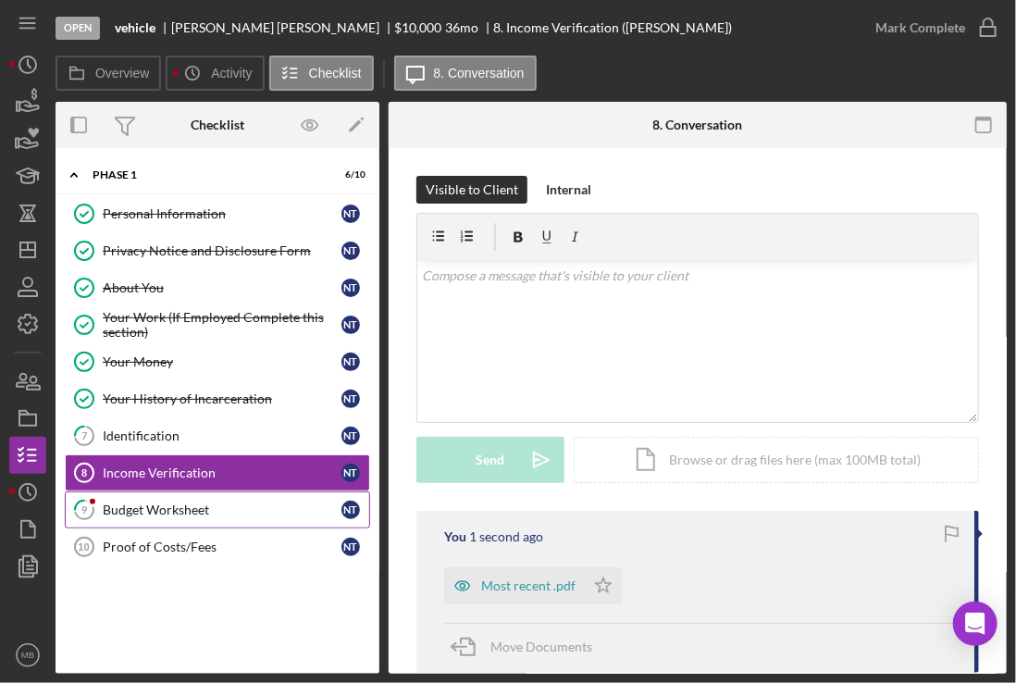
click at [218, 503] on div "Budget Worksheet" at bounding box center [222, 510] width 239 height 15
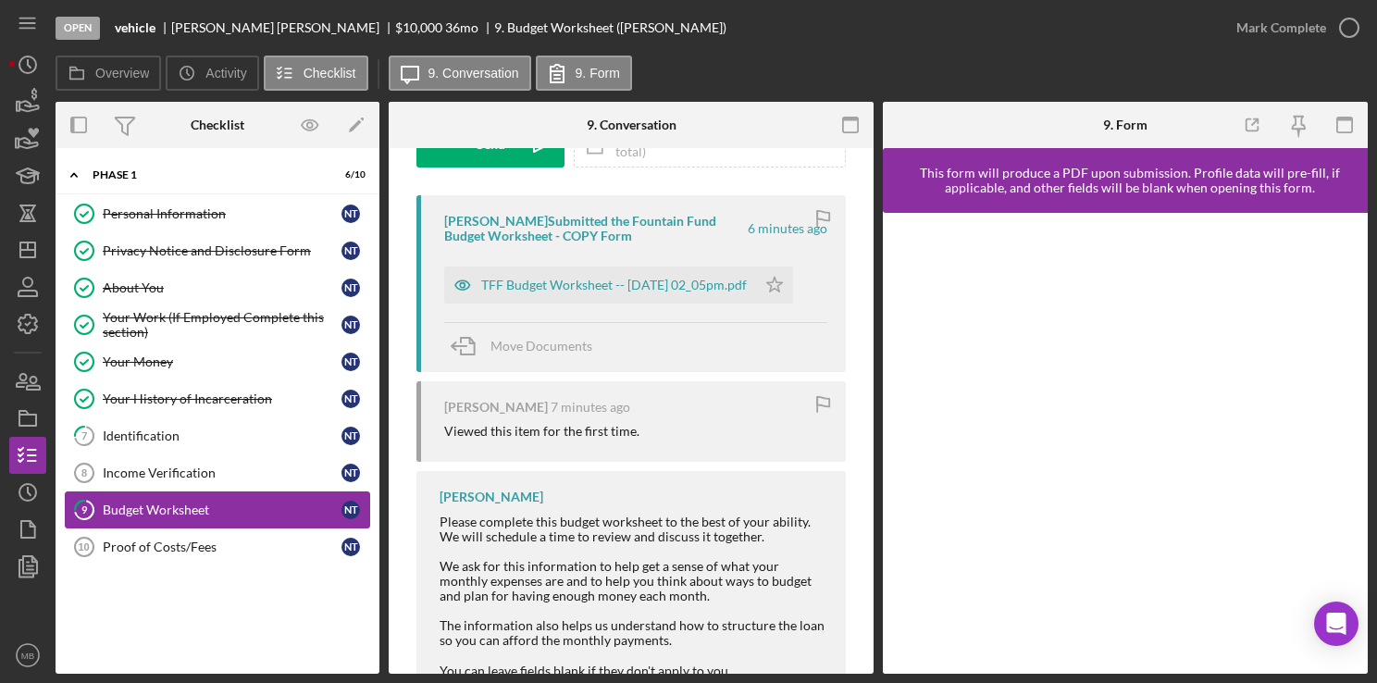
scroll to position [317, 0]
click at [647, 288] on div "TFF Budget Worksheet -- 2025-09-25 02_05pm.pdf" at bounding box center [614, 283] width 266 height 15
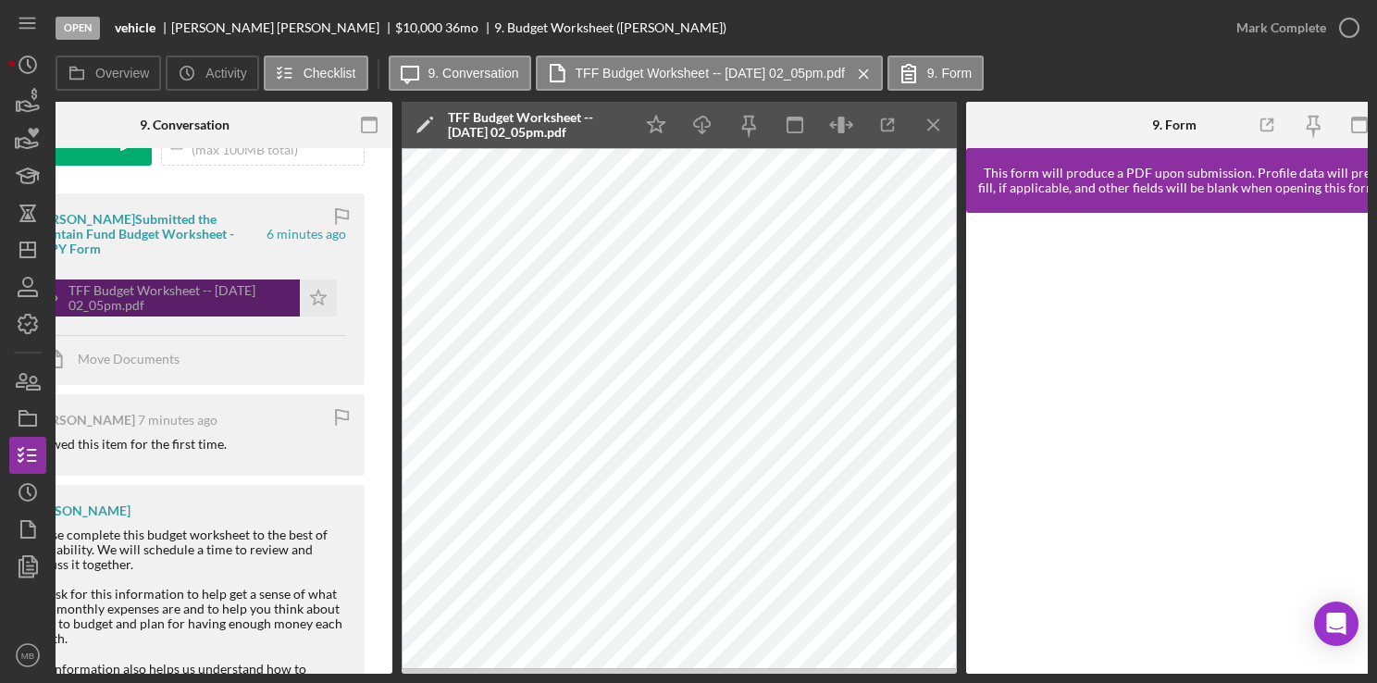
scroll to position [0, 427]
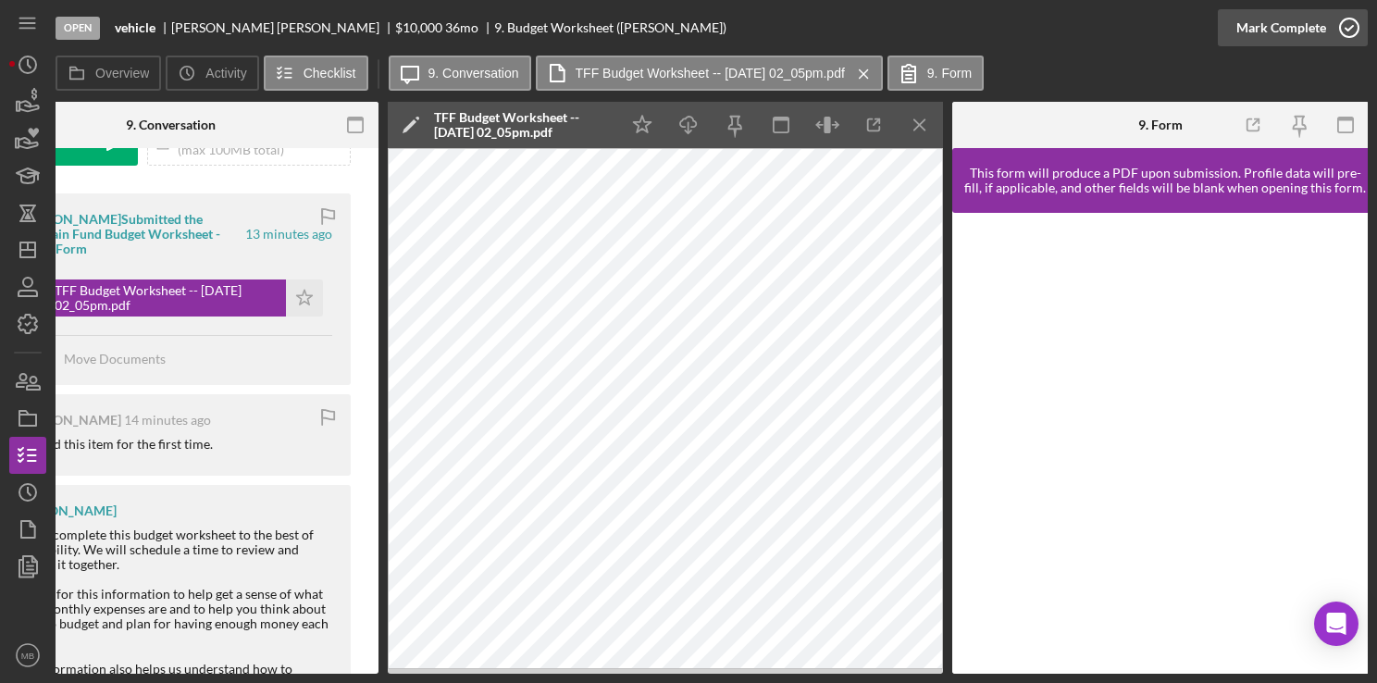
click at [1360, 30] on icon "button" at bounding box center [1349, 28] width 46 height 46
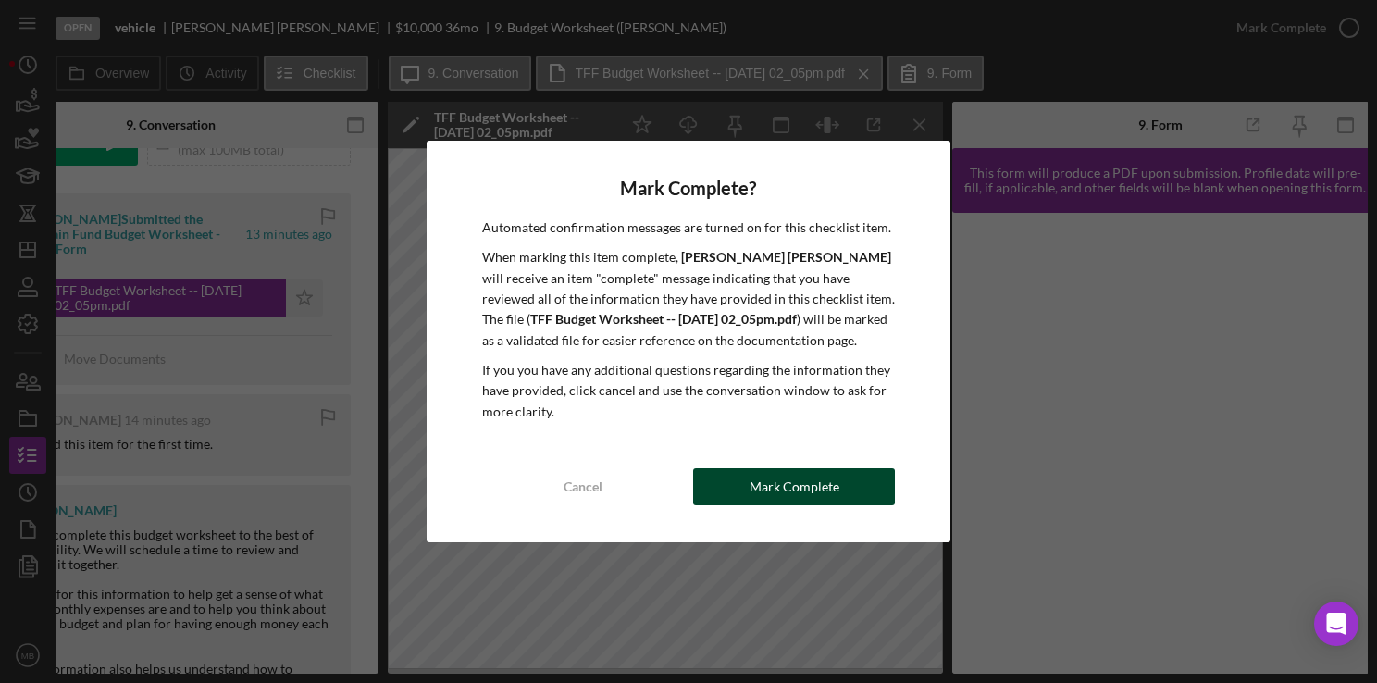
click at [804, 488] on div "Mark Complete" at bounding box center [795, 486] width 90 height 37
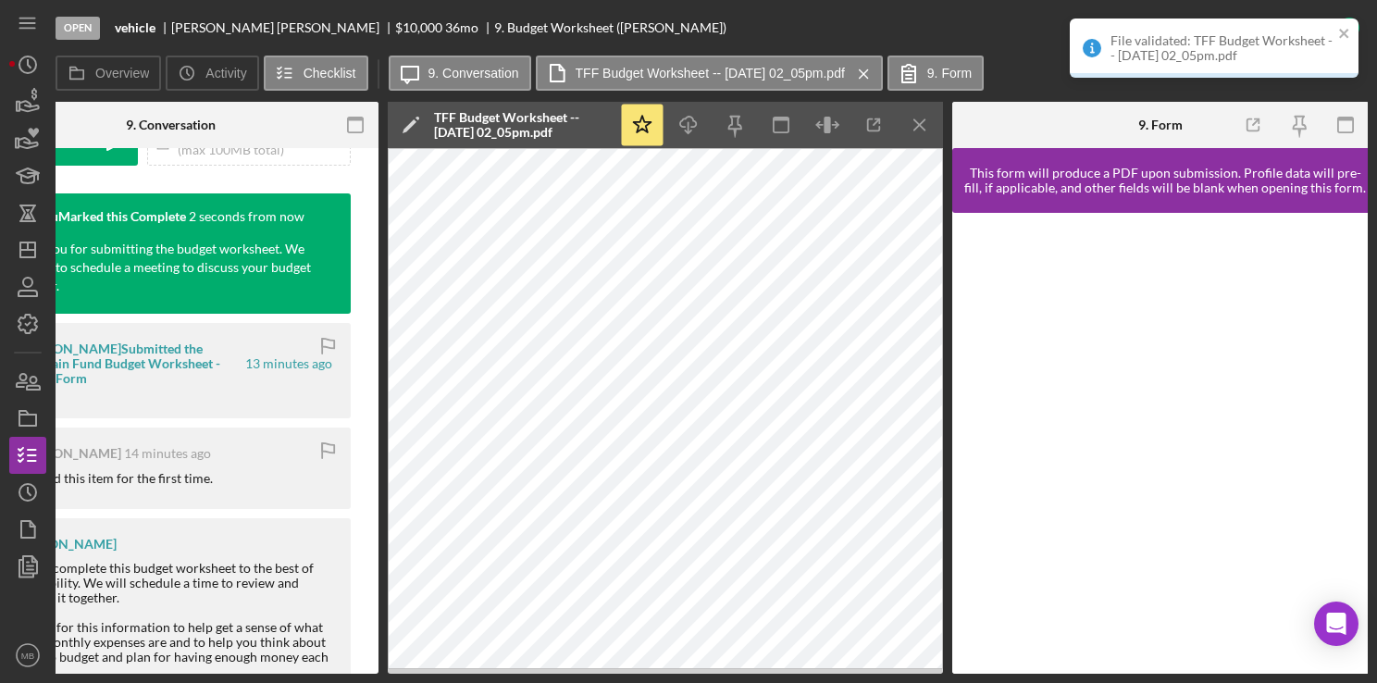
scroll to position [592, 0]
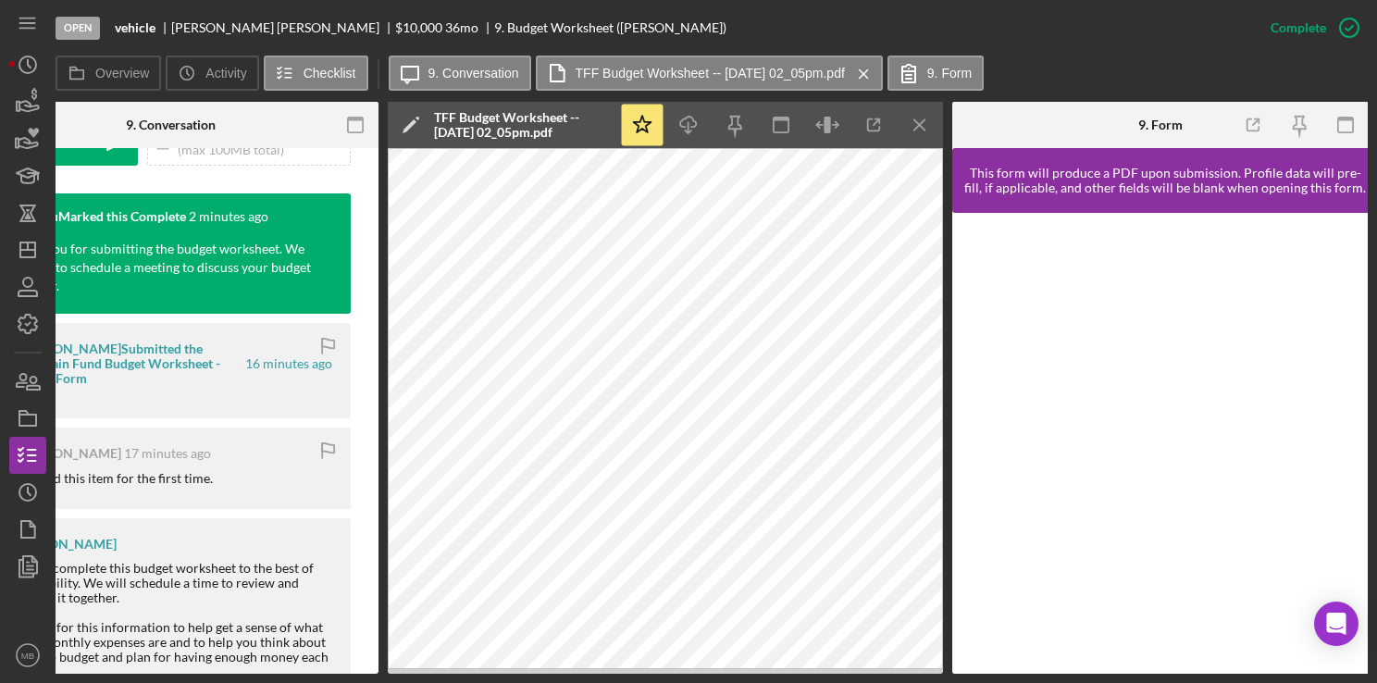
click at [218, 502] on div "Natesha Tucker 17 minutes ago Viewed this item for the first time." at bounding box center [170, 468] width 361 height 81
click at [678, 19] on div "Open vehicle Natesha Tucker $10,000 $10,000 36 mo 9. Budget Worksheet (Natesha …" at bounding box center [654, 28] width 1197 height 56
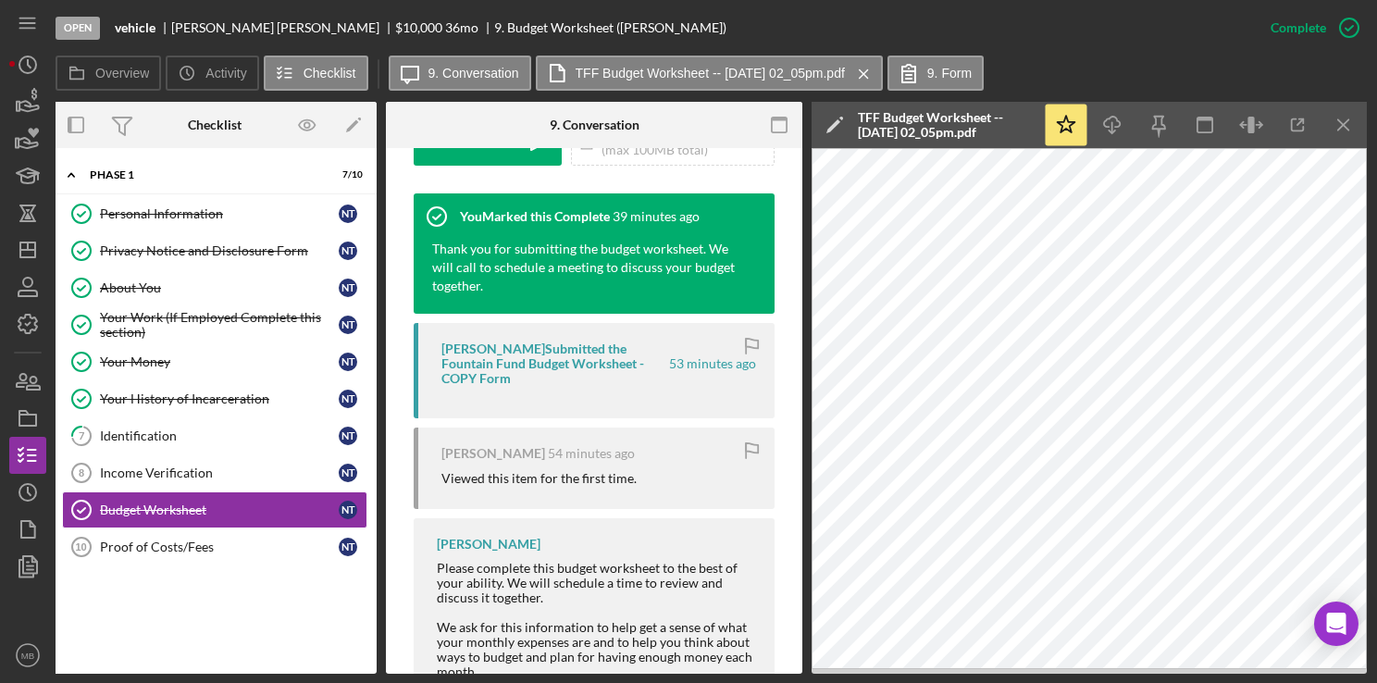
scroll to position [0, 0]
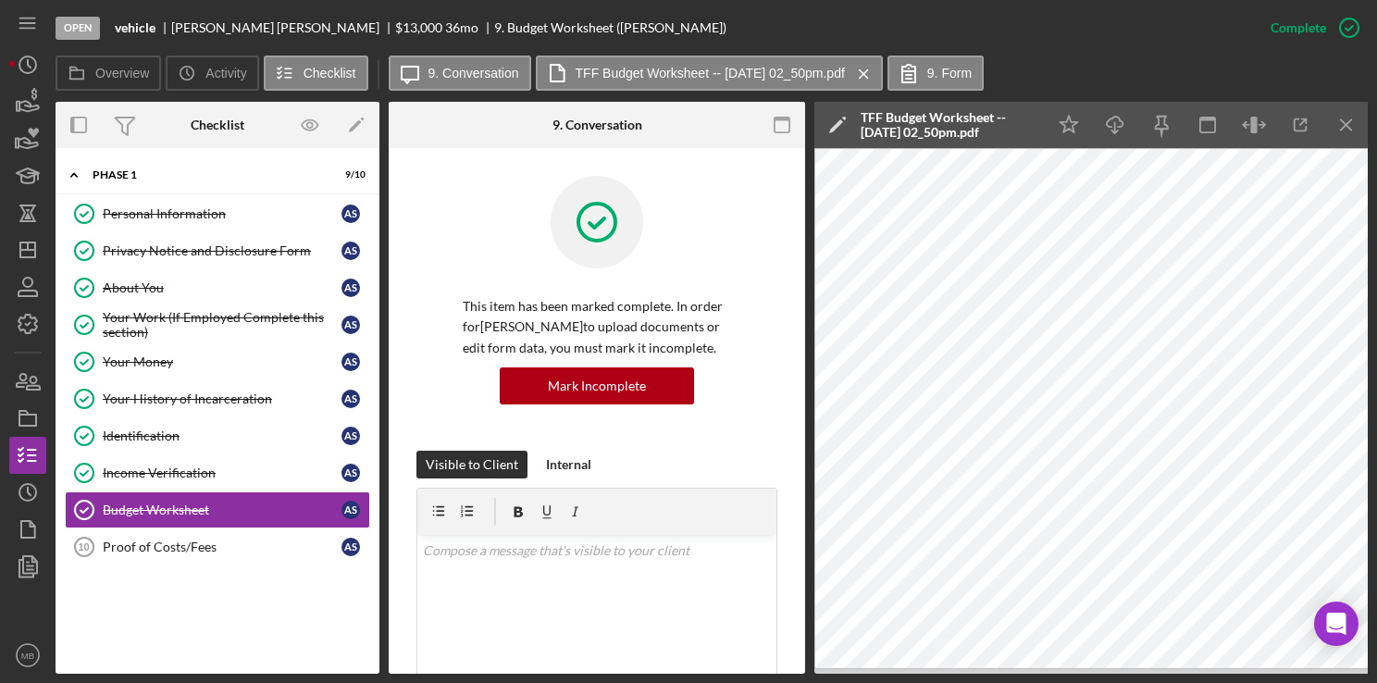
scroll to position [0, 63]
